Goal: Transaction & Acquisition: Purchase product/service

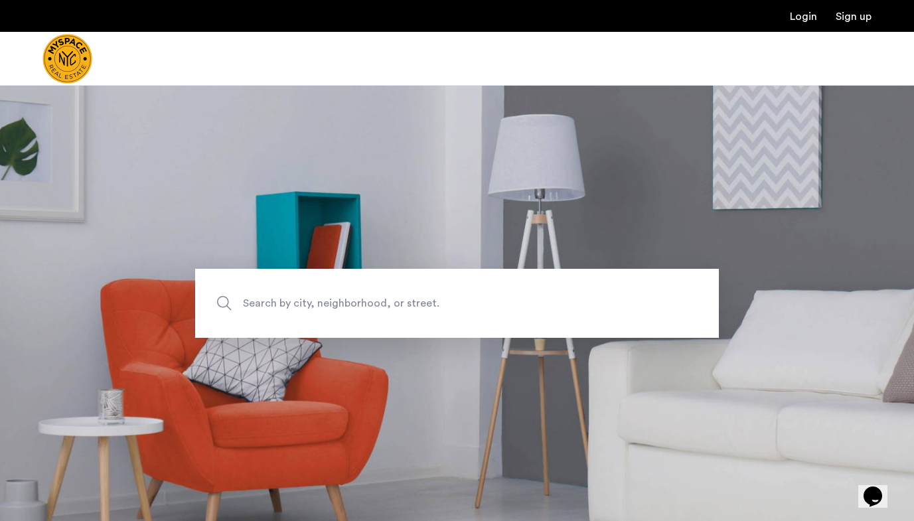
click at [429, 295] on span "Search by city, neighborhood, or street." at bounding box center [426, 303] width 367 height 18
click at [429, 295] on input "Search by city, neighborhood, or street." at bounding box center [457, 303] width 524 height 69
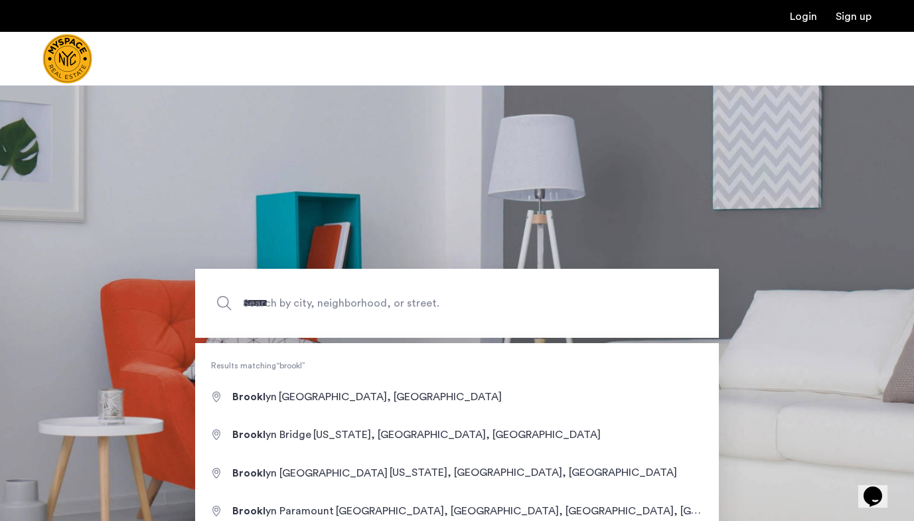
type input "**********"
drag, startPoint x: 429, startPoint y: 295, endPoint x: 407, endPoint y: 394, distance: 101.3
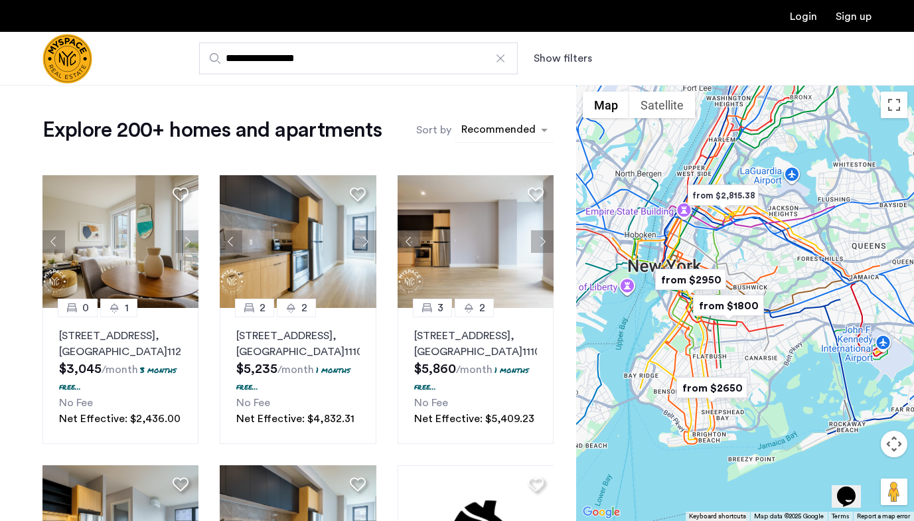
click at [477, 129] on div "sort-apartment" at bounding box center [499, 132] width 78 height 18
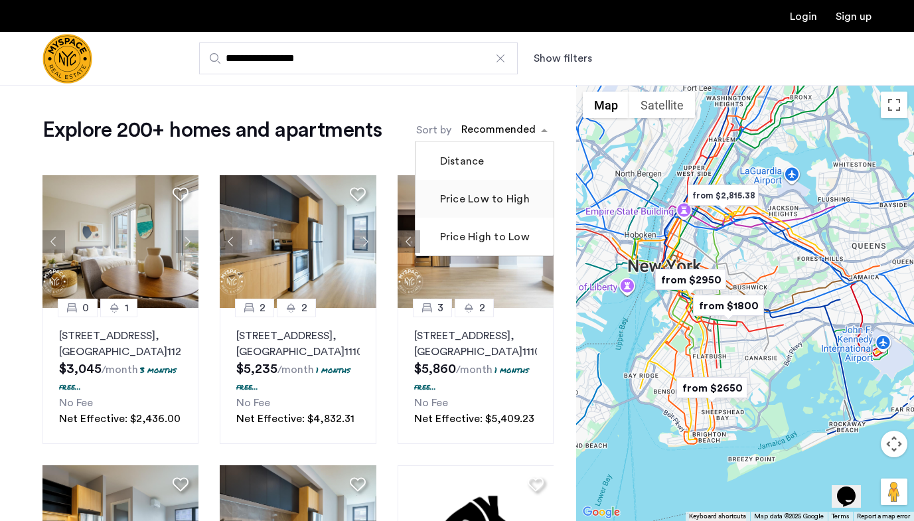
click at [467, 203] on label "Price Low to High" at bounding box center [484, 199] width 92 height 16
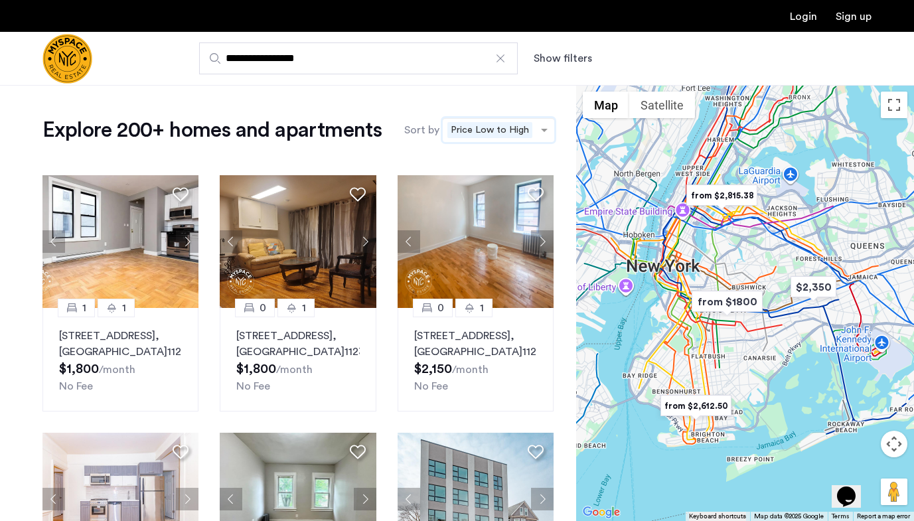
click at [559, 54] on button "Show filters" at bounding box center [563, 58] width 58 height 16
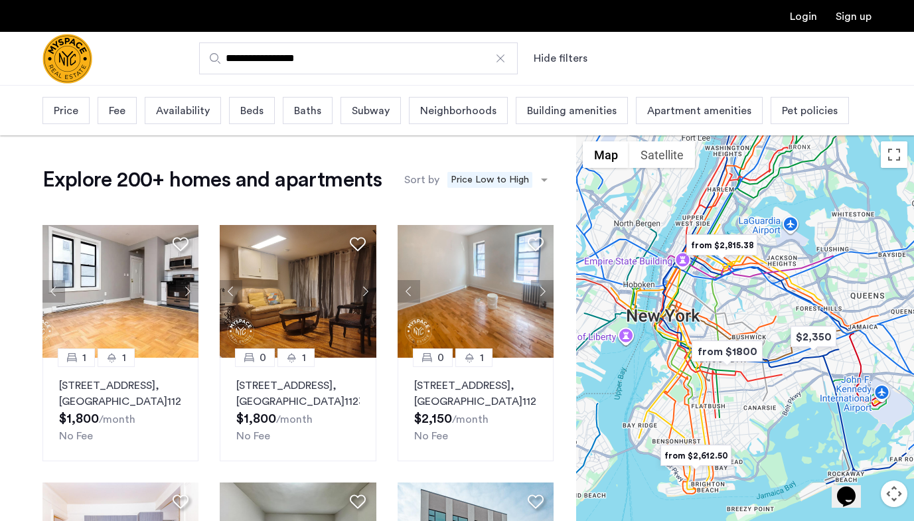
click at [257, 116] on span "Beds" at bounding box center [251, 111] width 23 height 16
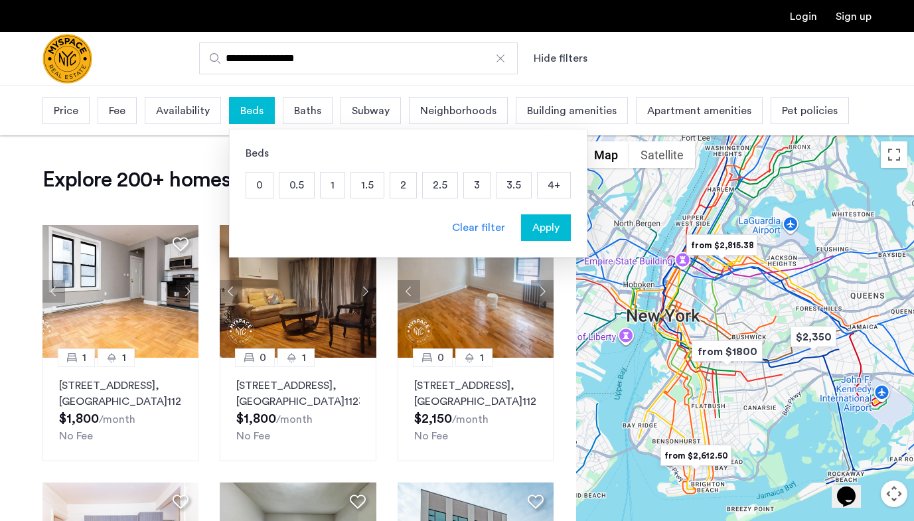
click at [407, 188] on p "2" at bounding box center [403, 185] width 26 height 25
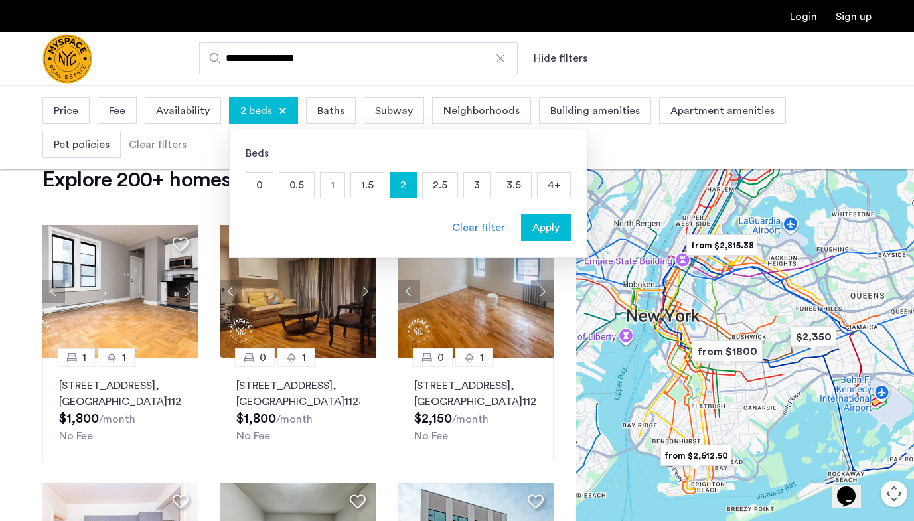
click at [537, 231] on span "Apply" at bounding box center [546, 228] width 27 height 16
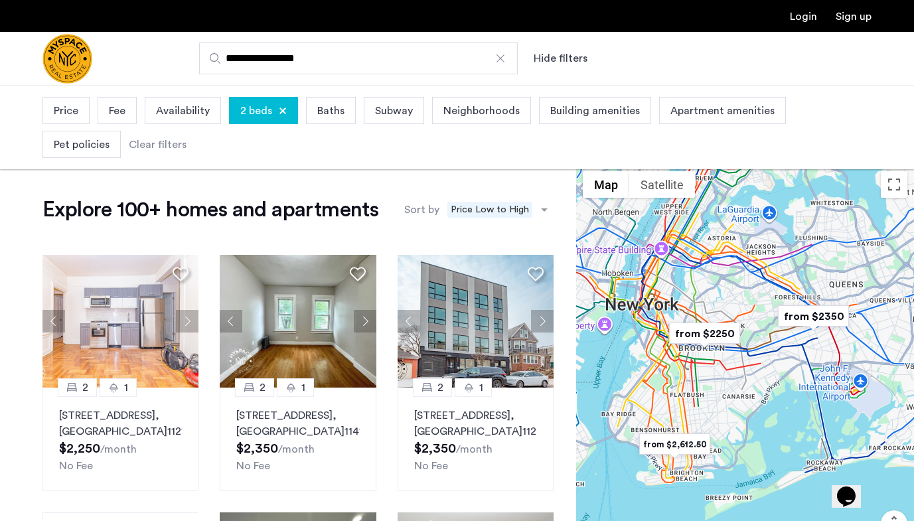
click at [210, 120] on div "Availability" at bounding box center [183, 110] width 76 height 27
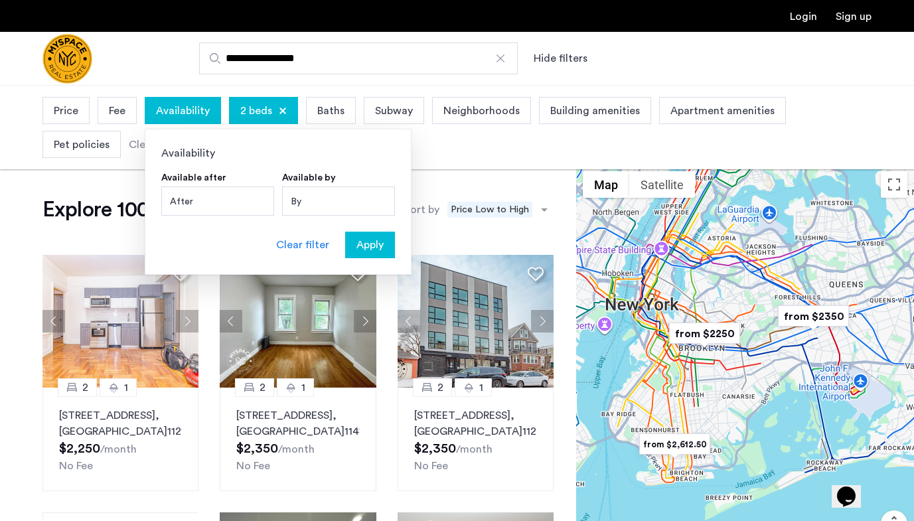
click at [71, 110] on span "Price" at bounding box center [66, 111] width 25 height 16
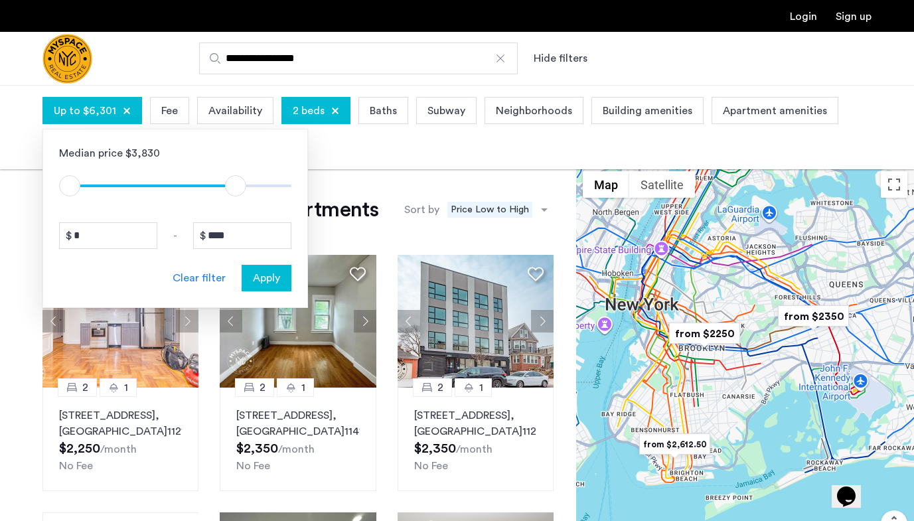
drag, startPoint x: 282, startPoint y: 189, endPoint x: 238, endPoint y: 189, distance: 43.8
click at [238, 189] on span "ngx-slider-max" at bounding box center [235, 185] width 21 height 21
click at [248, 236] on input "****" at bounding box center [242, 235] width 98 height 27
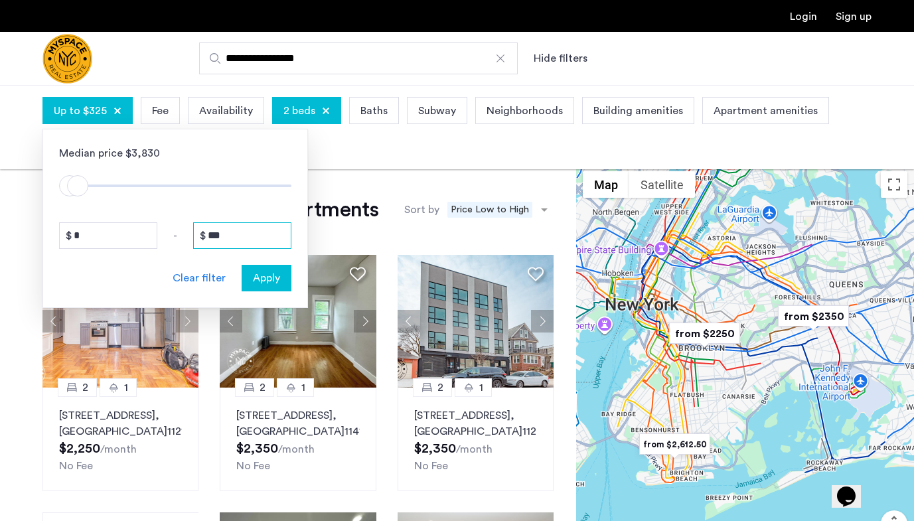
type input "****"
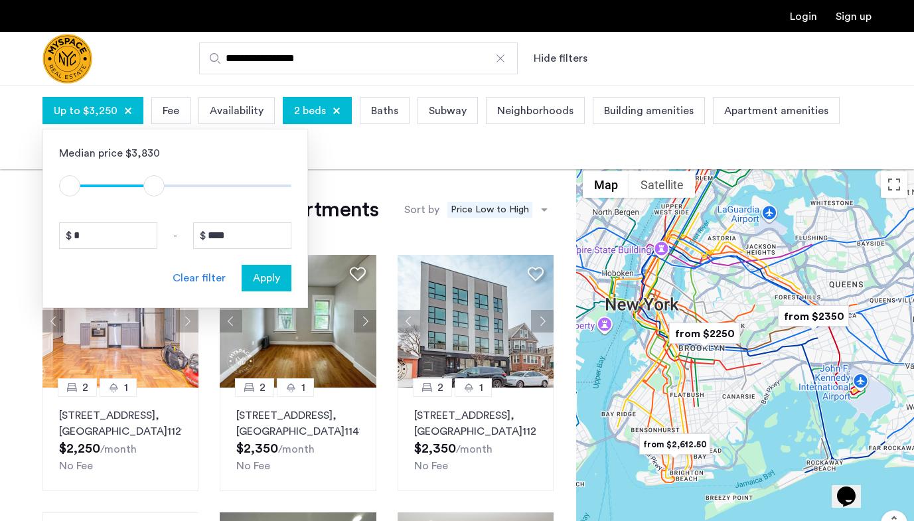
click at [271, 279] on span "Apply" at bounding box center [266, 278] width 27 height 16
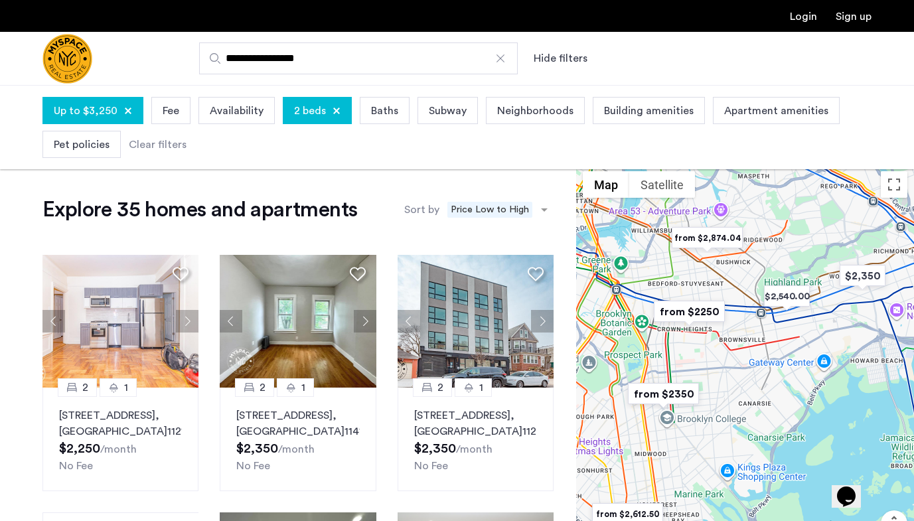
click at [503, 114] on span "Neighborhoods" at bounding box center [535, 111] width 76 height 16
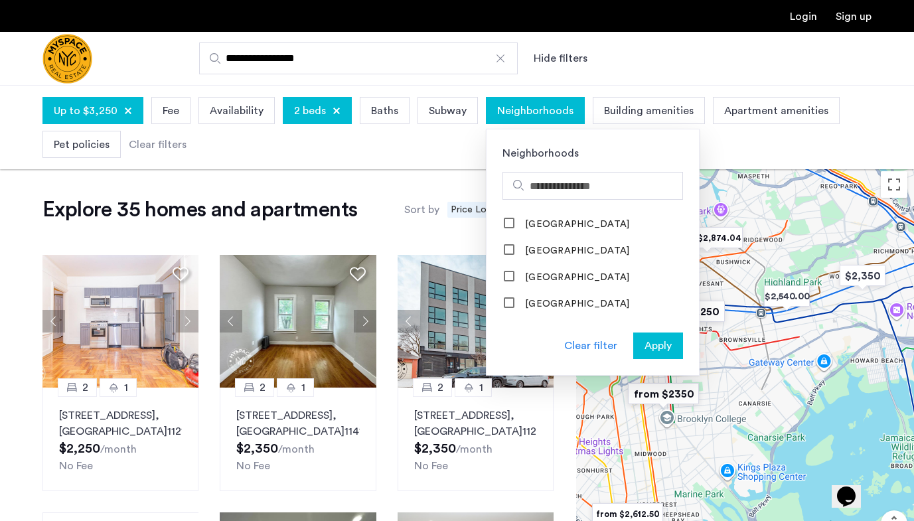
scroll to position [187, 0]
click at [388, 169] on div "Up to $3,250 Fee Availability 2 beds Baths Subway Neighborhoods Neighborhoods A…" at bounding box center [457, 128] width 914 height 84
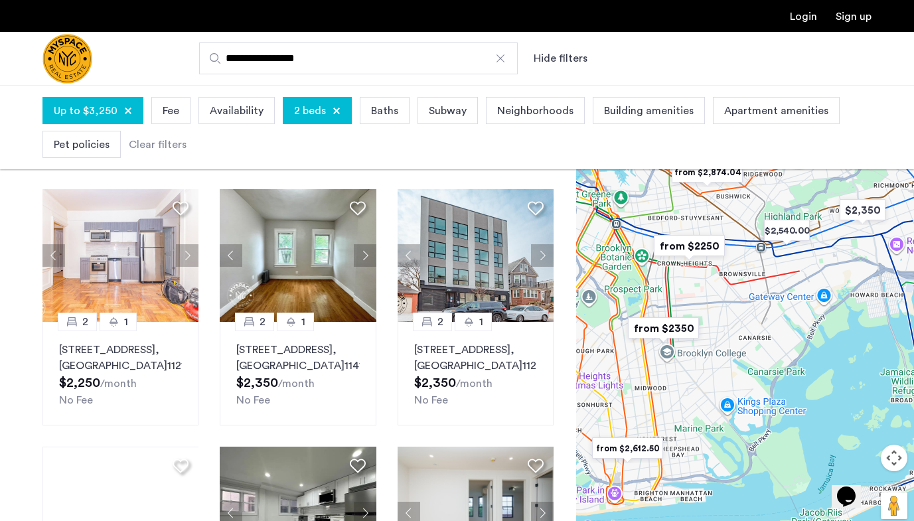
scroll to position [67, 0]
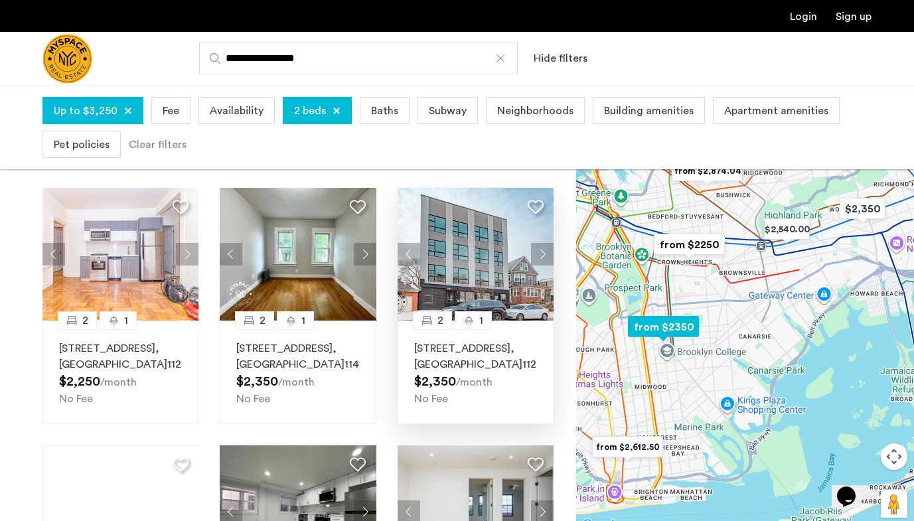
click at [547, 250] on button "Next apartment" at bounding box center [542, 254] width 23 height 23
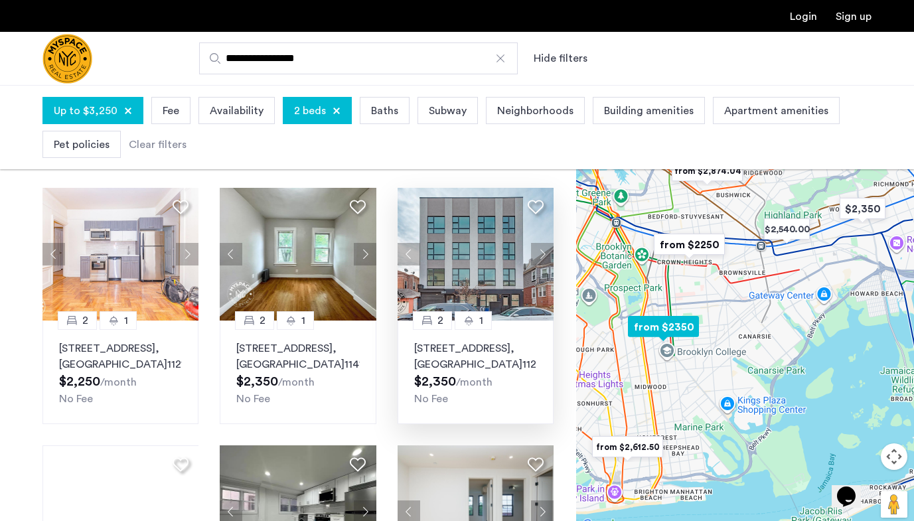
click at [547, 250] on button "Next apartment" at bounding box center [542, 254] width 23 height 23
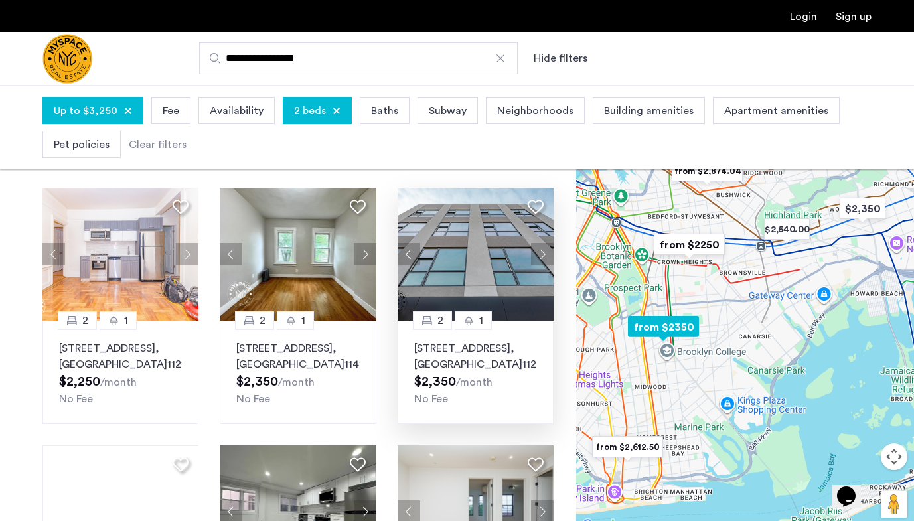
click at [547, 251] on button "Next apartment" at bounding box center [542, 254] width 23 height 23
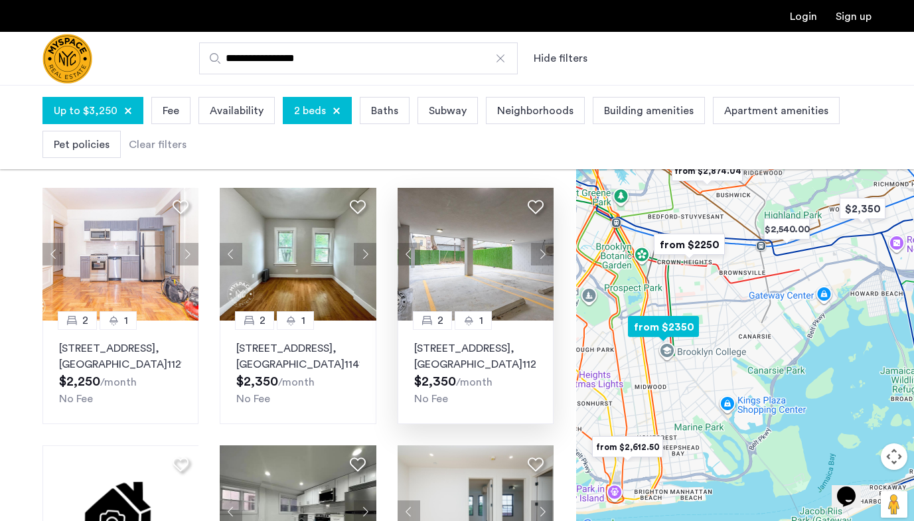
click at [547, 251] on button "Next apartment" at bounding box center [542, 254] width 23 height 23
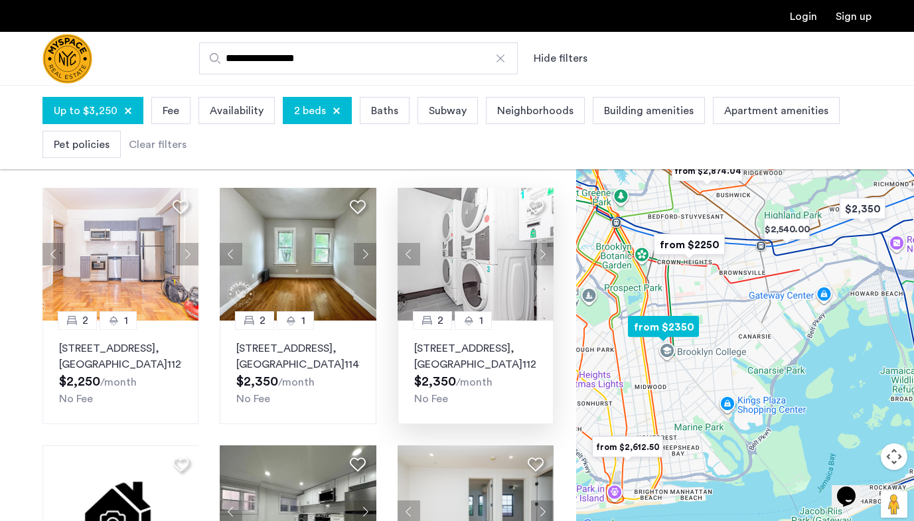
click at [547, 251] on button "Next apartment" at bounding box center [542, 254] width 23 height 23
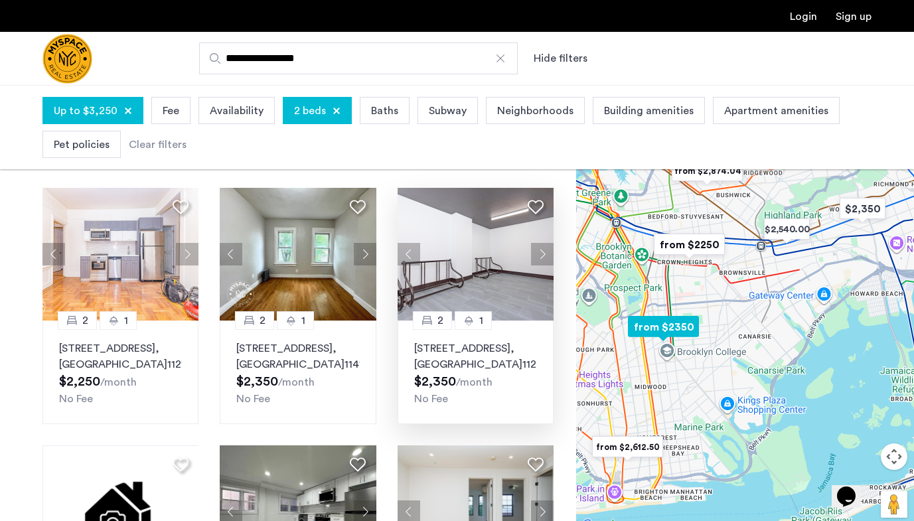
click at [547, 251] on button "Next apartment" at bounding box center [542, 254] width 23 height 23
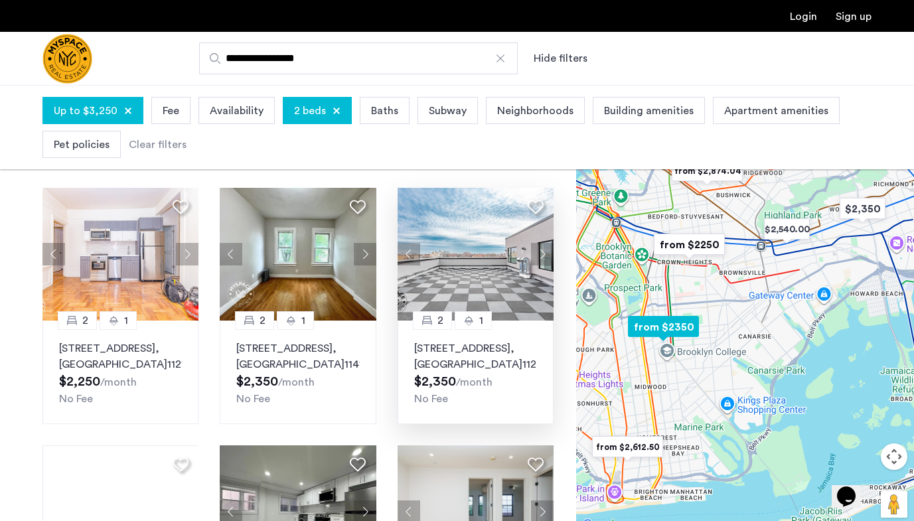
click at [547, 251] on button "Next apartment" at bounding box center [542, 254] width 23 height 23
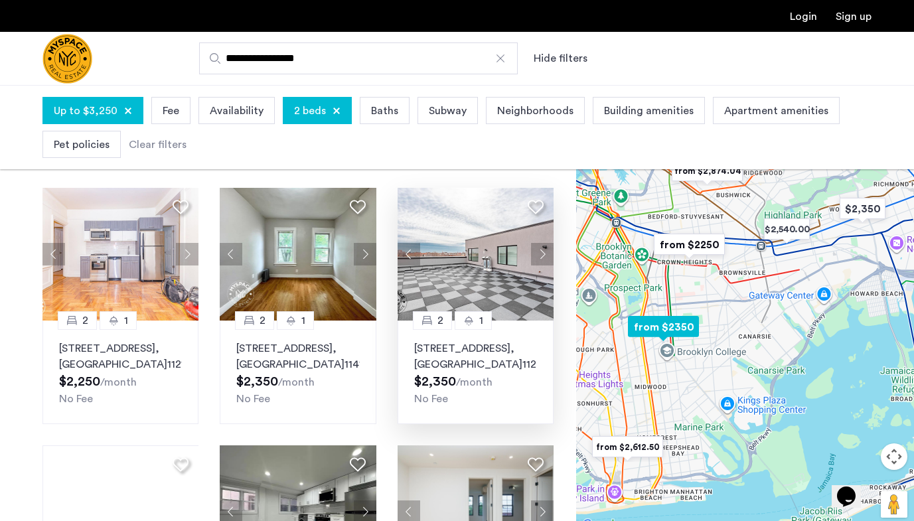
click at [548, 251] on button "Next apartment" at bounding box center [542, 254] width 23 height 23
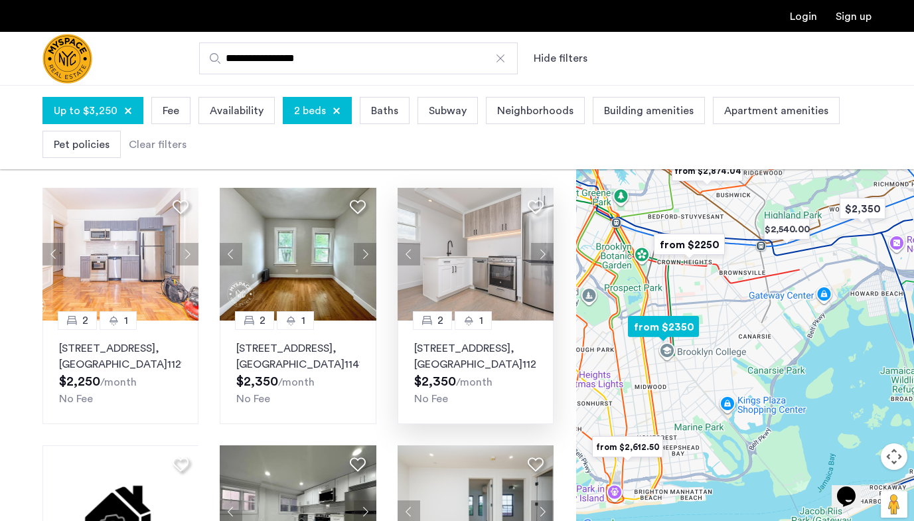
click at [548, 251] on button "Next apartment" at bounding box center [542, 254] width 23 height 23
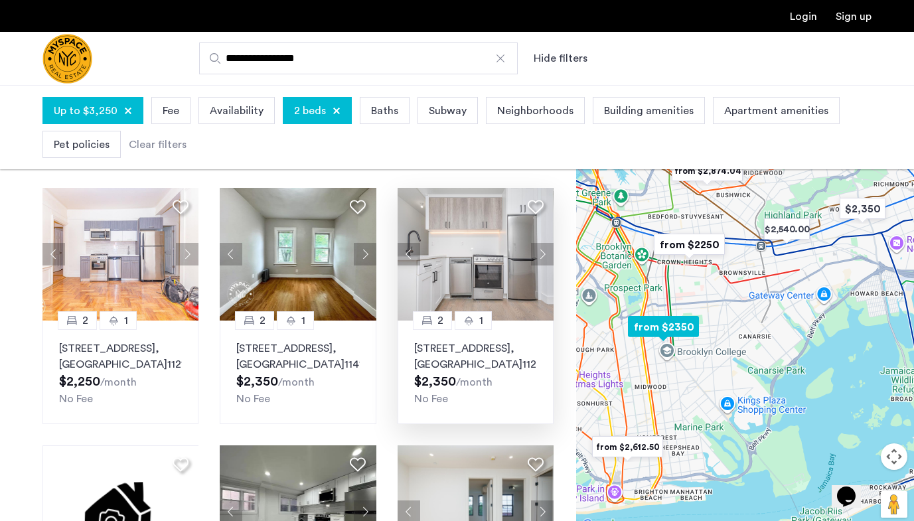
click at [548, 251] on button "Next apartment" at bounding box center [542, 254] width 23 height 23
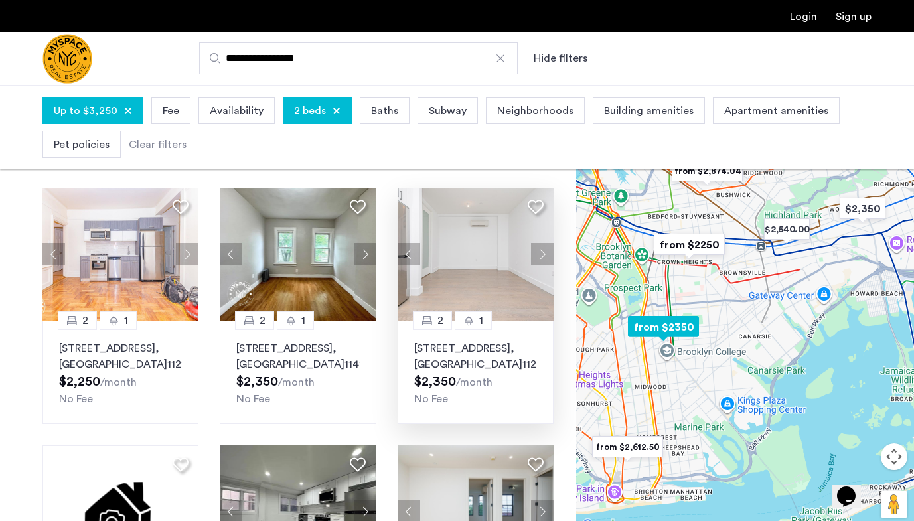
click at [548, 251] on button "Next apartment" at bounding box center [542, 254] width 23 height 23
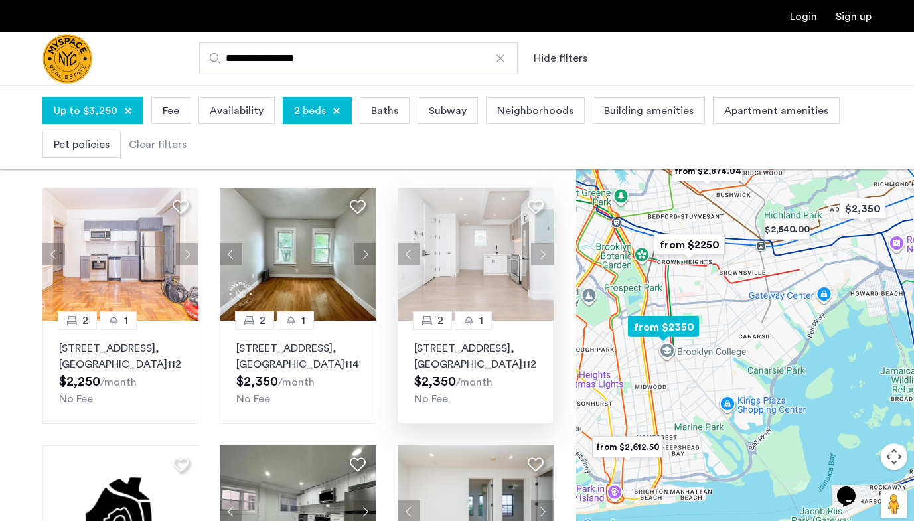
click at [548, 251] on button "Next apartment" at bounding box center [542, 254] width 23 height 23
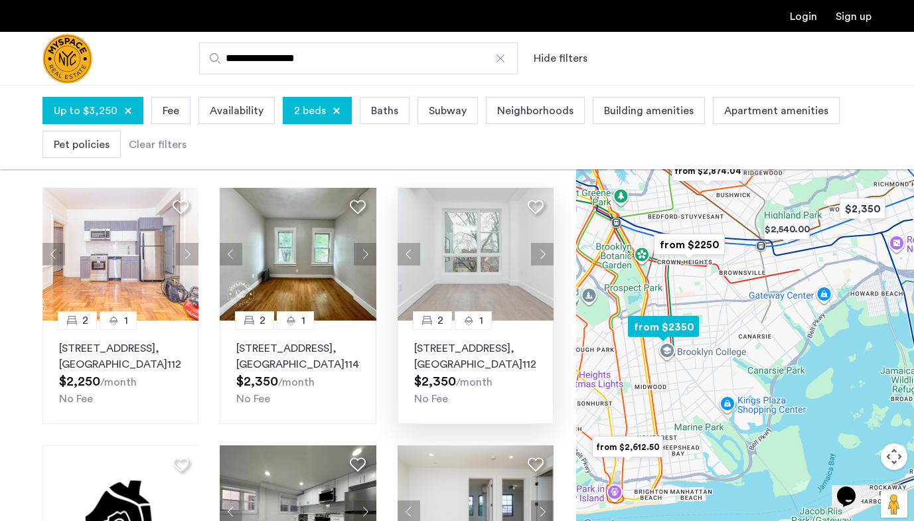
click at [548, 251] on button "Next apartment" at bounding box center [542, 254] width 23 height 23
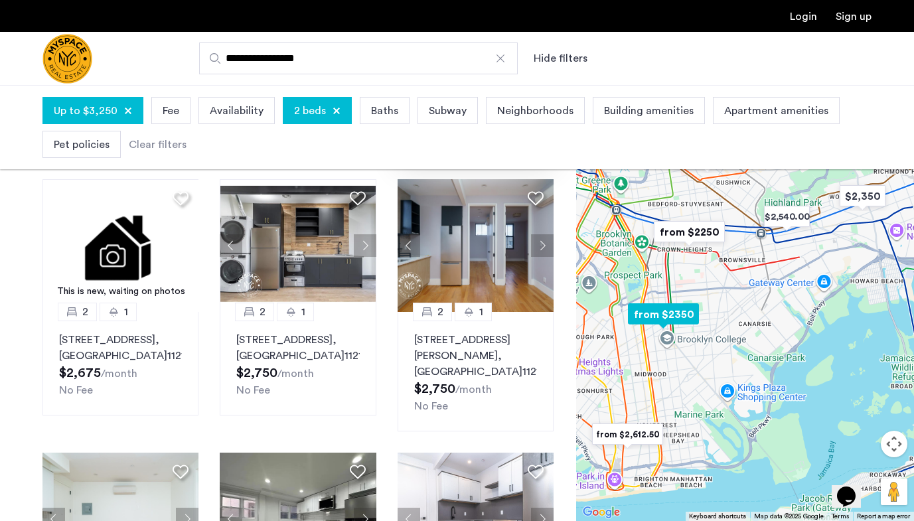
scroll to position [592, 0]
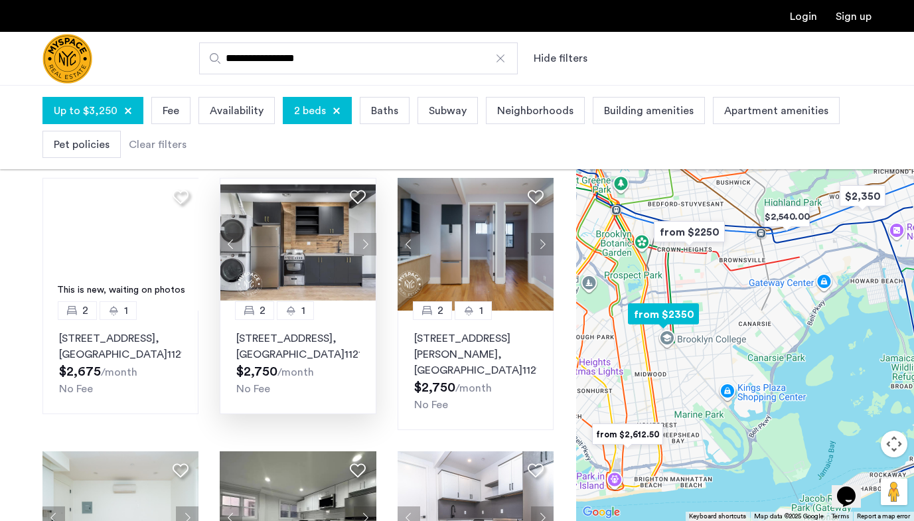
click at [364, 256] on button "Next apartment" at bounding box center [365, 244] width 23 height 23
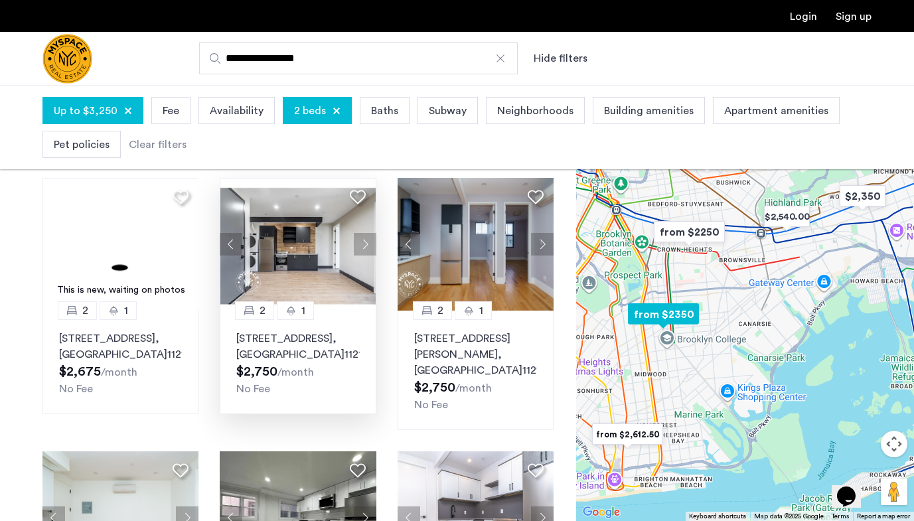
click at [364, 256] on button "Next apartment" at bounding box center [365, 244] width 23 height 23
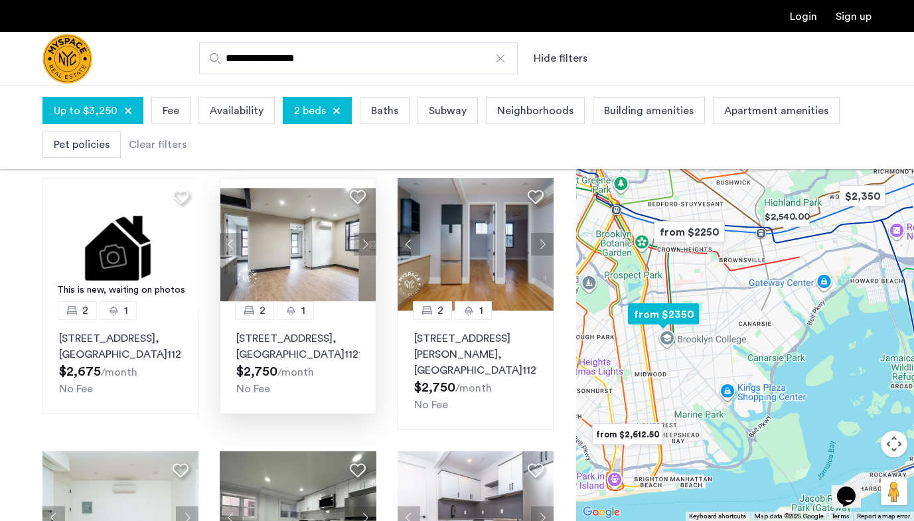
click at [364, 256] on button "Next apartment" at bounding box center [365, 244] width 23 height 23
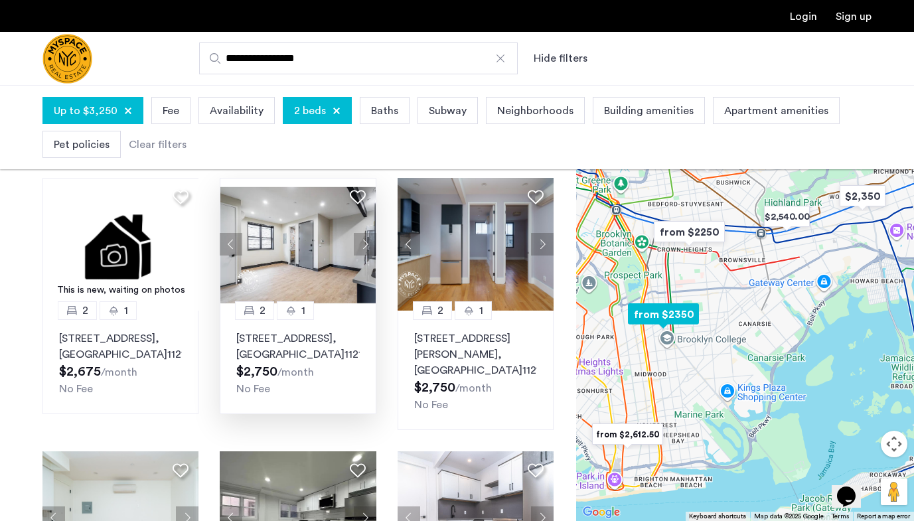
click at [364, 256] on button "Next apartment" at bounding box center [365, 244] width 23 height 23
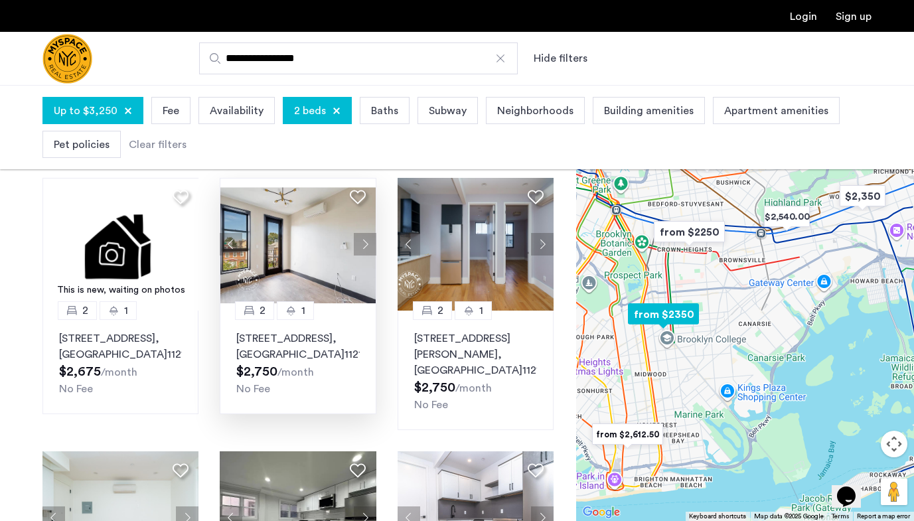
click at [364, 256] on button "Next apartment" at bounding box center [365, 244] width 23 height 23
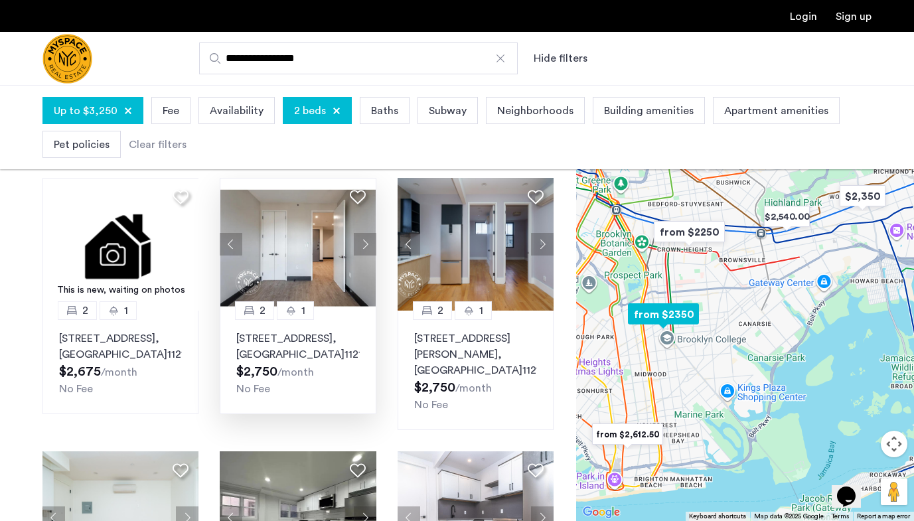
click at [364, 256] on button "Next apartment" at bounding box center [365, 244] width 23 height 23
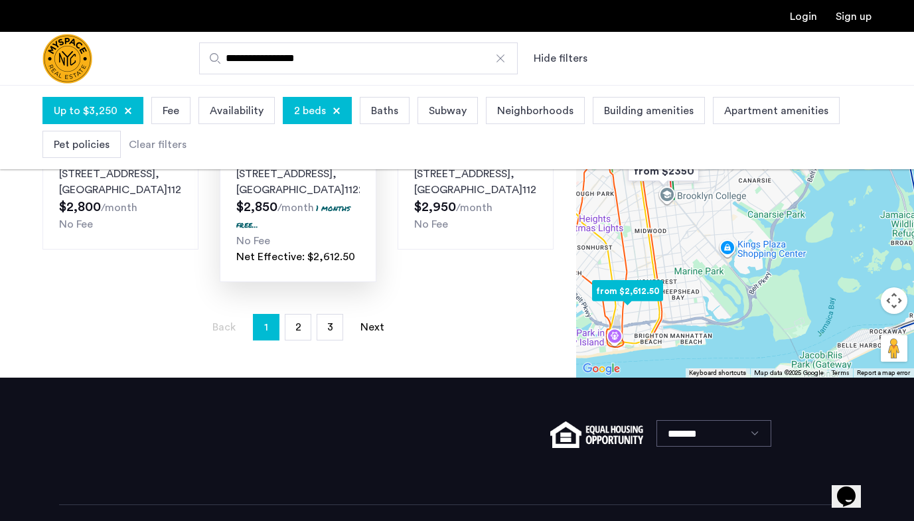
scroll to position [1031, 0]
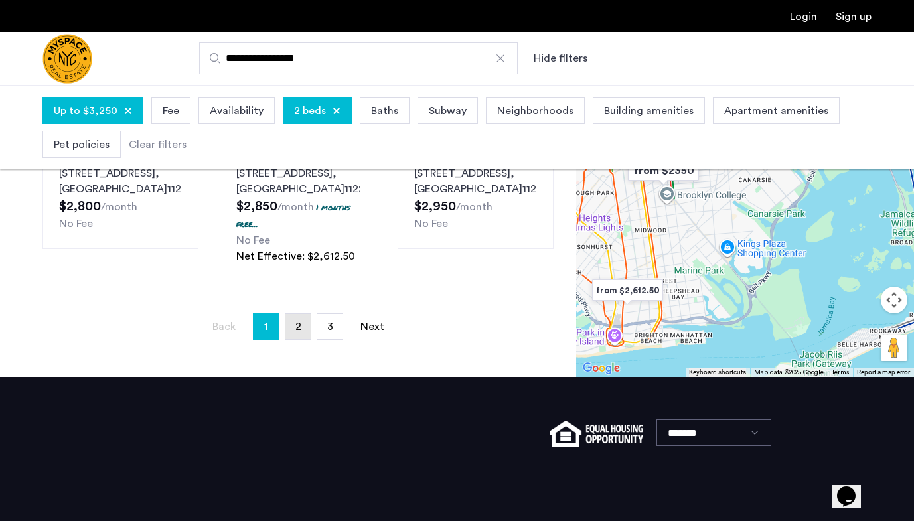
click at [300, 332] on span "2" at bounding box center [298, 326] width 6 height 11
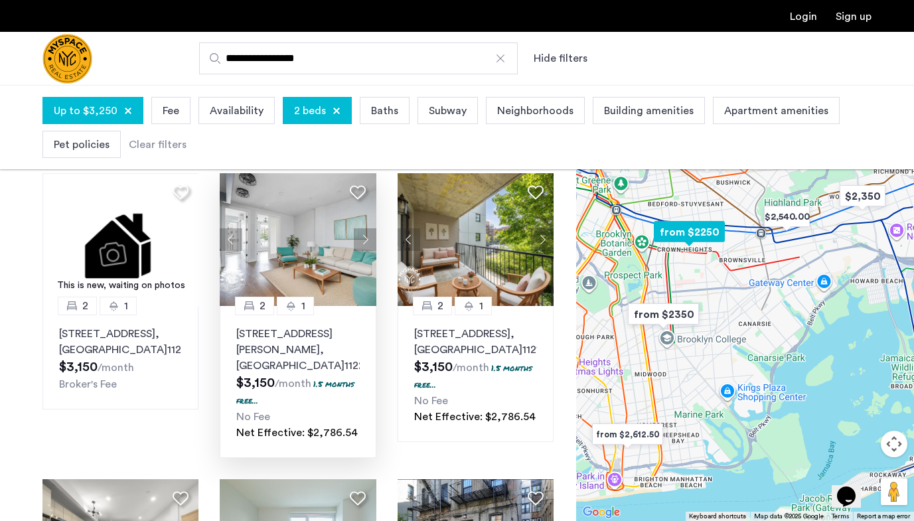
scroll to position [682, 0]
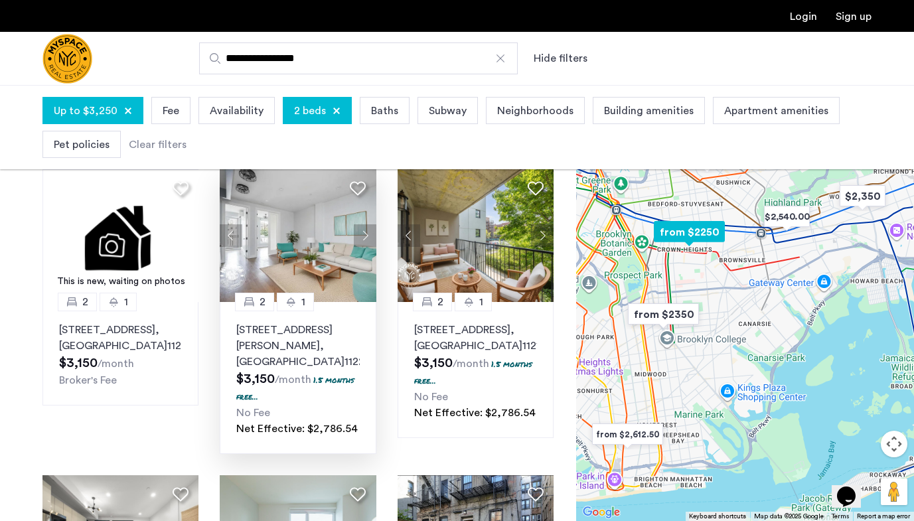
click at [367, 225] on button "Next apartment" at bounding box center [365, 235] width 23 height 23
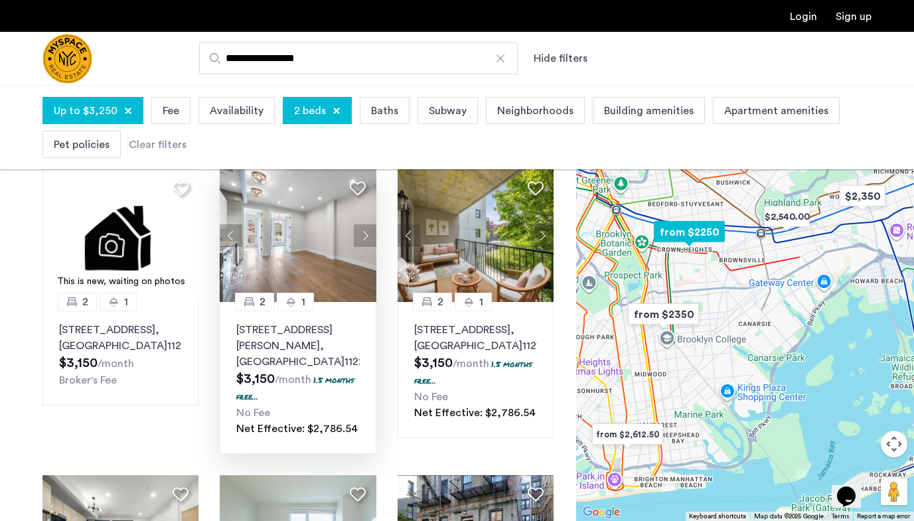
click at [367, 225] on button "Next apartment" at bounding box center [365, 235] width 23 height 23
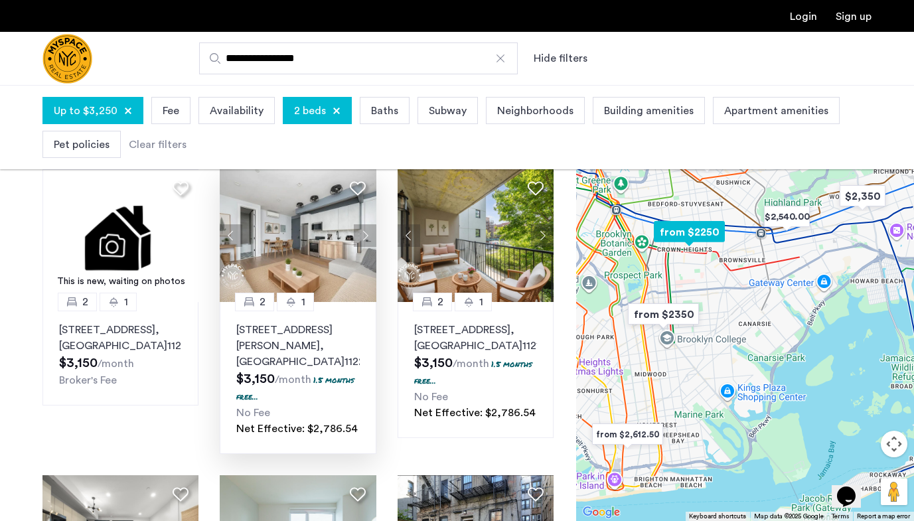
click at [367, 225] on button "Next apartment" at bounding box center [365, 235] width 23 height 23
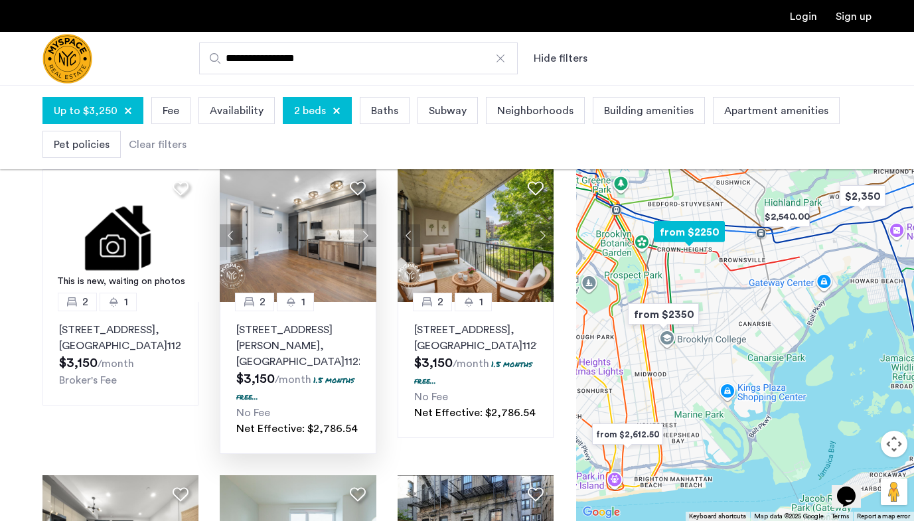
click at [367, 225] on button "Next apartment" at bounding box center [365, 235] width 23 height 23
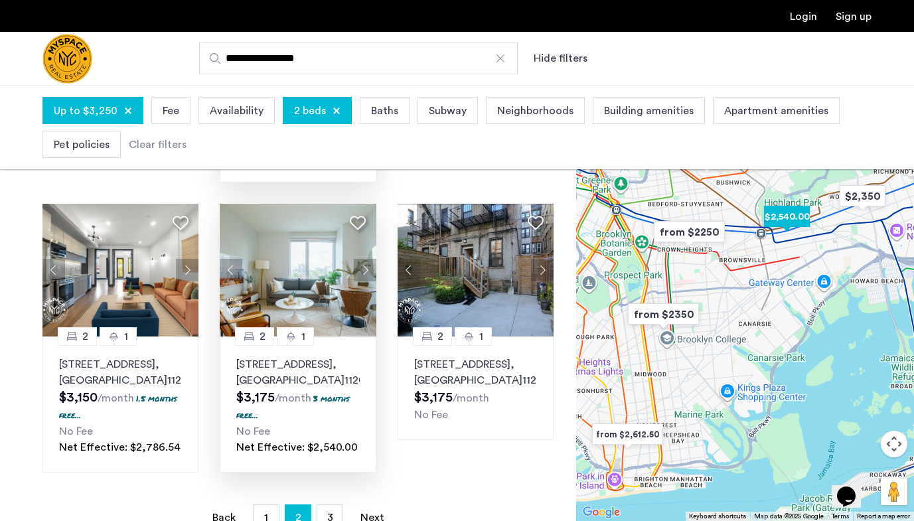
scroll to position [956, 0]
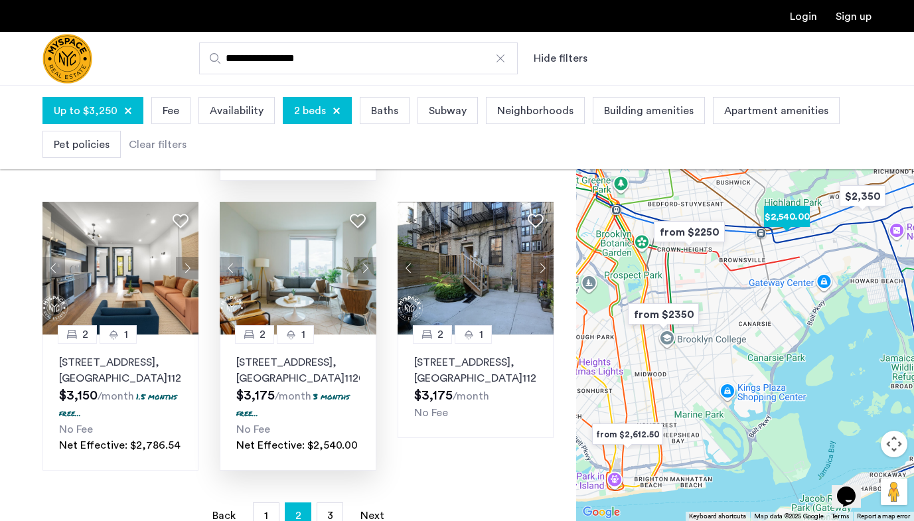
click at [363, 257] on button "Next apartment" at bounding box center [365, 268] width 23 height 23
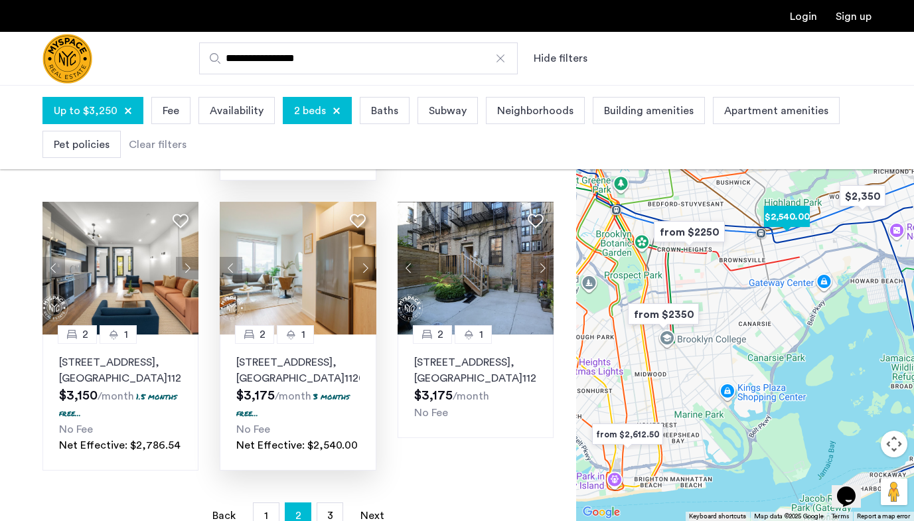
click at [363, 257] on button "Next apartment" at bounding box center [365, 268] width 23 height 23
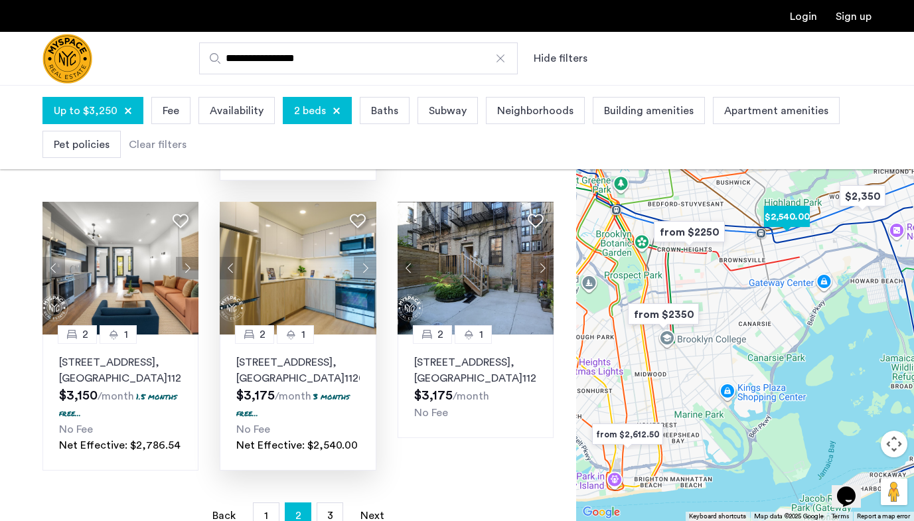
click at [363, 257] on button "Next apartment" at bounding box center [365, 268] width 23 height 23
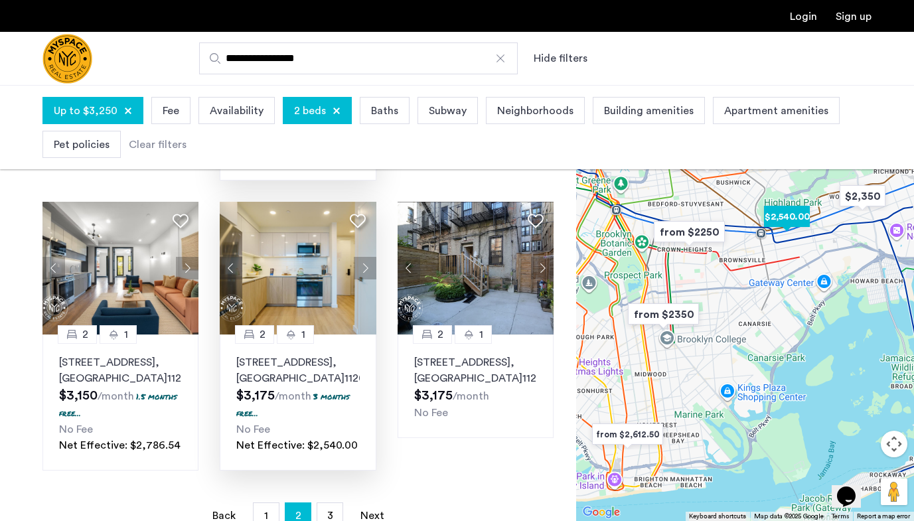
click at [363, 257] on button "Next apartment" at bounding box center [365, 268] width 23 height 23
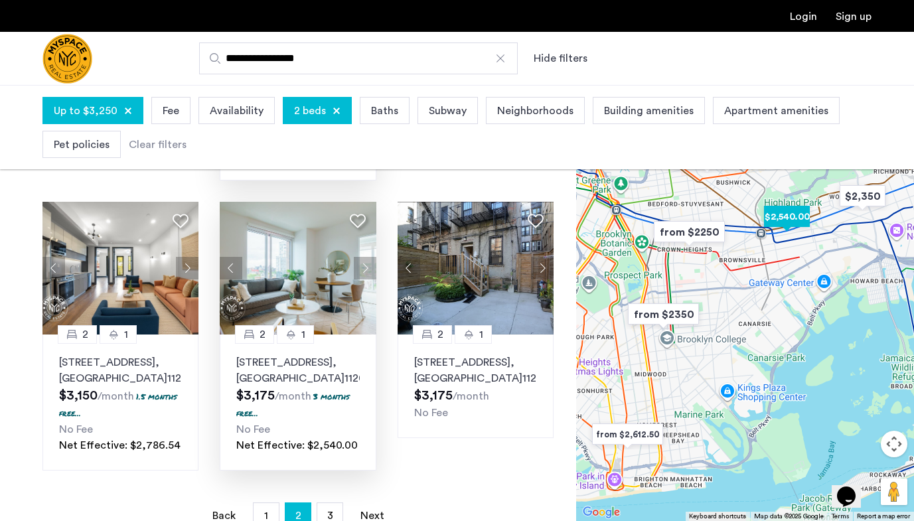
click at [363, 257] on button "Next apartment" at bounding box center [365, 268] width 23 height 23
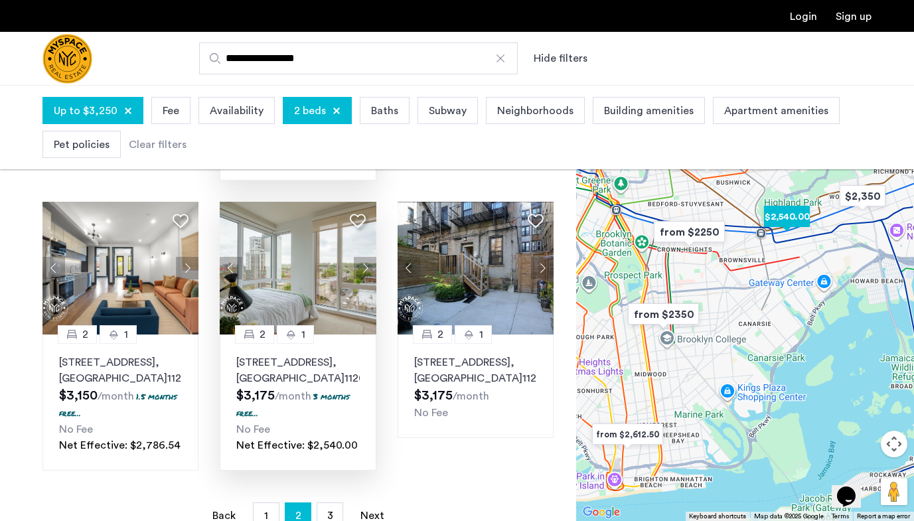
click at [363, 257] on button "Next apartment" at bounding box center [365, 268] width 23 height 23
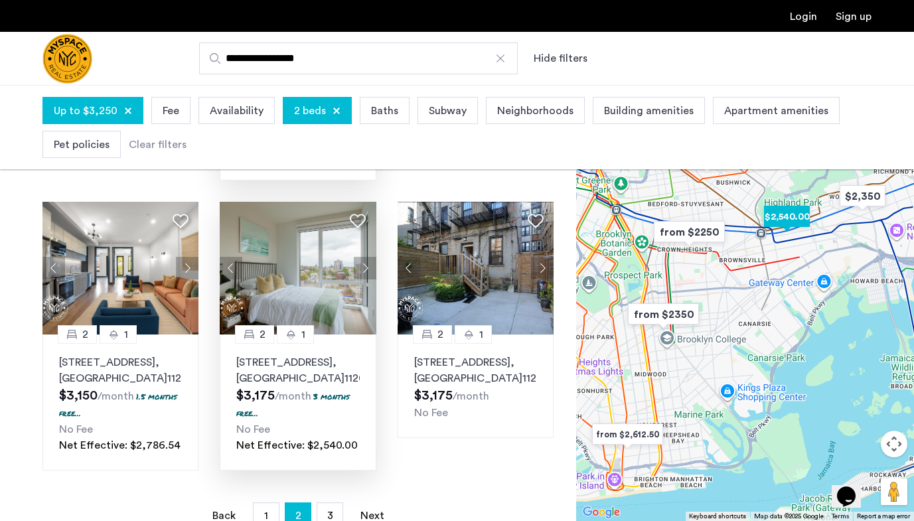
click at [363, 257] on button "Next apartment" at bounding box center [365, 268] width 23 height 23
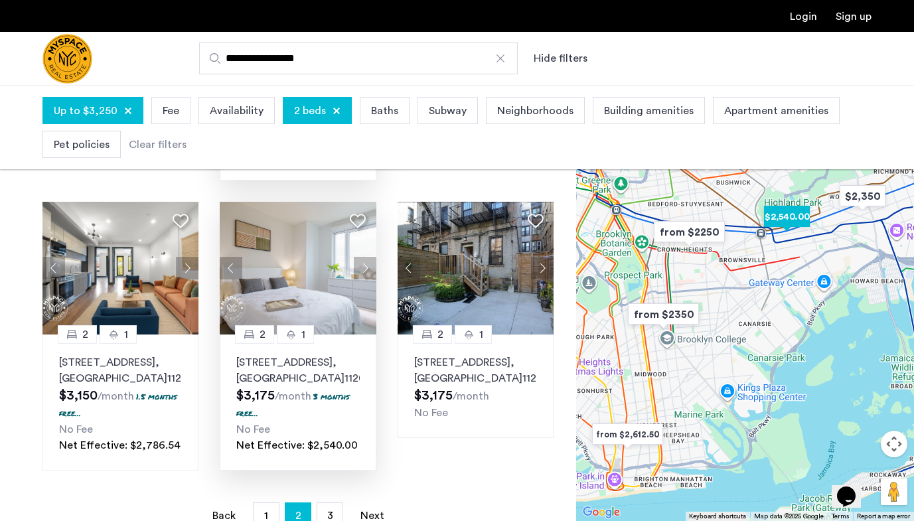
click at [363, 257] on button "Next apartment" at bounding box center [365, 268] width 23 height 23
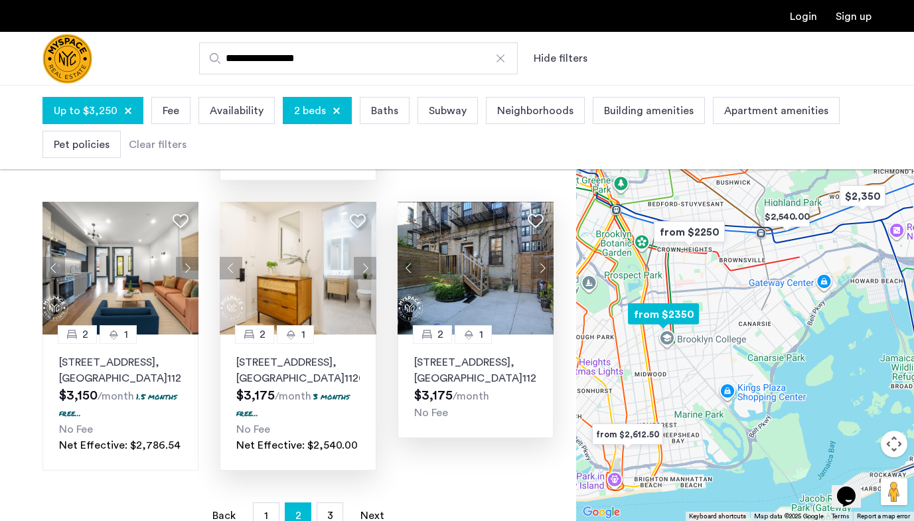
click at [546, 258] on button "Next apartment" at bounding box center [542, 268] width 23 height 23
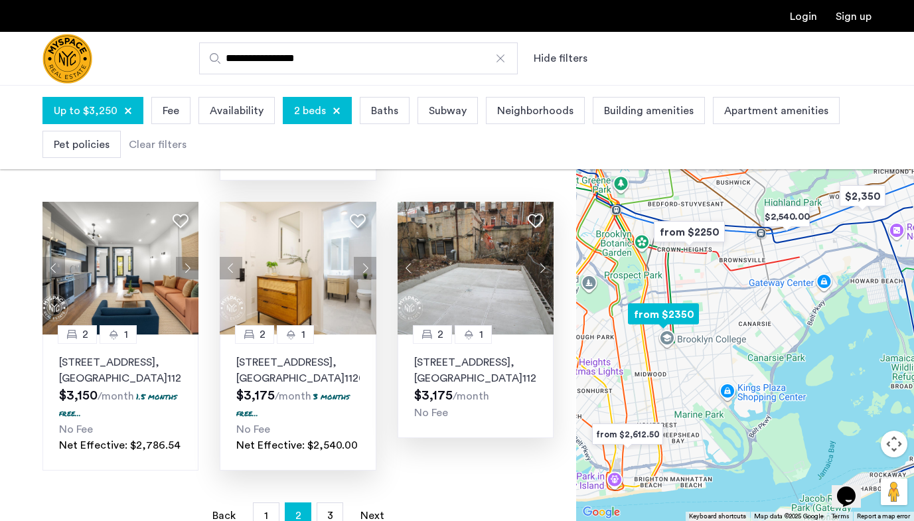
click at [543, 257] on button "Next apartment" at bounding box center [542, 268] width 23 height 23
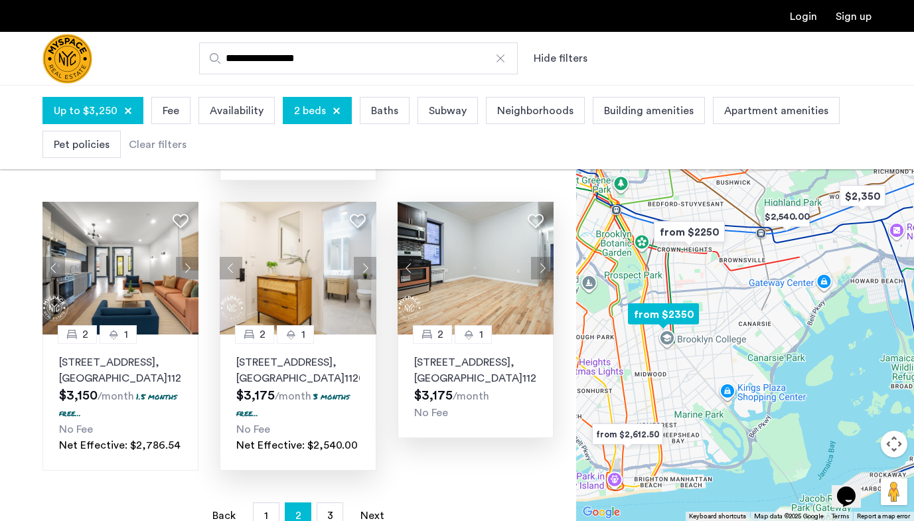
click at [543, 257] on button "Next apartment" at bounding box center [542, 268] width 23 height 23
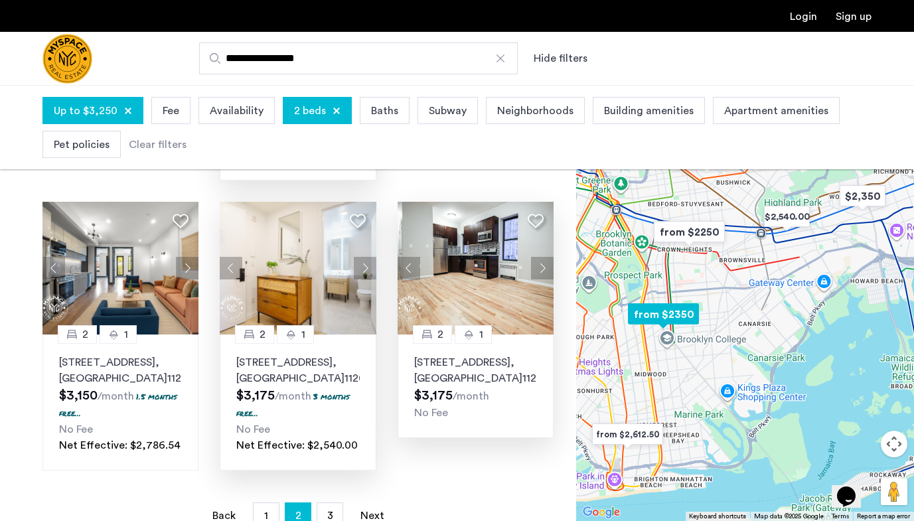
click at [543, 257] on button "Next apartment" at bounding box center [542, 268] width 23 height 23
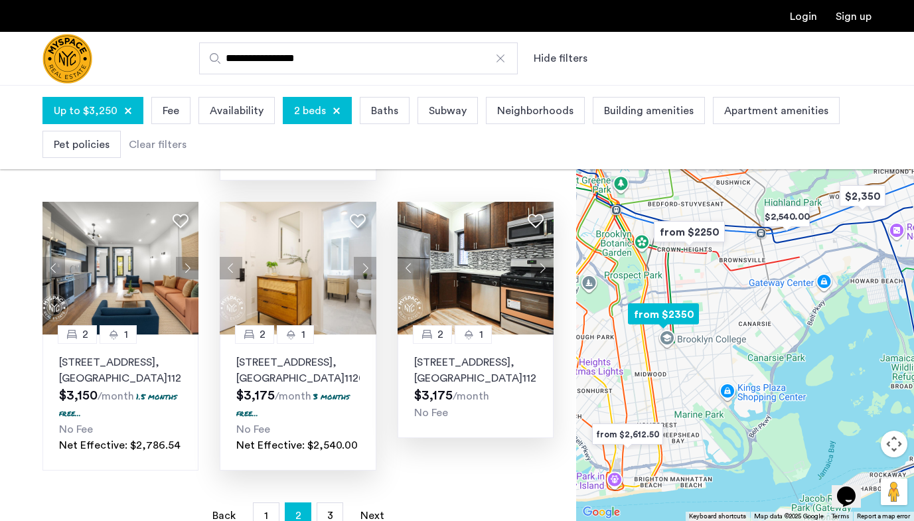
click at [543, 257] on button "Next apartment" at bounding box center [542, 268] width 23 height 23
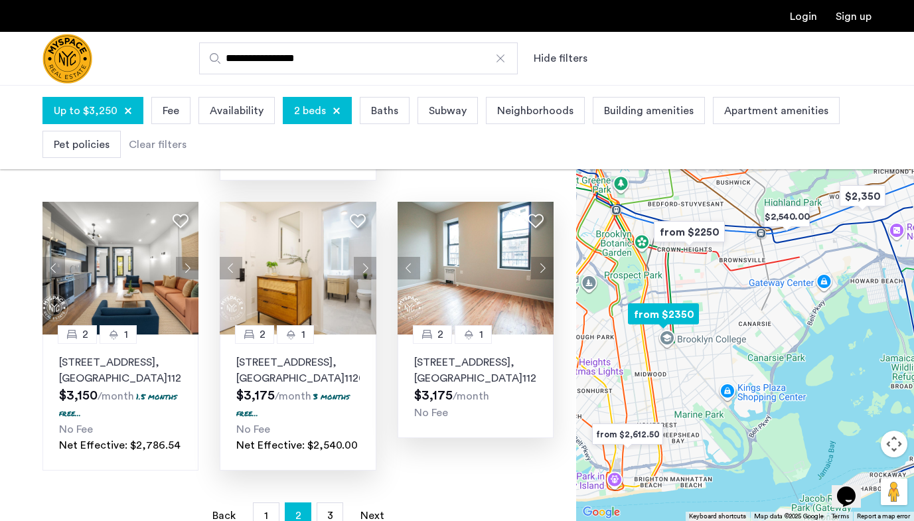
click at [543, 257] on button "Next apartment" at bounding box center [542, 268] width 23 height 23
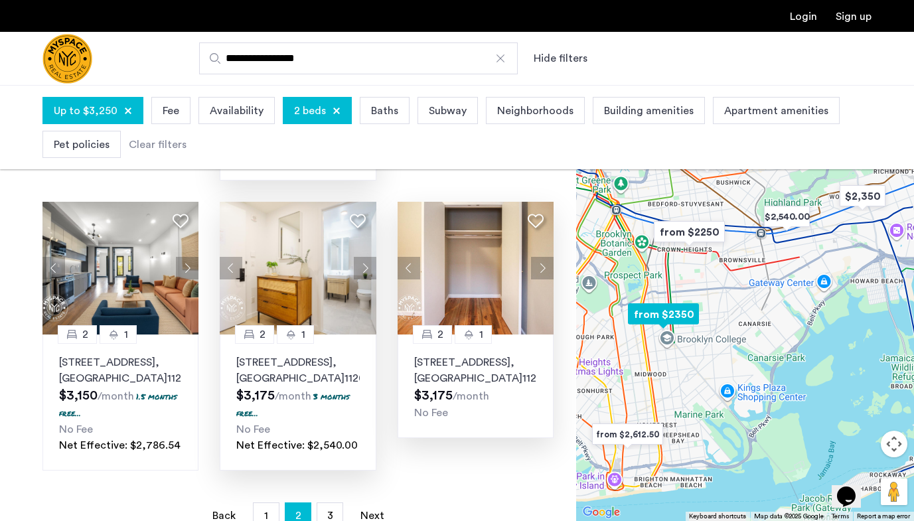
click at [543, 257] on button "Next apartment" at bounding box center [542, 268] width 23 height 23
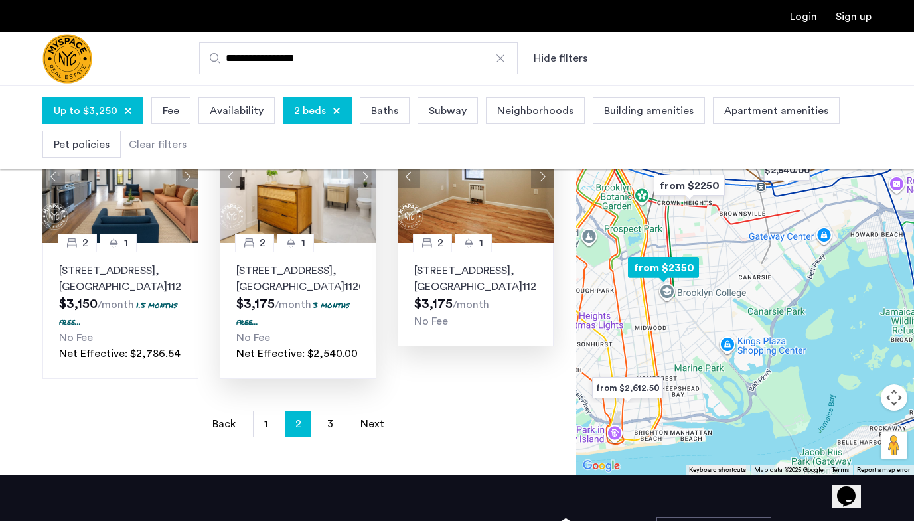
scroll to position [1050, 0]
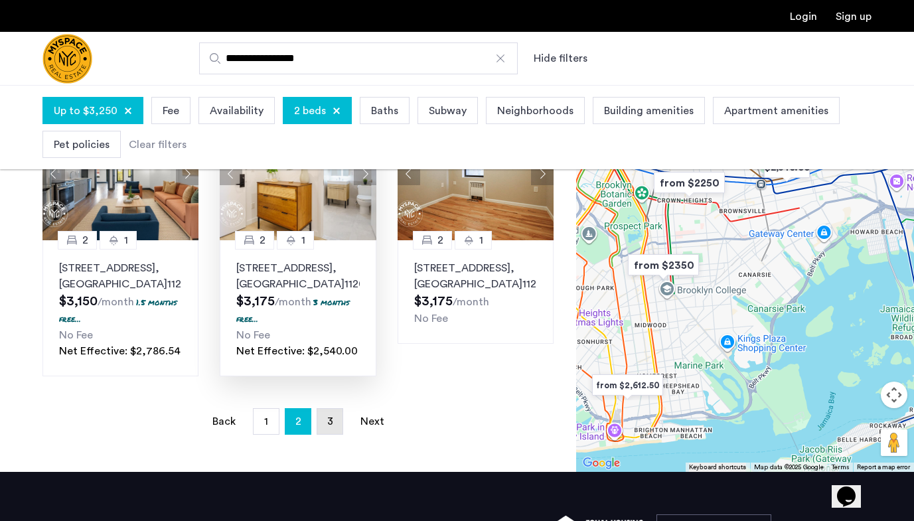
click at [333, 423] on span "3" at bounding box center [330, 421] width 6 height 11
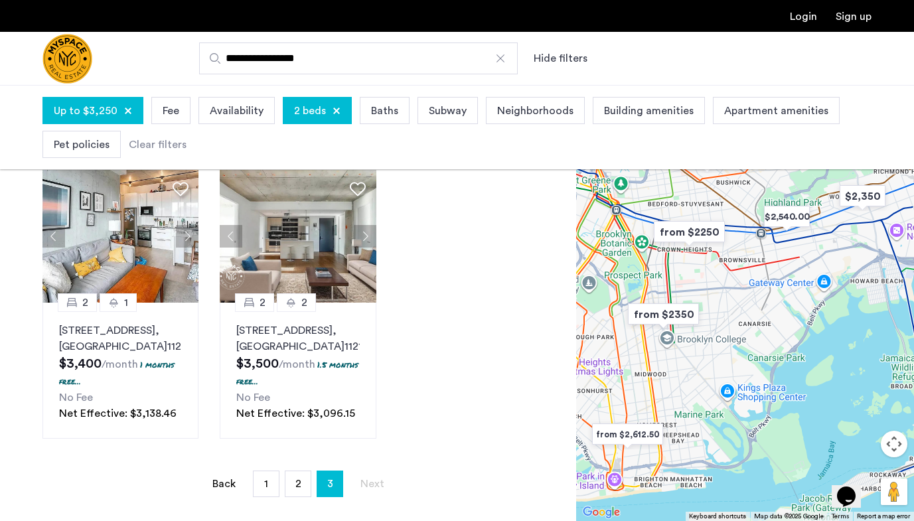
scroll to position [908, 0]
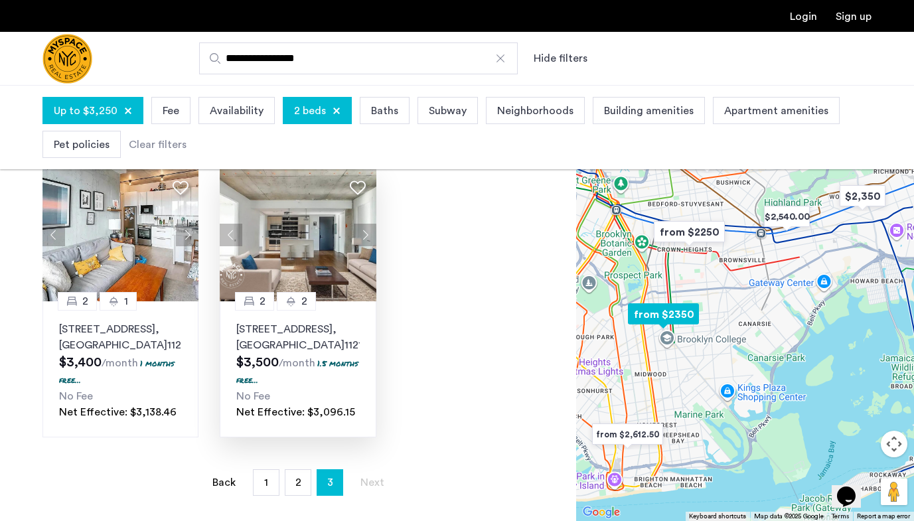
click at [367, 246] on button "Next apartment" at bounding box center [365, 235] width 23 height 23
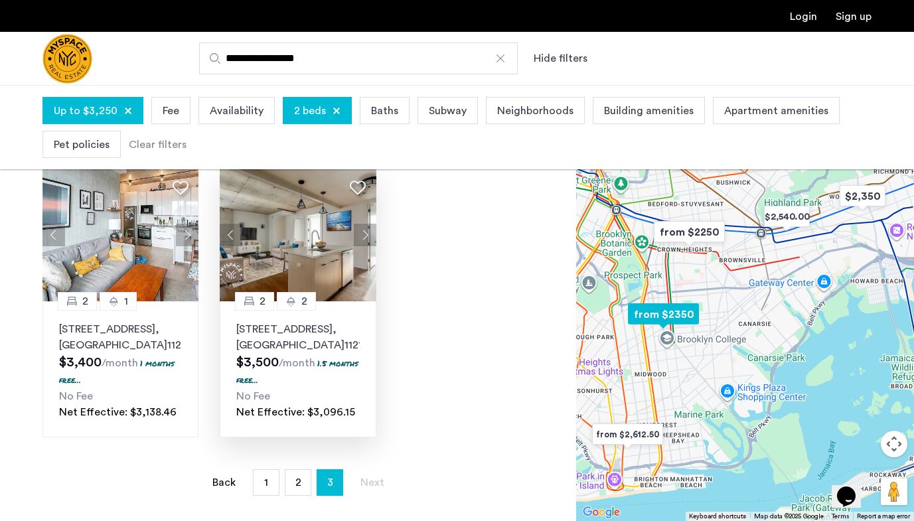
click at [367, 246] on button "Next apartment" at bounding box center [365, 235] width 23 height 23
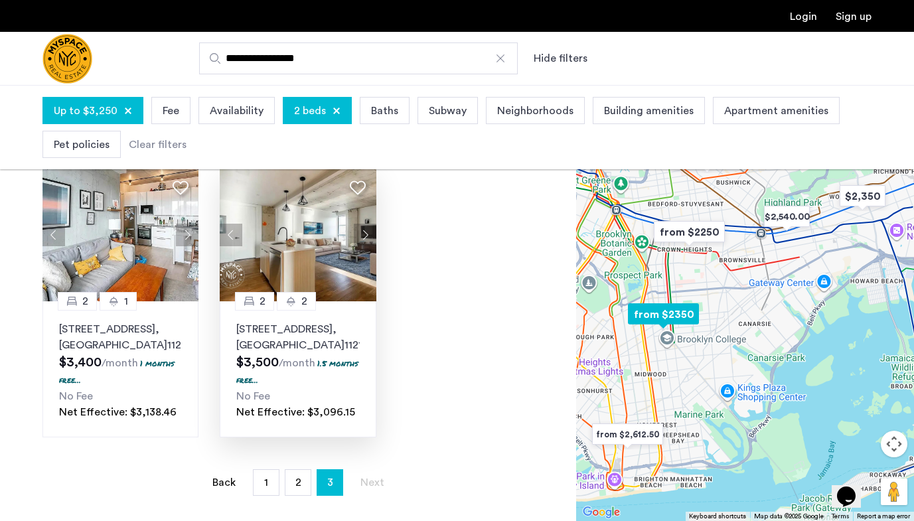
click at [367, 246] on button "Next apartment" at bounding box center [365, 235] width 23 height 23
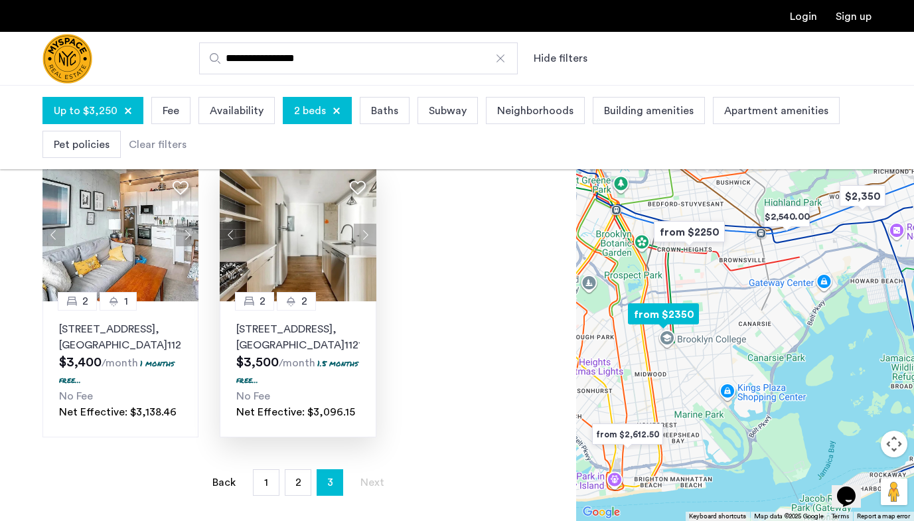
click at [367, 246] on button "Next apartment" at bounding box center [365, 235] width 23 height 23
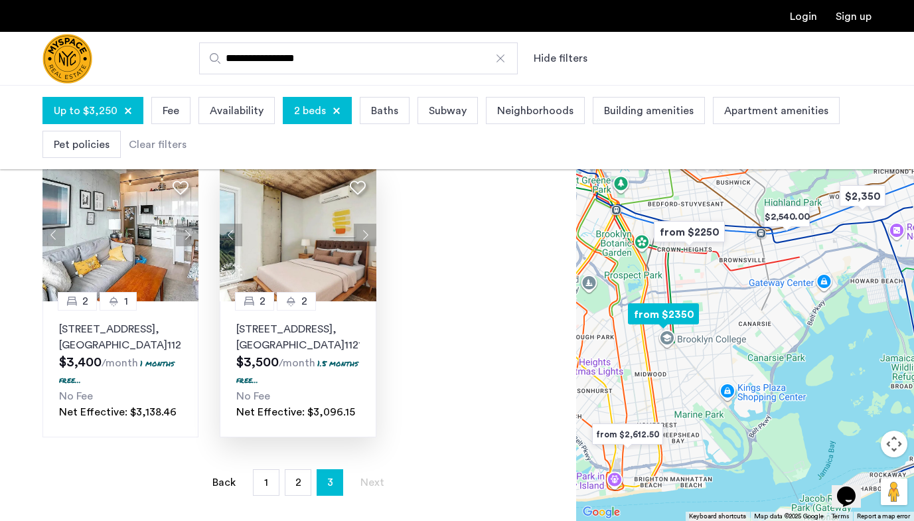
click at [367, 246] on button "Next apartment" at bounding box center [365, 235] width 23 height 23
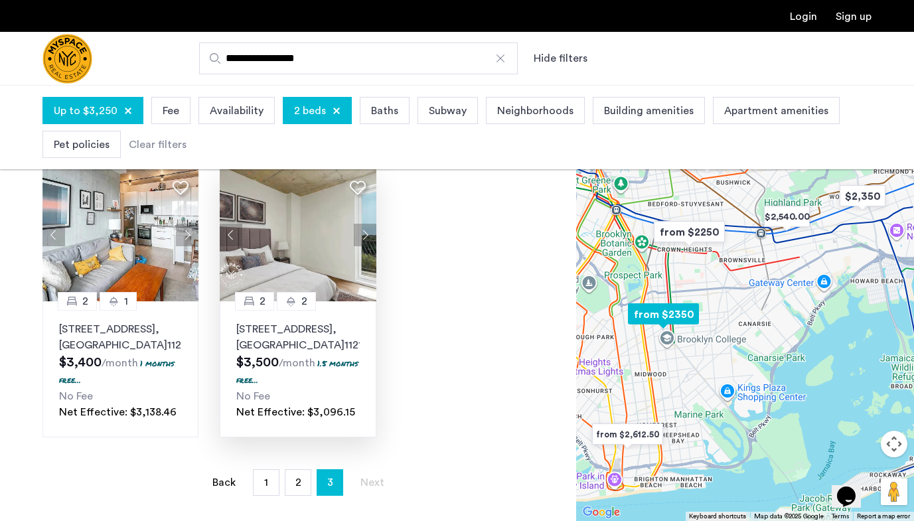
click at [236, 246] on button "Previous apartment" at bounding box center [231, 235] width 23 height 23
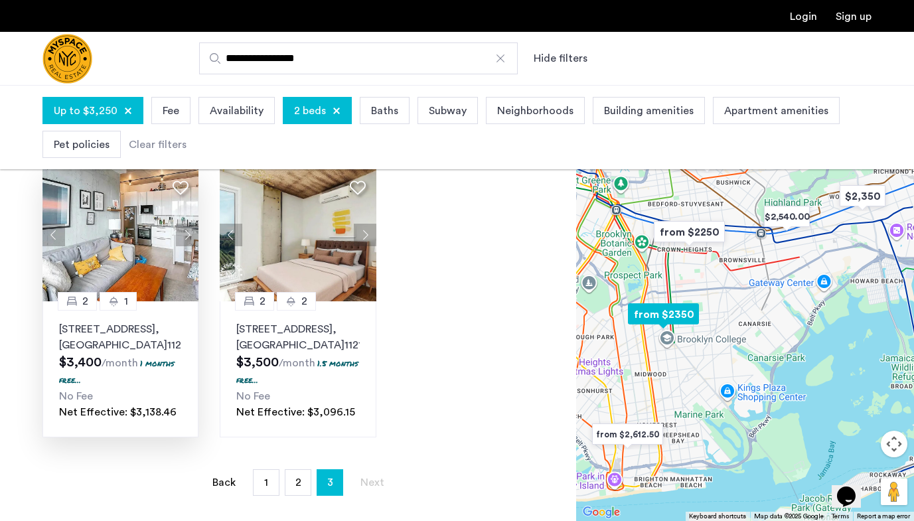
click at [183, 246] on button "Next apartment" at bounding box center [187, 235] width 23 height 23
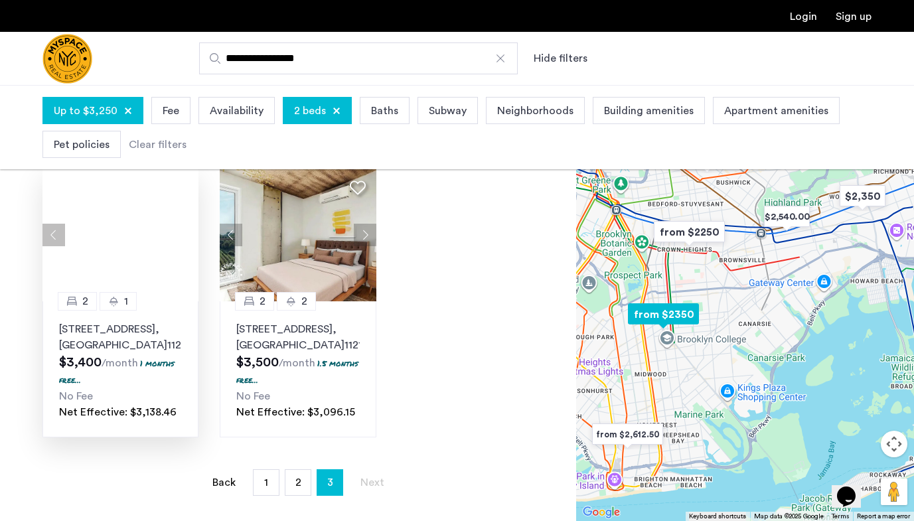
scroll to position [1090, 0]
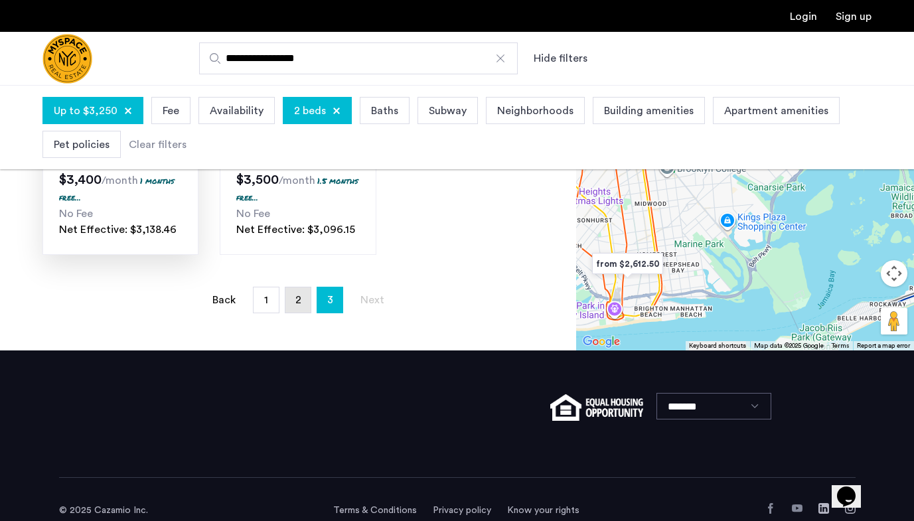
click at [307, 313] on link "page 2" at bounding box center [298, 300] width 25 height 25
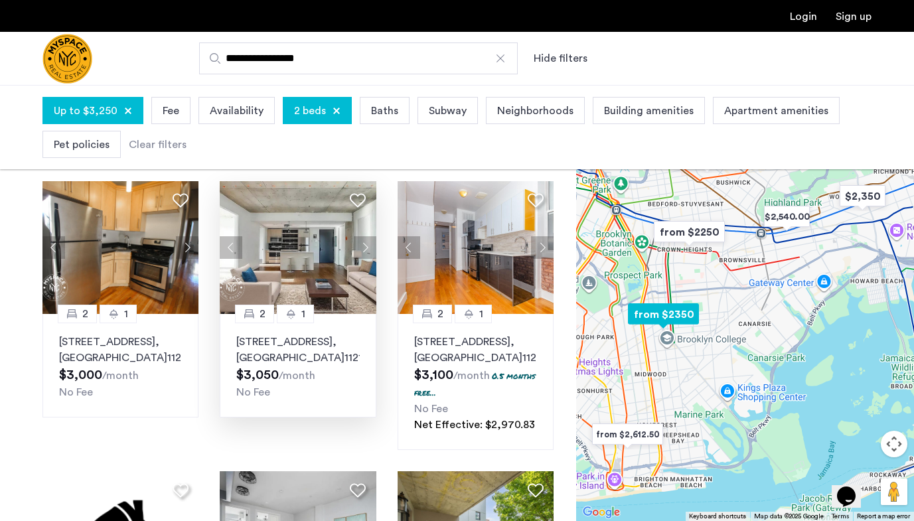
scroll to position [386, 0]
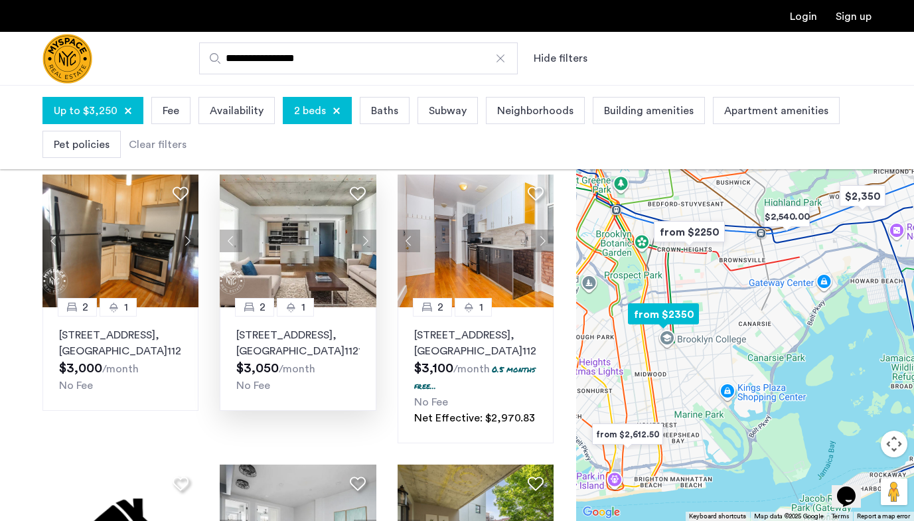
click at [361, 230] on button "Next apartment" at bounding box center [365, 241] width 23 height 23
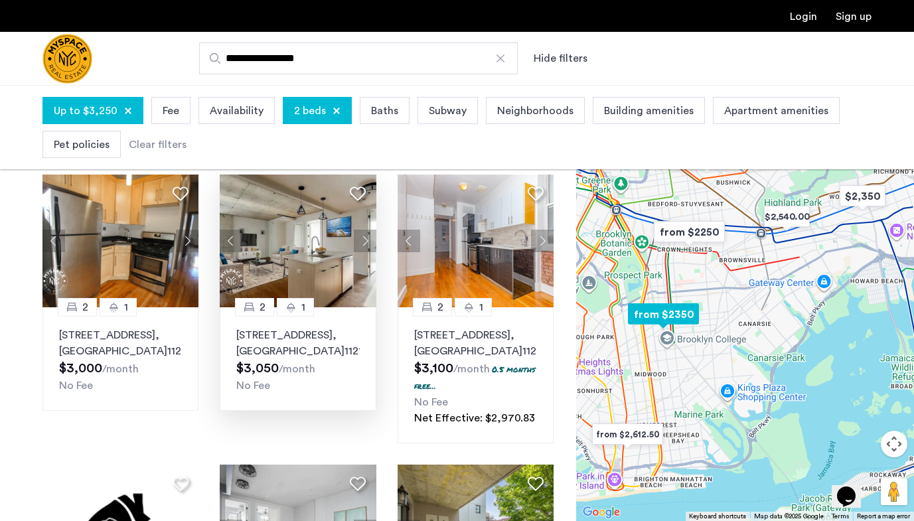
click at [361, 230] on button "Next apartment" at bounding box center [365, 241] width 23 height 23
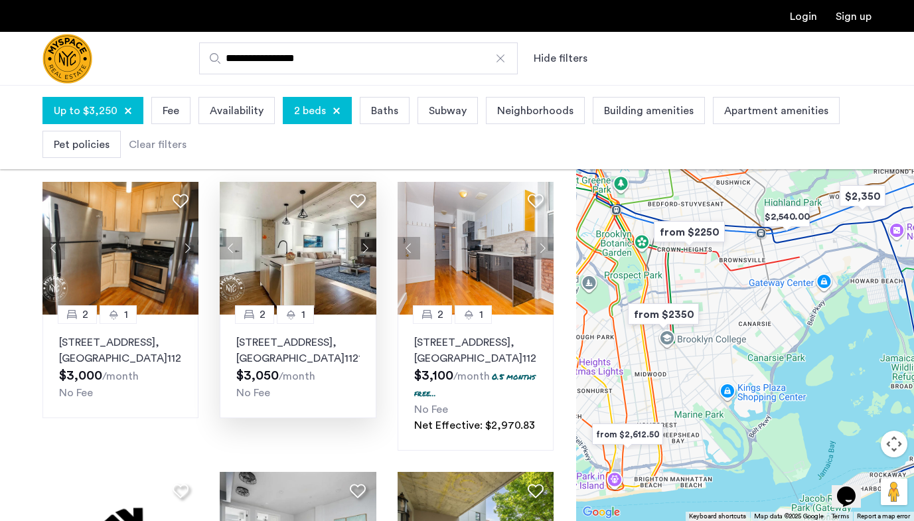
scroll to position [368, 0]
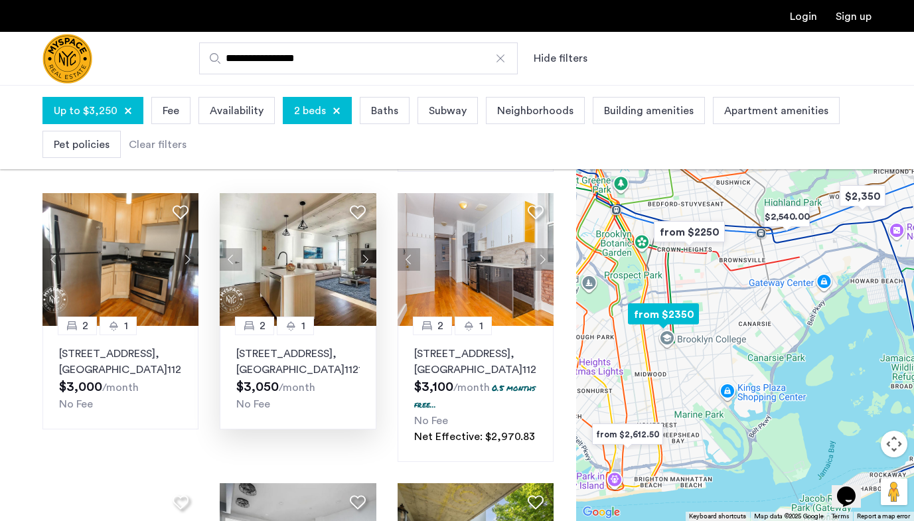
click at [361, 248] on button "Next apartment" at bounding box center [365, 259] width 23 height 23
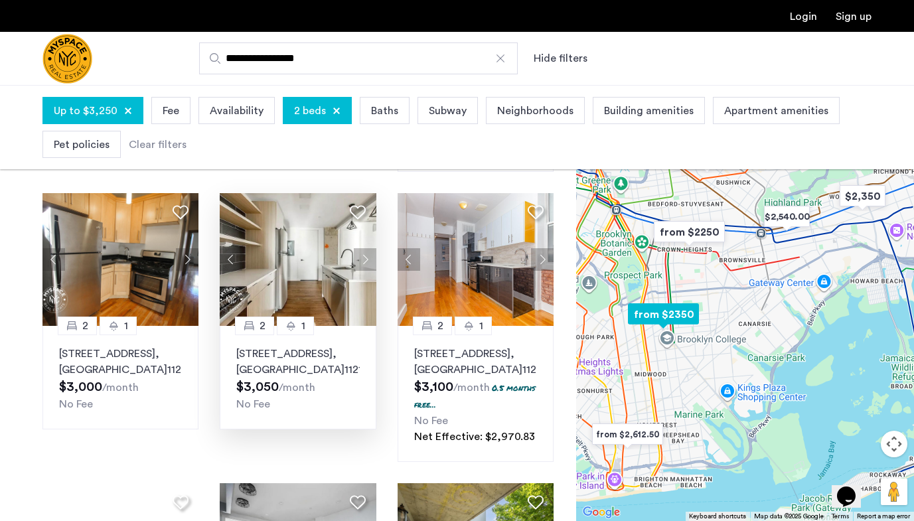
click at [361, 248] on button "Next apartment" at bounding box center [365, 259] width 23 height 23
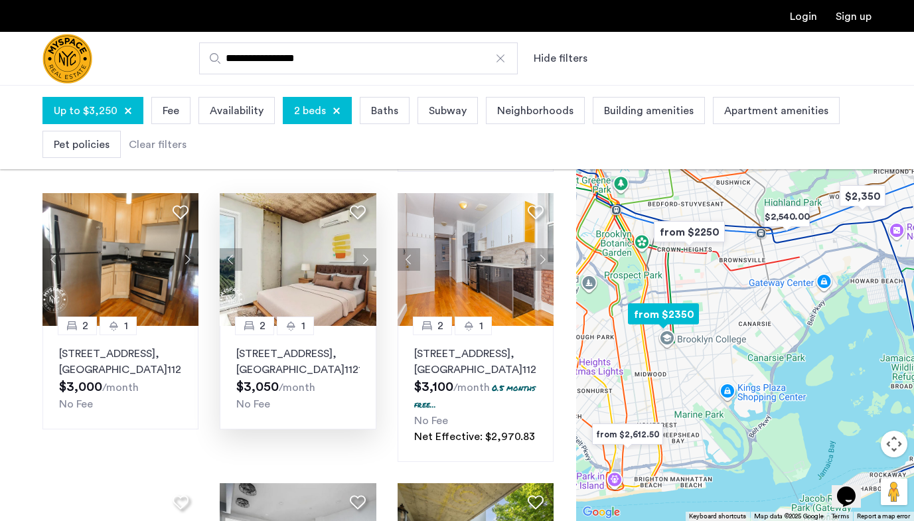
click at [361, 248] on button "Next apartment" at bounding box center [365, 259] width 23 height 23
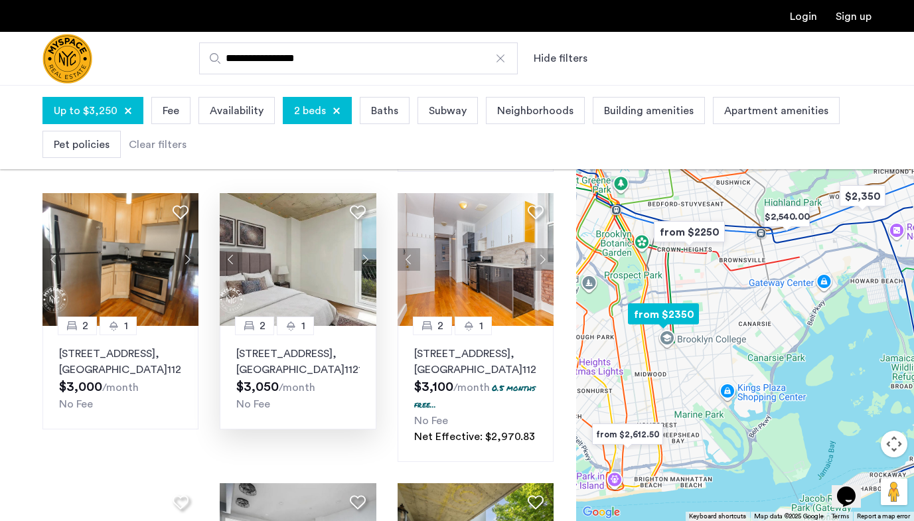
click at [361, 248] on button "Next apartment" at bounding box center [365, 259] width 23 height 23
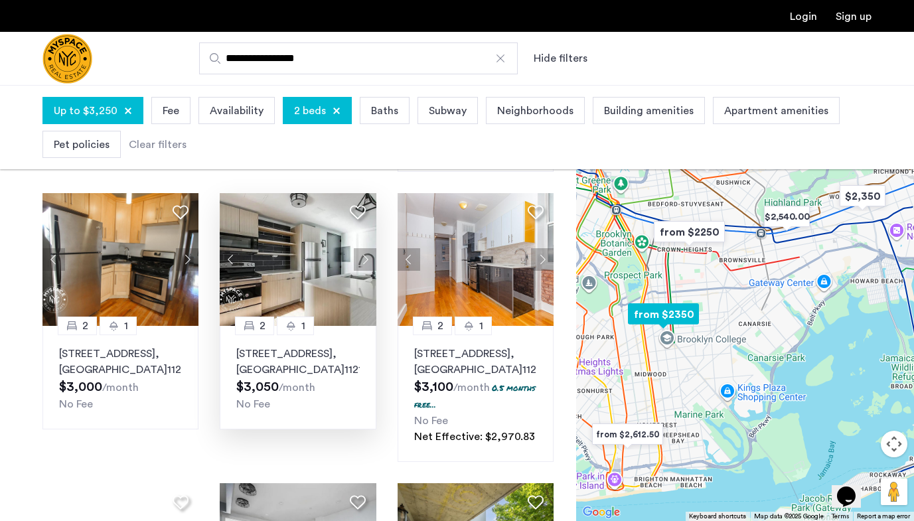
click at [361, 248] on button "Next apartment" at bounding box center [365, 259] width 23 height 23
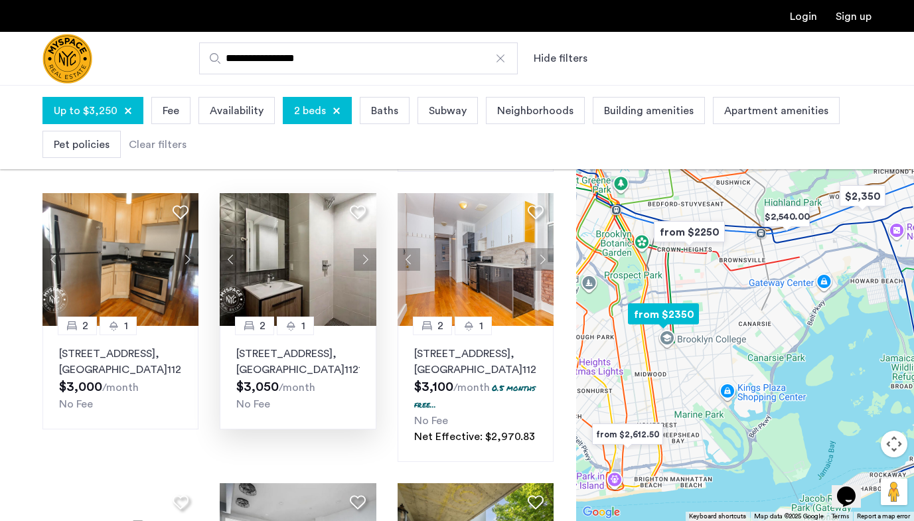
click at [361, 248] on button "Next apartment" at bounding box center [365, 259] width 23 height 23
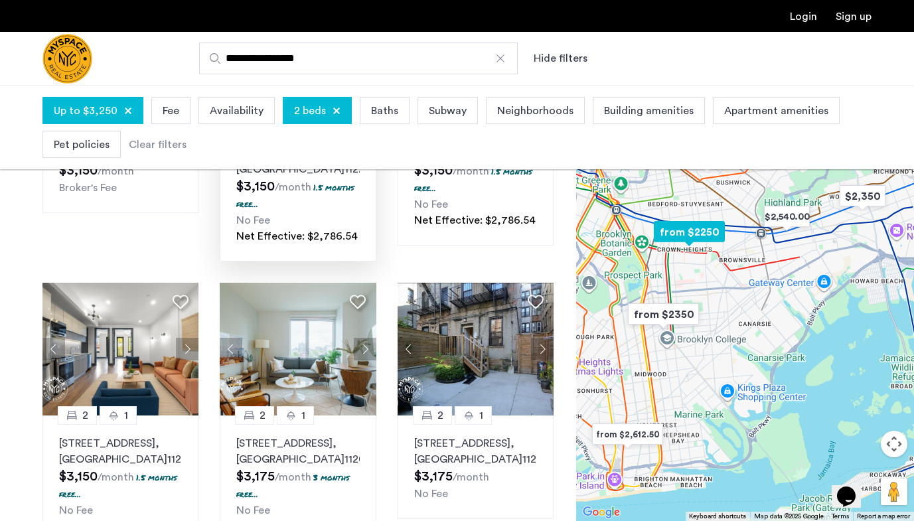
scroll to position [863, 0]
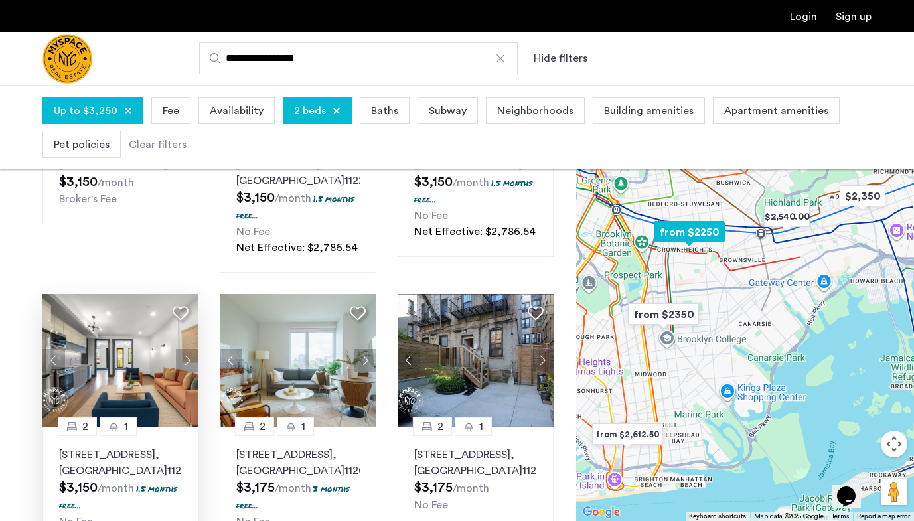
click at [188, 349] on button "Next apartment" at bounding box center [187, 360] width 23 height 23
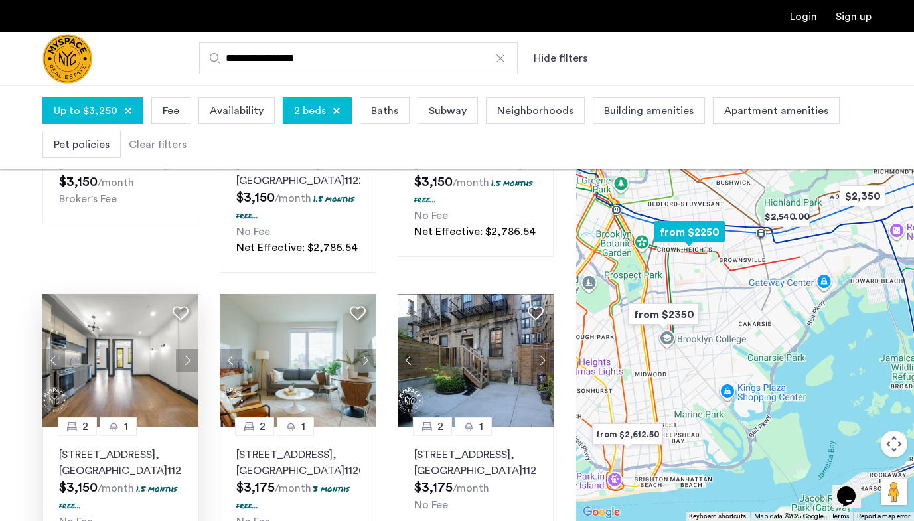
click at [188, 349] on button "Next apartment" at bounding box center [187, 360] width 23 height 23
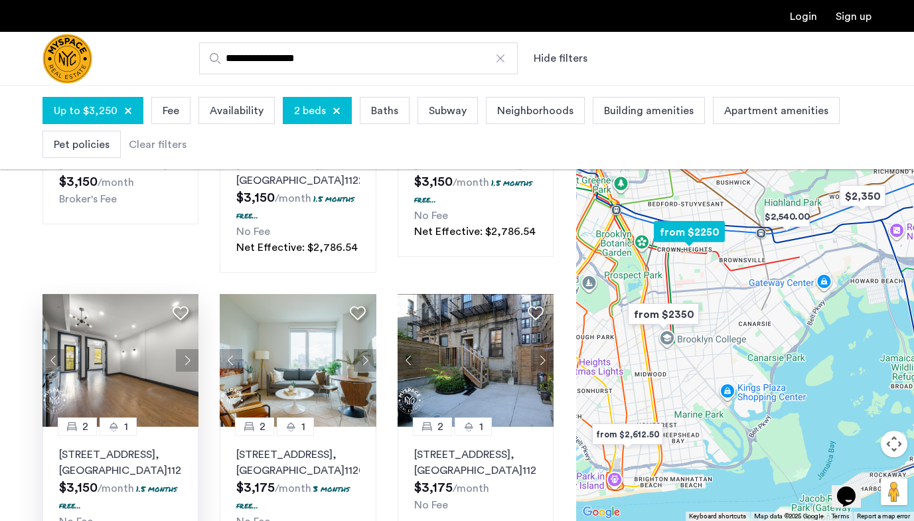
click at [188, 349] on button "Next apartment" at bounding box center [187, 360] width 23 height 23
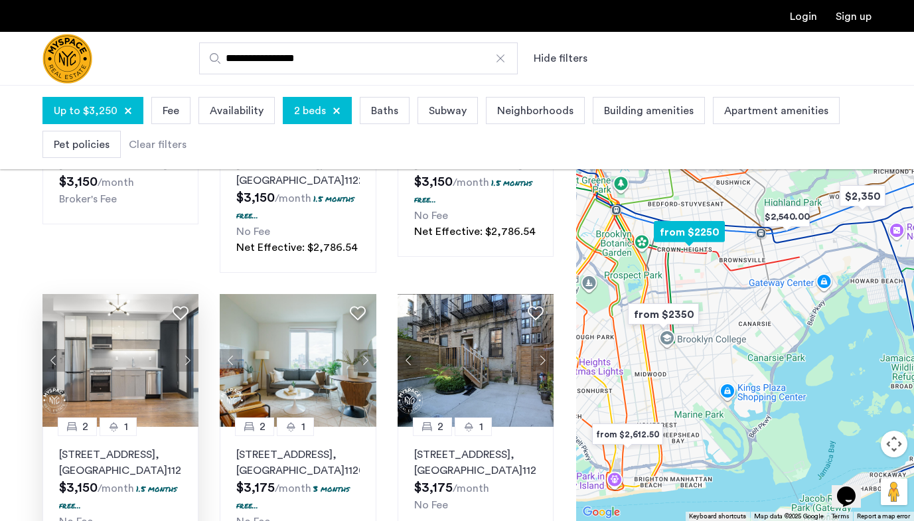
click at [188, 349] on button "Next apartment" at bounding box center [187, 360] width 23 height 23
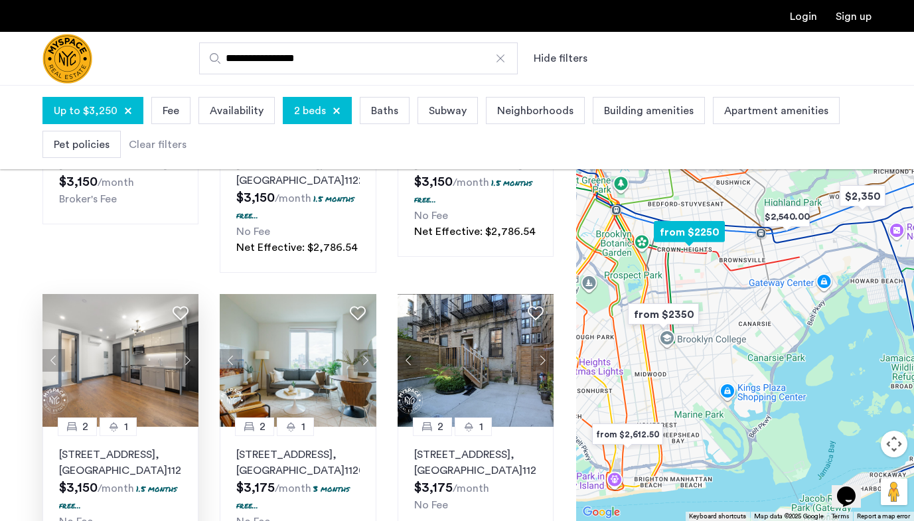
click at [188, 349] on button "Next apartment" at bounding box center [187, 360] width 23 height 23
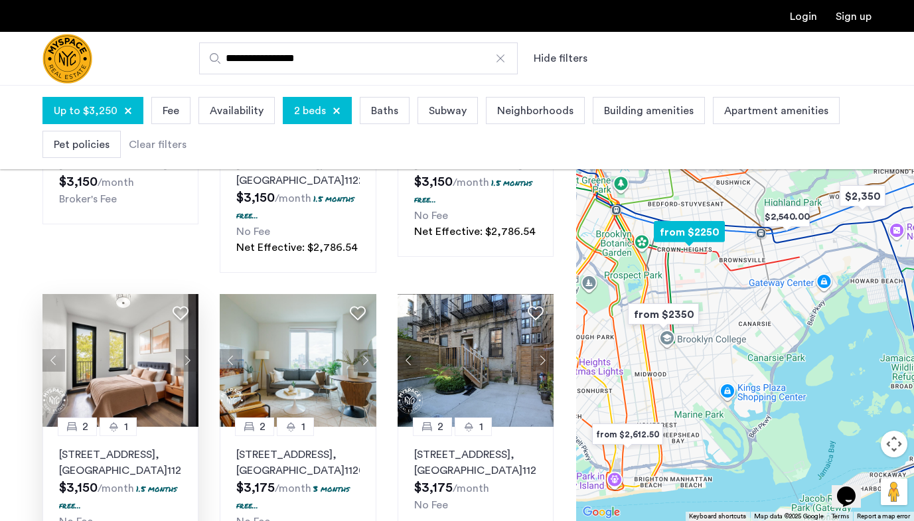
click at [188, 349] on button "Next apartment" at bounding box center [187, 360] width 23 height 23
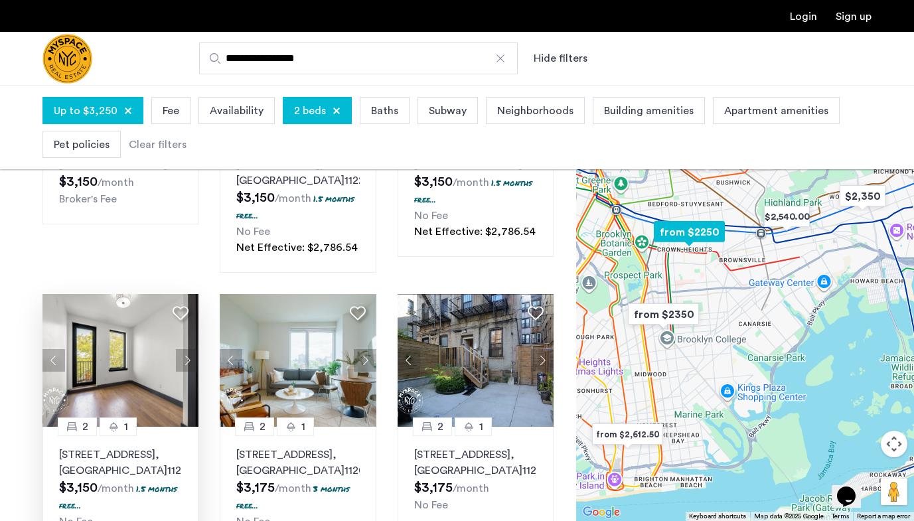
click at [188, 349] on button "Next apartment" at bounding box center [187, 360] width 23 height 23
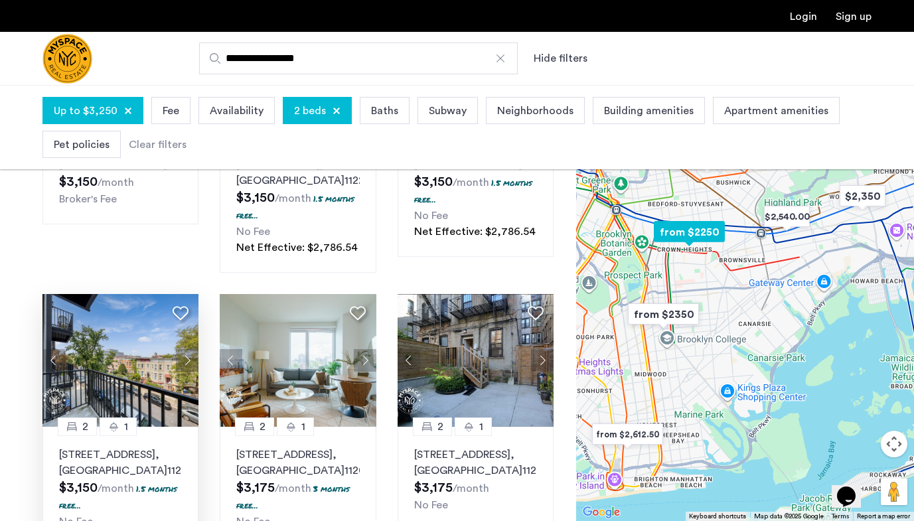
click at [188, 349] on button "Next apartment" at bounding box center [187, 360] width 23 height 23
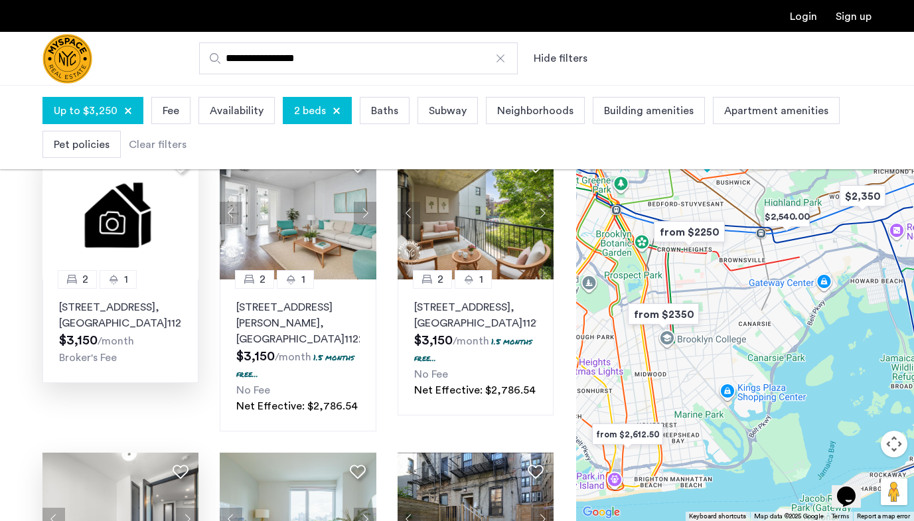
scroll to position [774, 0]
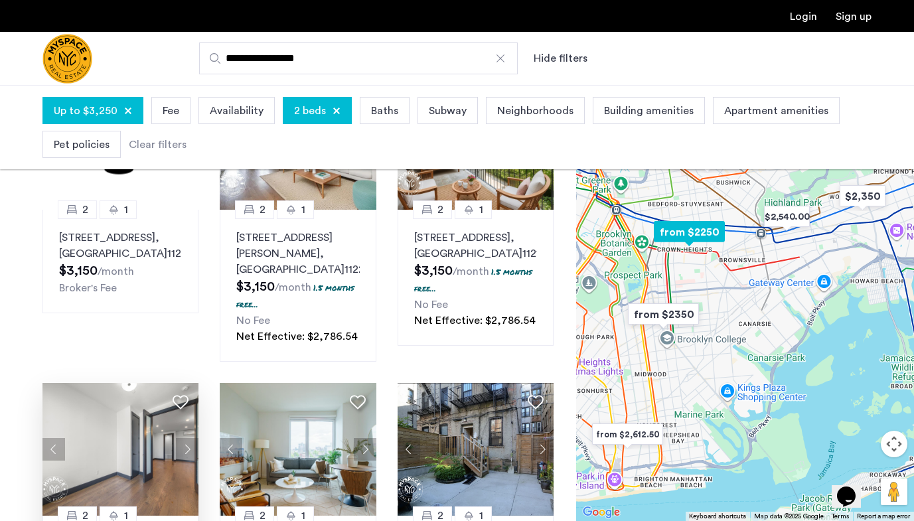
click at [53, 438] on button "Previous apartment" at bounding box center [53, 449] width 23 height 23
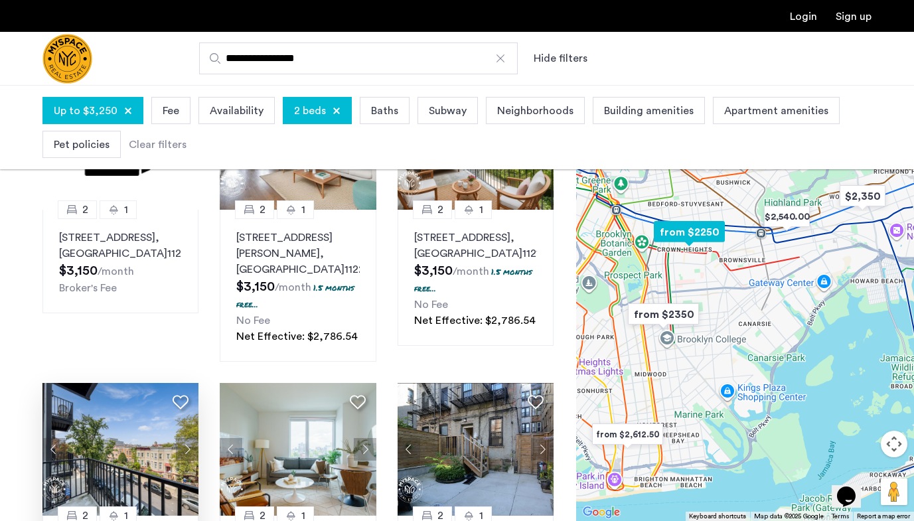
click at [53, 438] on button "Previous apartment" at bounding box center [53, 449] width 23 height 23
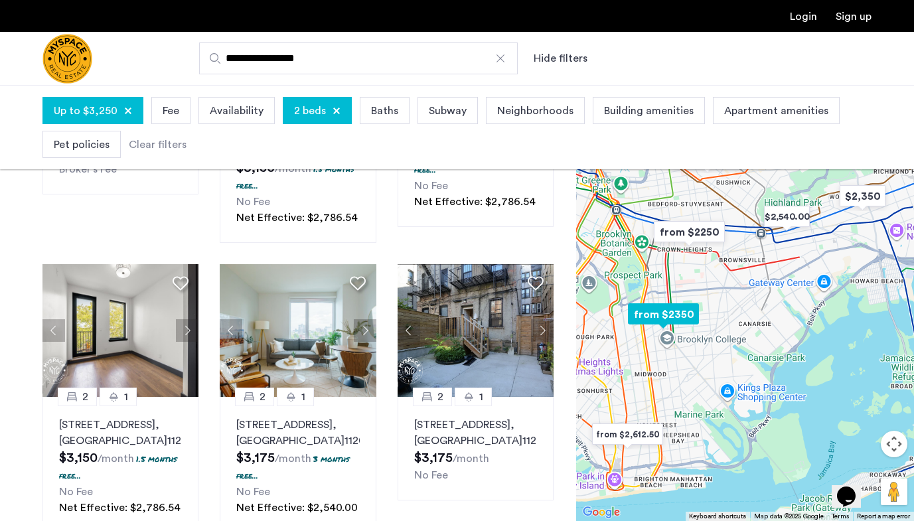
scroll to position [897, 0]
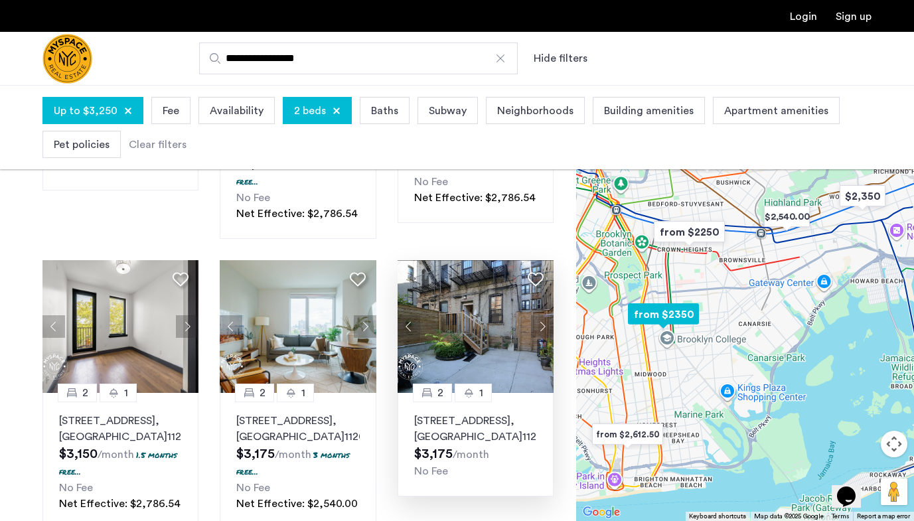
click at [546, 320] on button "Next apartment" at bounding box center [542, 326] width 23 height 23
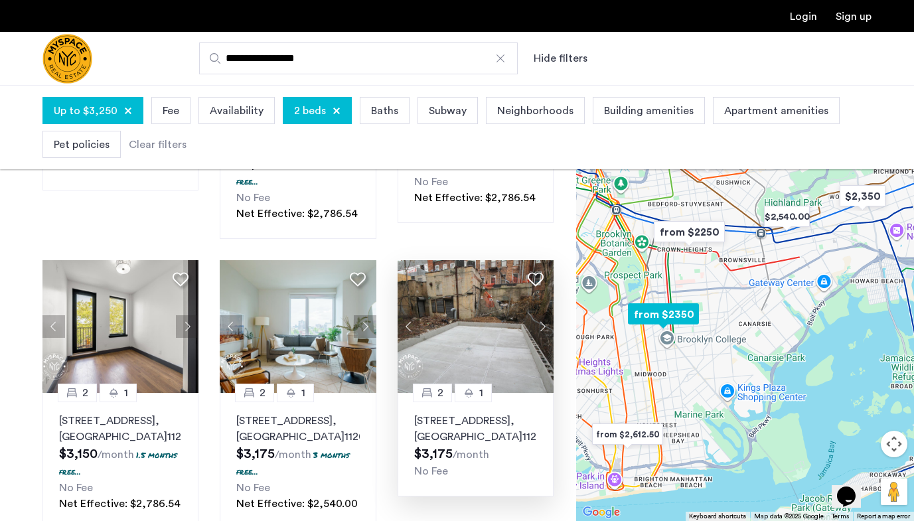
click at [546, 320] on button "Next apartment" at bounding box center [542, 326] width 23 height 23
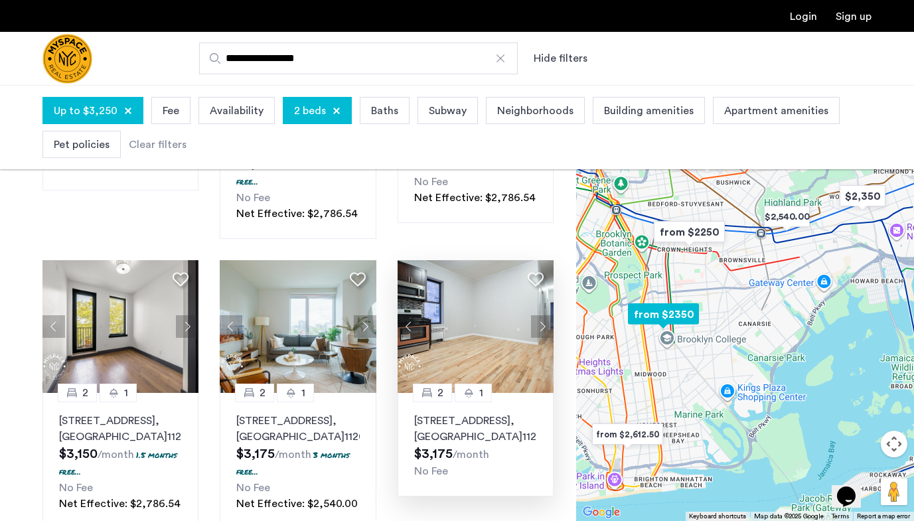
click at [546, 320] on button "Next apartment" at bounding box center [542, 326] width 23 height 23
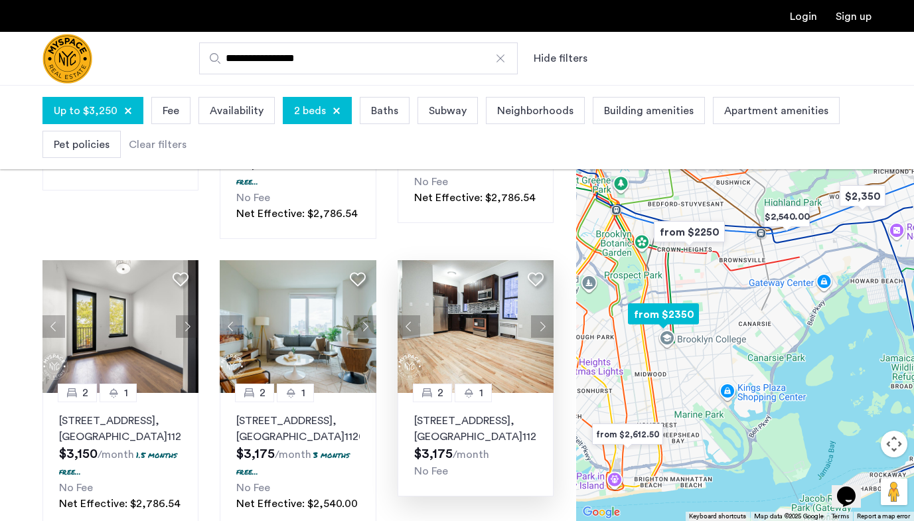
click at [546, 320] on button "Next apartment" at bounding box center [542, 326] width 23 height 23
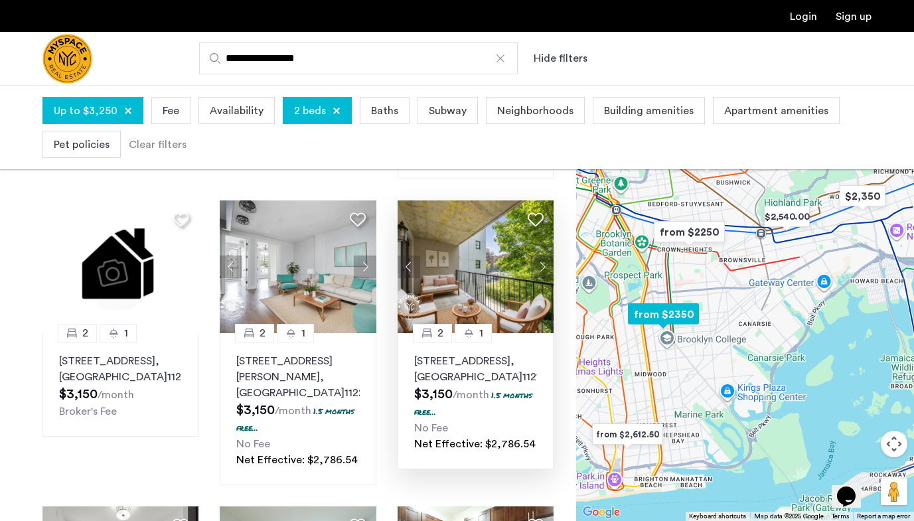
scroll to position [651, 0]
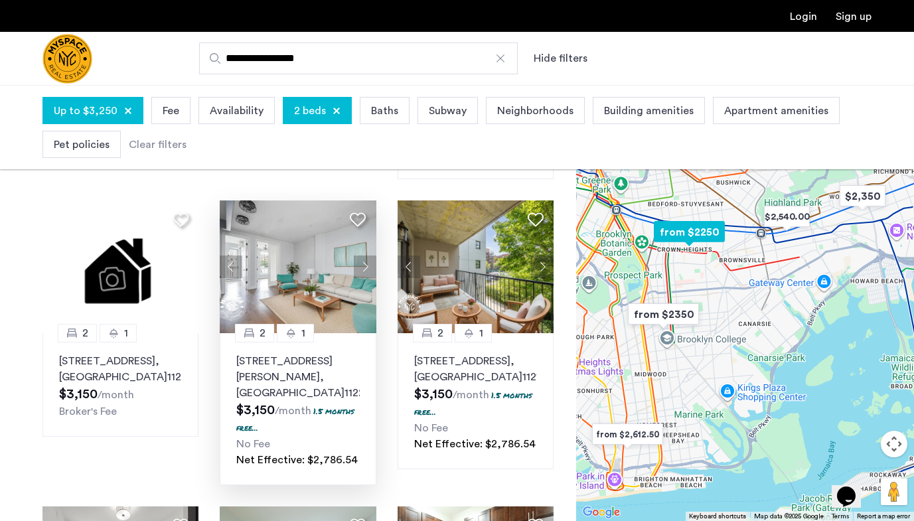
click at [373, 242] on img at bounding box center [298, 267] width 157 height 133
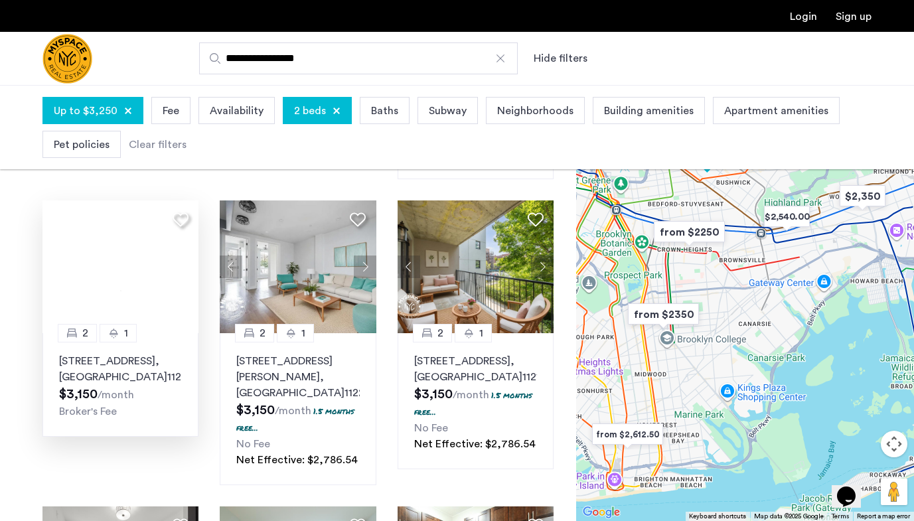
click at [160, 279] on img at bounding box center [120, 267] width 157 height 133
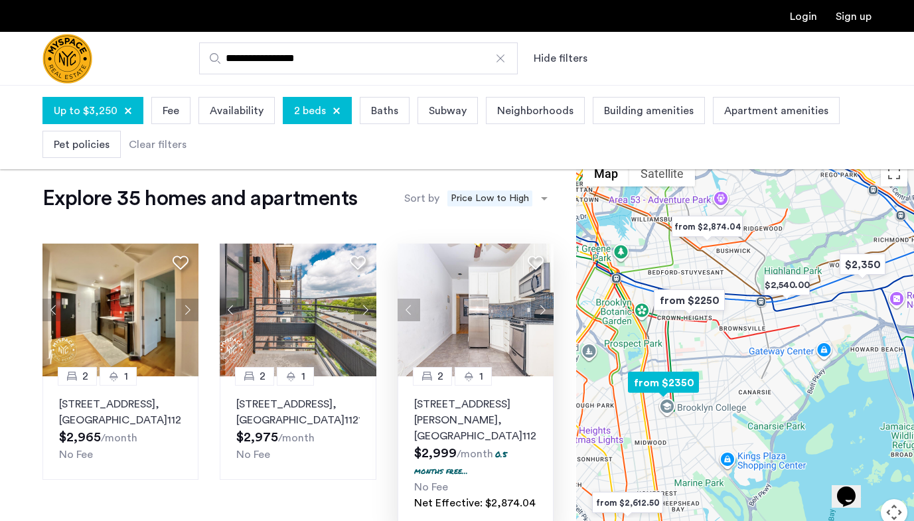
scroll to position [13, 0]
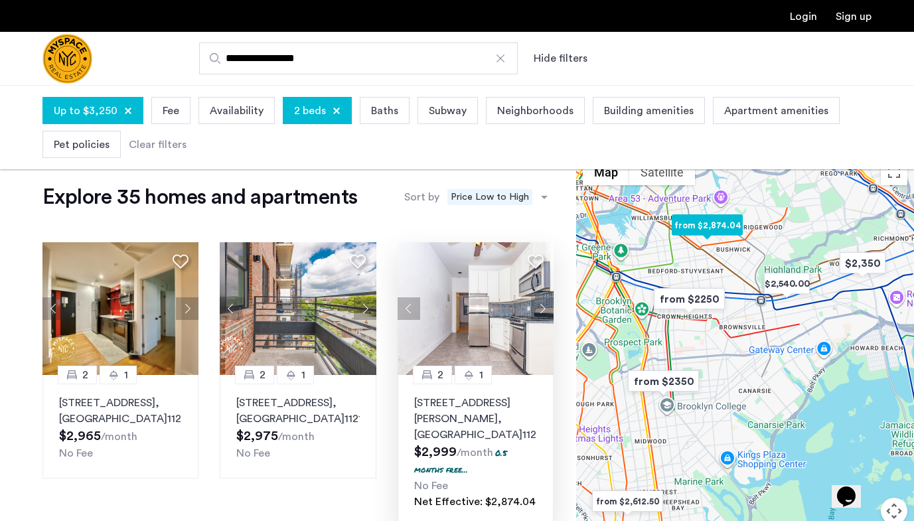
click at [548, 305] on button "Next apartment" at bounding box center [542, 308] width 23 height 23
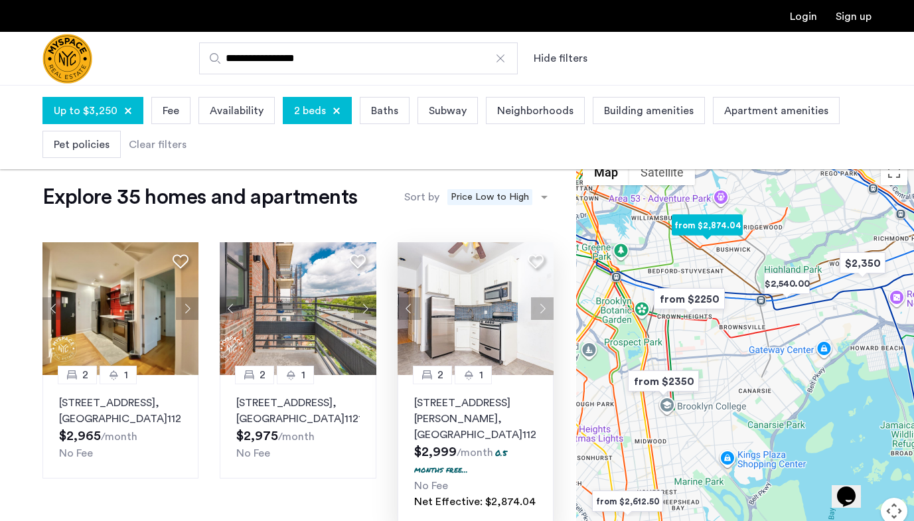
click at [548, 305] on button "Next apartment" at bounding box center [542, 308] width 23 height 23
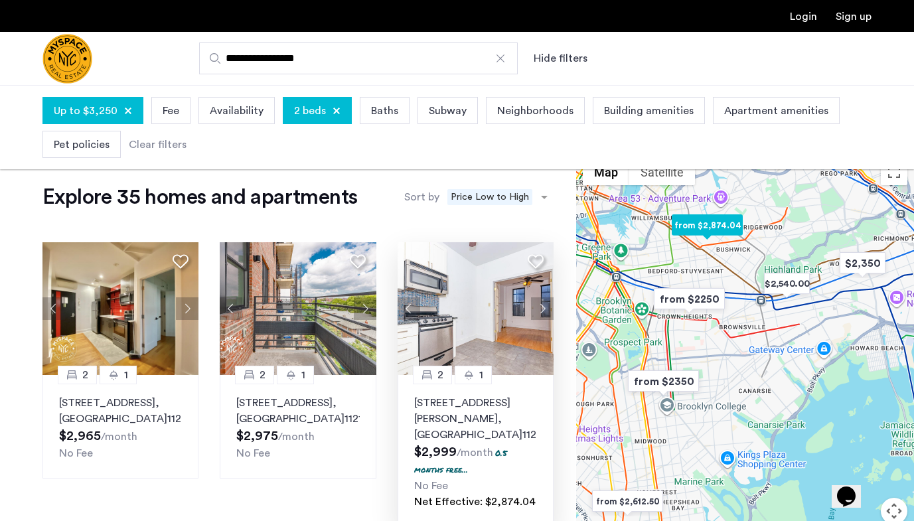
click at [548, 305] on button "Next apartment" at bounding box center [542, 308] width 23 height 23
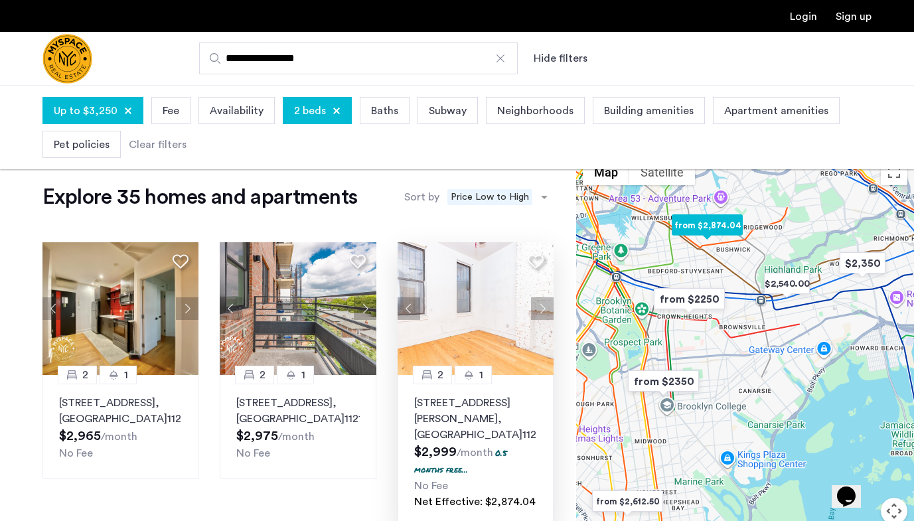
click at [548, 305] on button "Next apartment" at bounding box center [542, 308] width 23 height 23
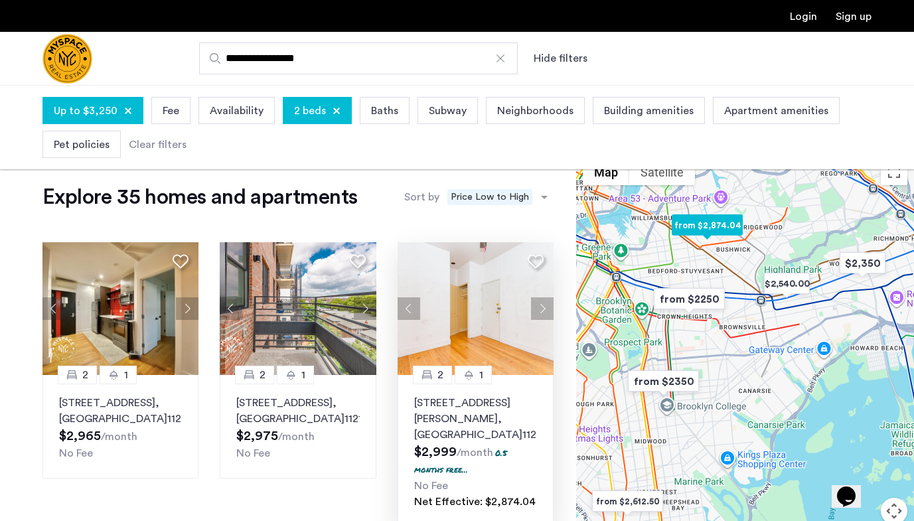
click at [548, 305] on button "Next apartment" at bounding box center [542, 308] width 23 height 23
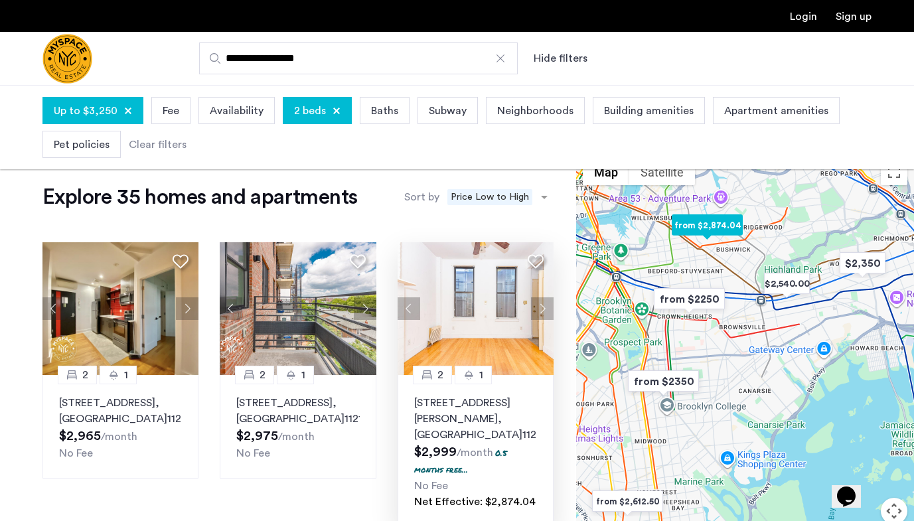
click at [548, 305] on button "Next apartment" at bounding box center [542, 308] width 23 height 23
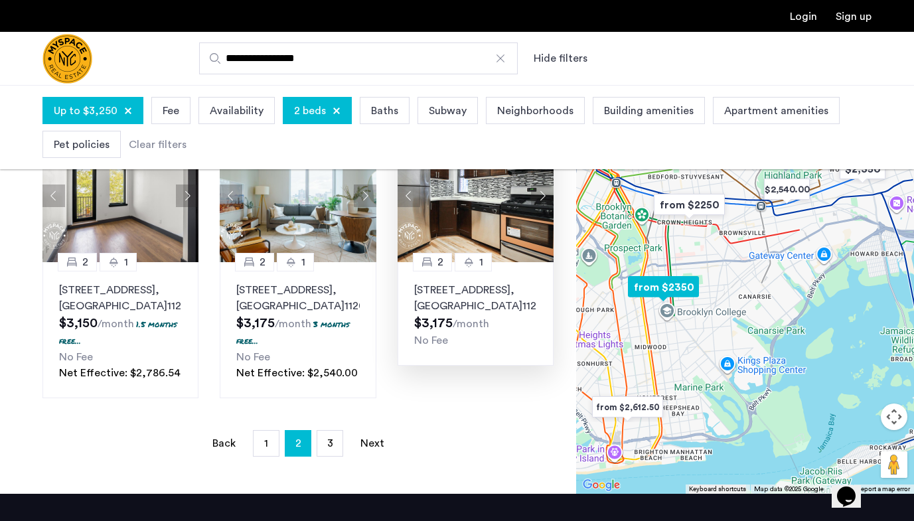
scroll to position [1029, 0]
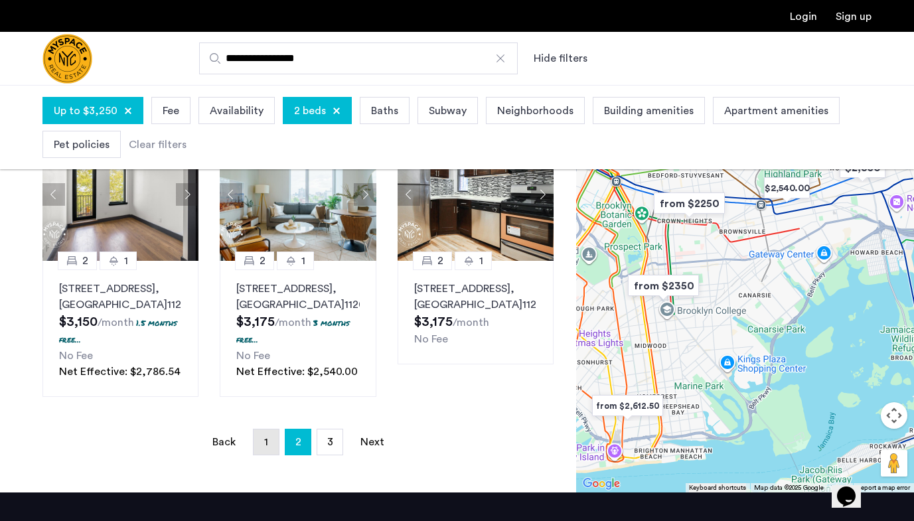
click at [273, 446] on link "page 1" at bounding box center [266, 442] width 25 height 25
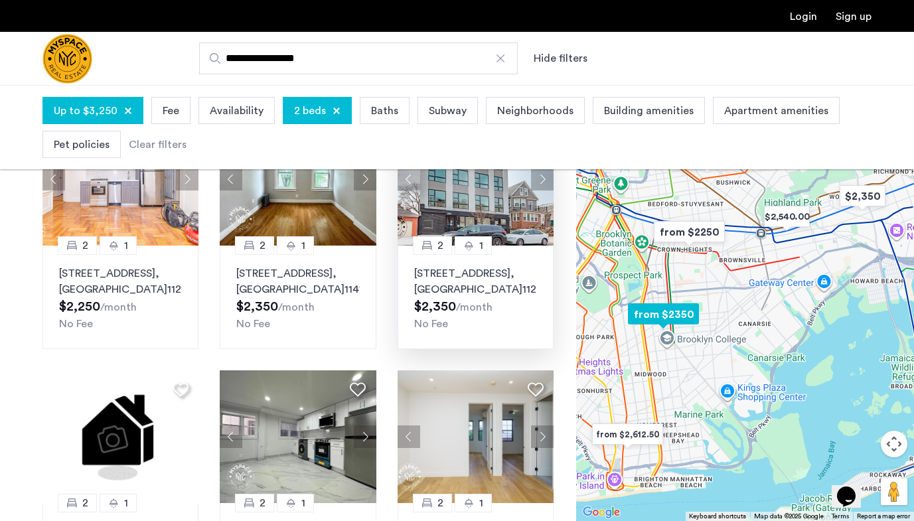
scroll to position [330, 0]
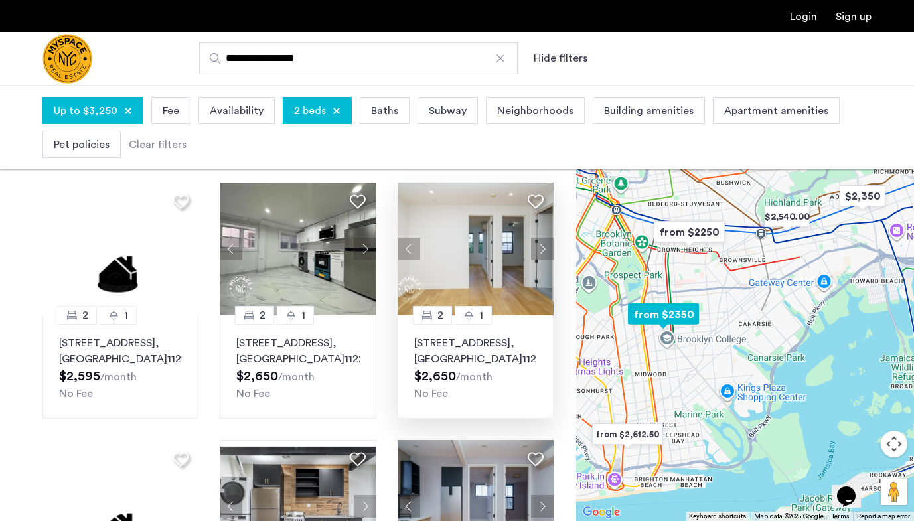
click at [547, 251] on button "Next apartment" at bounding box center [542, 249] width 23 height 23
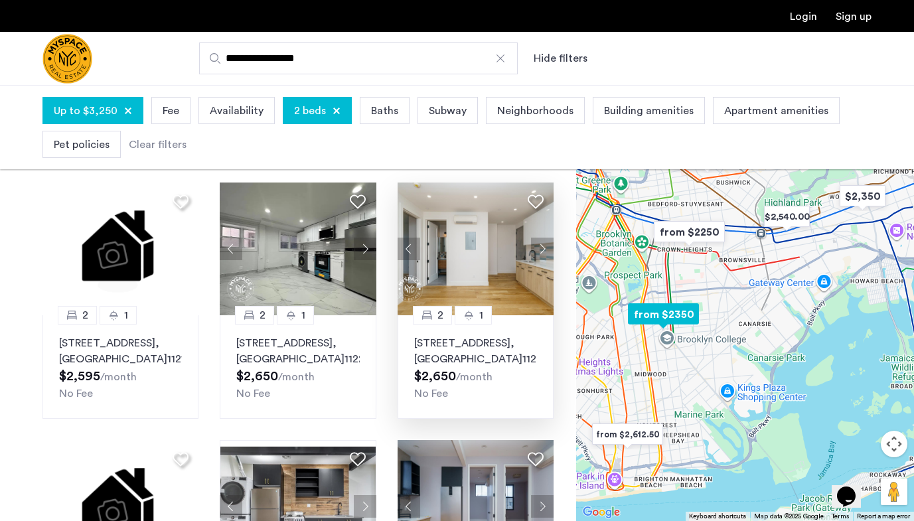
click at [547, 251] on button "Next apartment" at bounding box center [542, 249] width 23 height 23
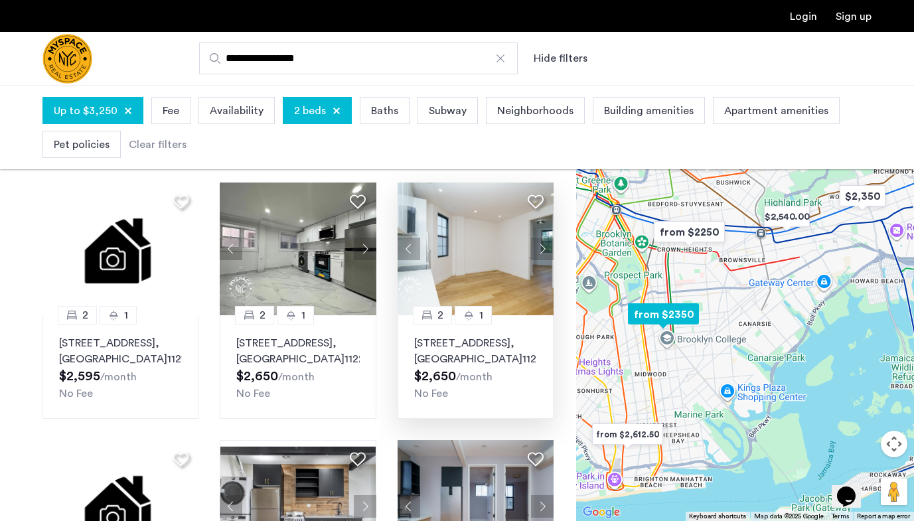
click at [547, 251] on button "Next apartment" at bounding box center [542, 249] width 23 height 23
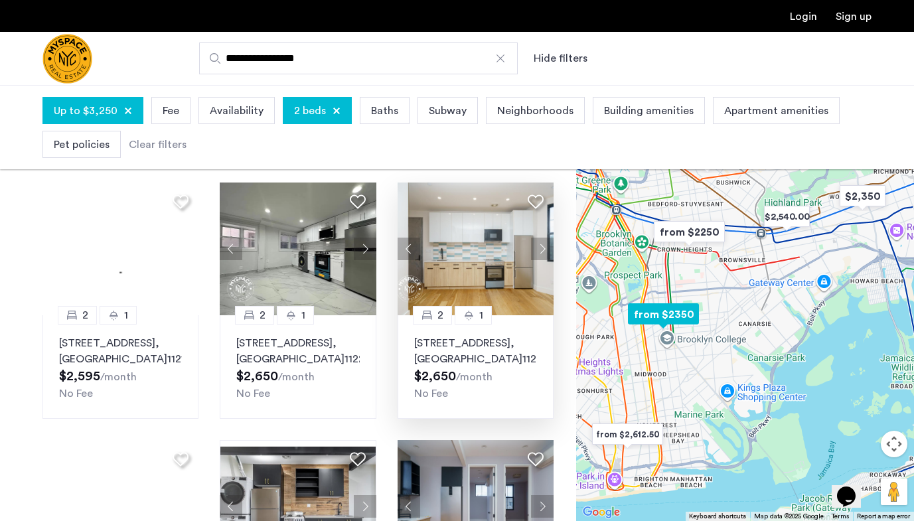
click at [547, 251] on button "Next apartment" at bounding box center [542, 249] width 23 height 23
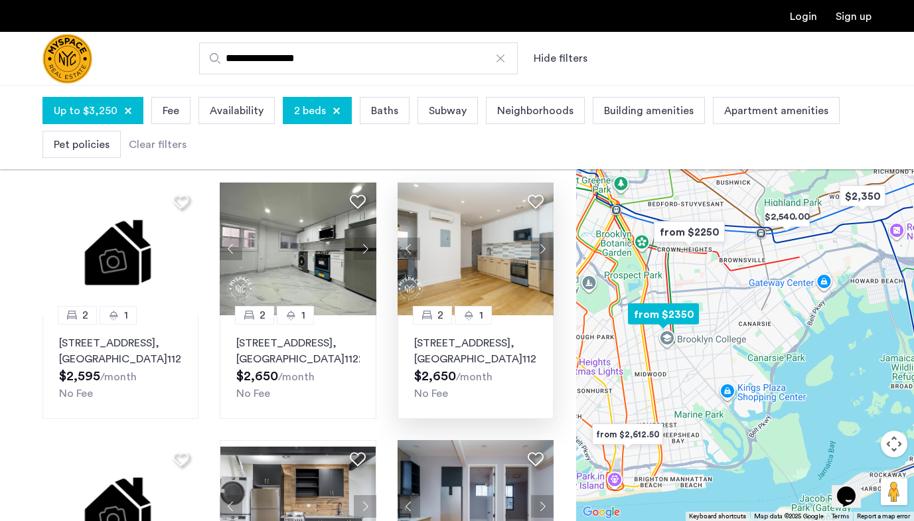
click at [547, 251] on button "Next apartment" at bounding box center [542, 249] width 23 height 23
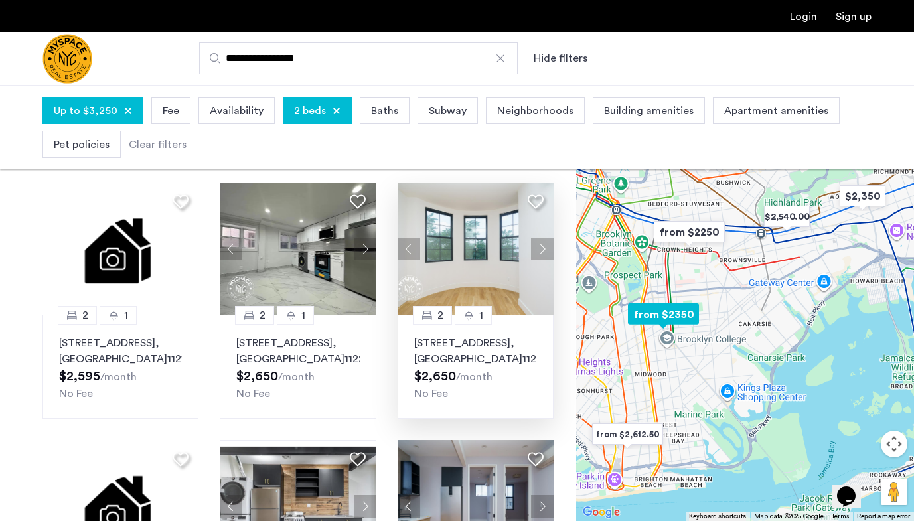
click at [547, 251] on button "Next apartment" at bounding box center [542, 249] width 23 height 23
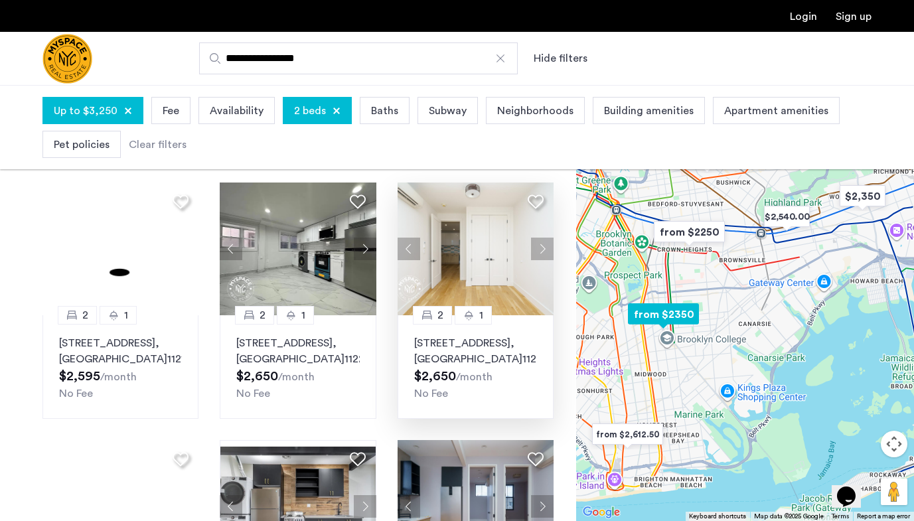
click at [547, 251] on button "Next apartment" at bounding box center [542, 249] width 23 height 23
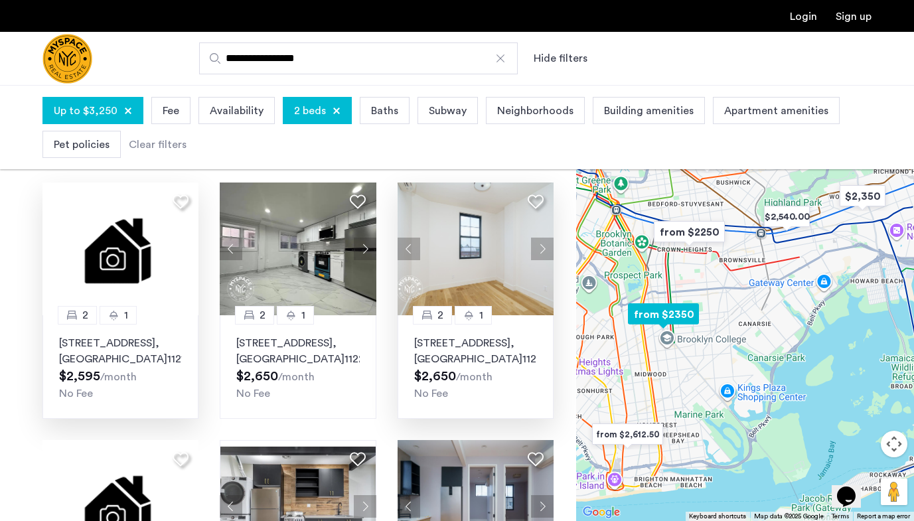
click at [137, 263] on img at bounding box center [120, 249] width 157 height 133
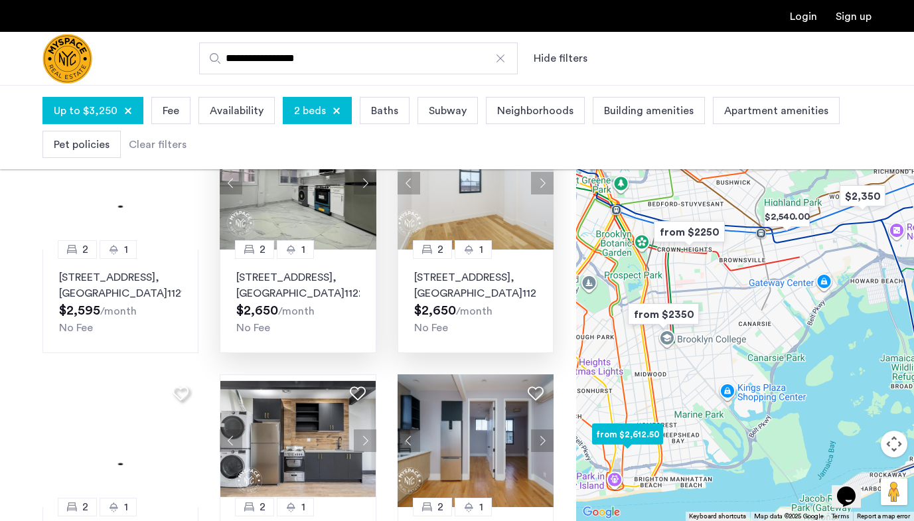
scroll to position [498, 0]
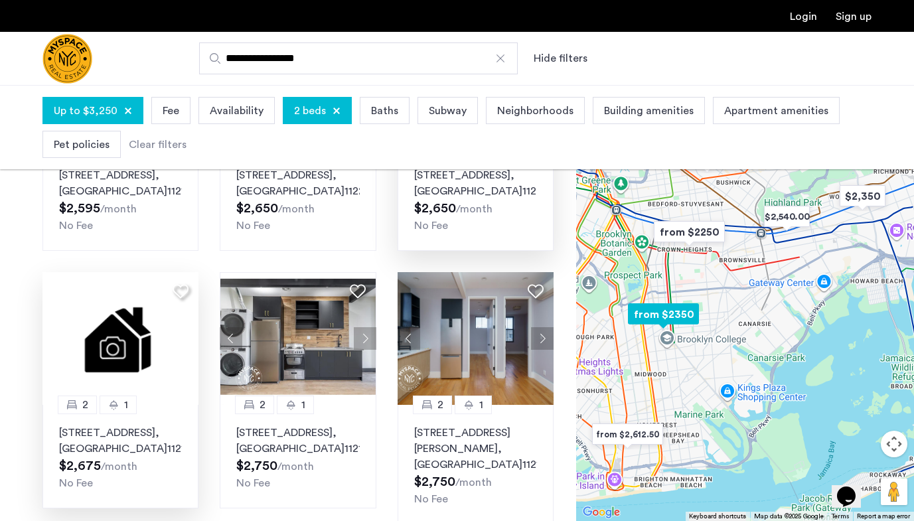
click at [148, 378] on img at bounding box center [120, 338] width 157 height 133
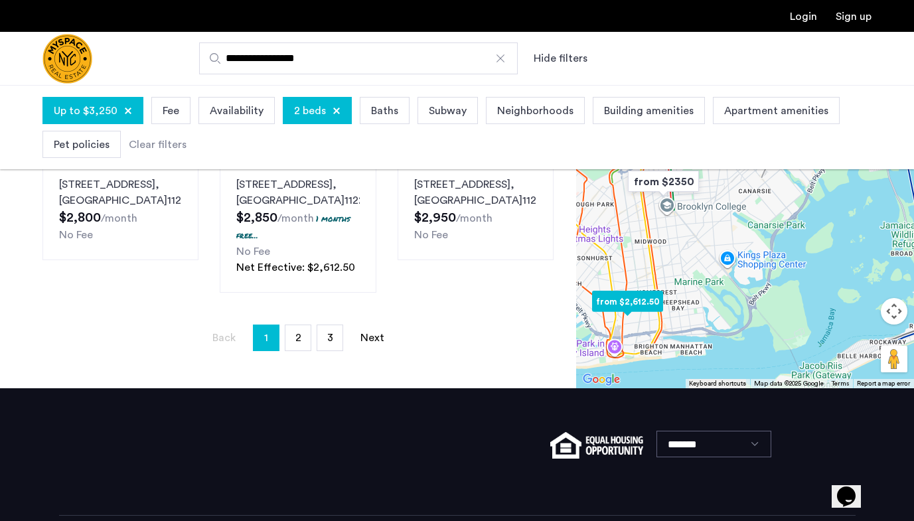
scroll to position [1025, 0]
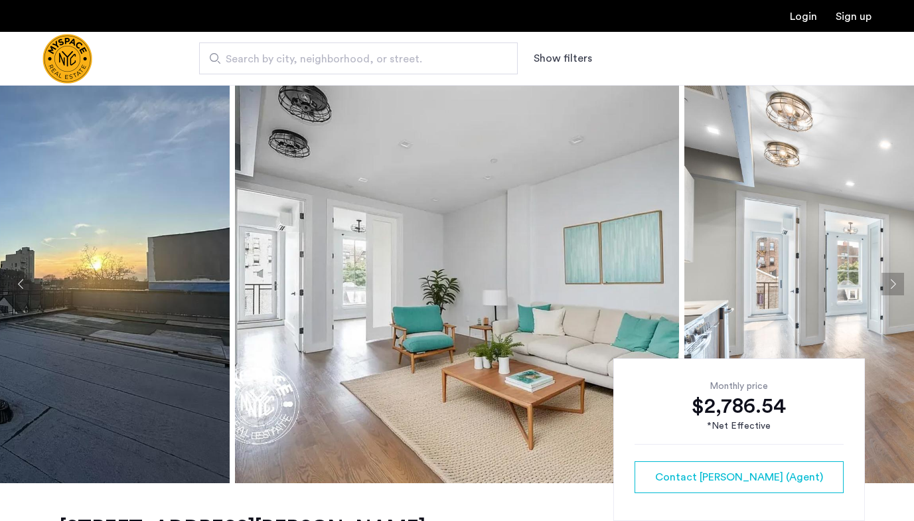
click at [397, 212] on img at bounding box center [457, 284] width 444 height 398
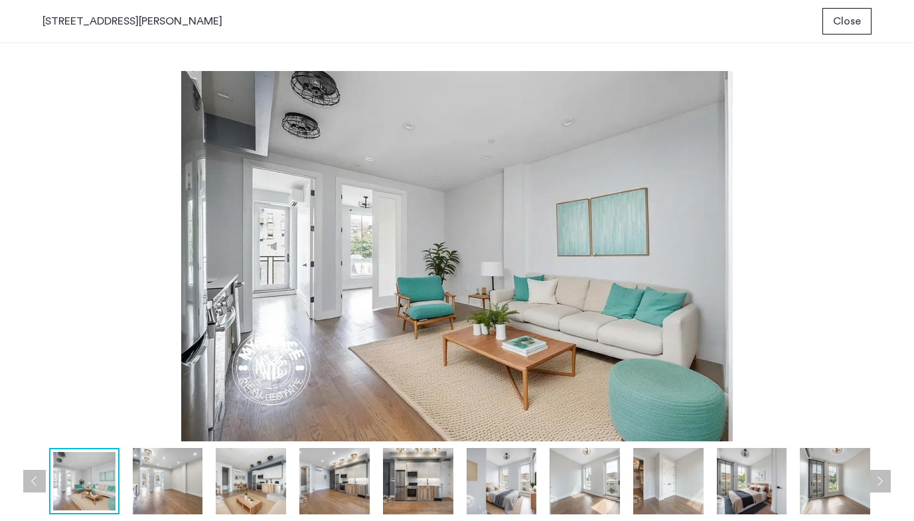
click at [195, 487] on img at bounding box center [168, 481] width 70 height 66
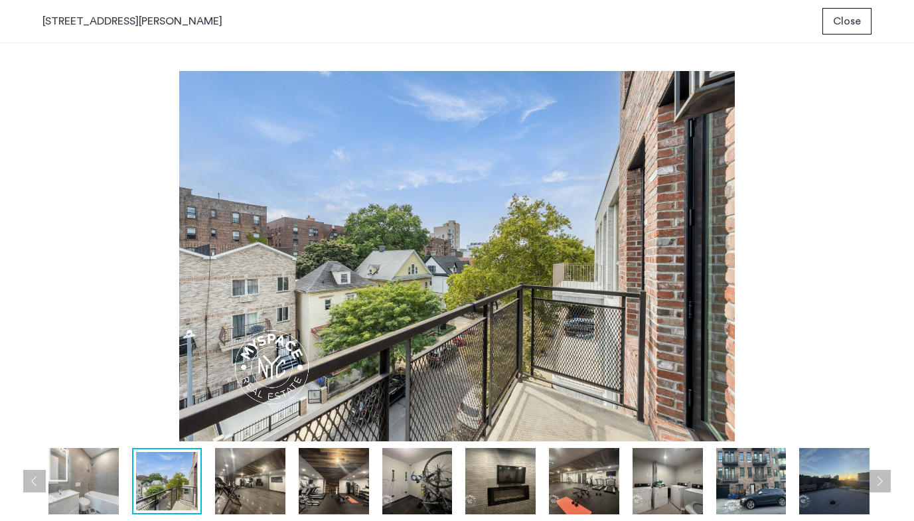
click at [855, 23] on span "Close" at bounding box center [847, 21] width 28 height 16
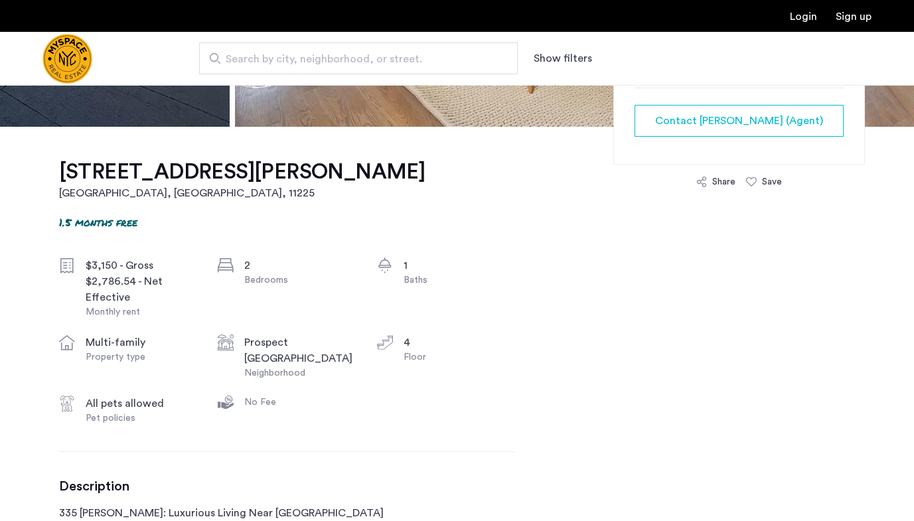
scroll to position [351, 0]
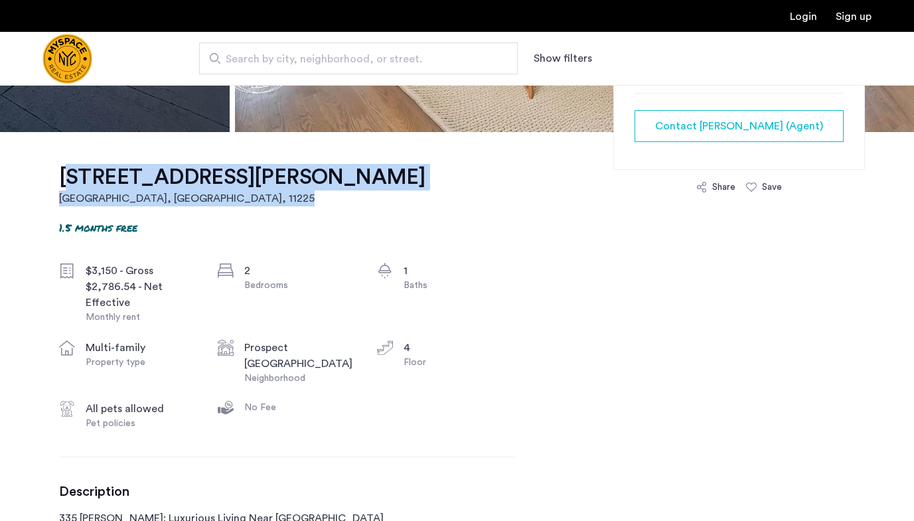
drag, startPoint x: 406, startPoint y: 178, endPoint x: 60, endPoint y: 176, distance: 346.6
click at [59, 176] on div "335 Fenimore Street, Unit 4B Brooklyn, NY , 11225 1.5 months free $3,150 - Gros…" at bounding box center [287, 522] width 456 height 780
copy link "335 Fenimore Street, Unit 4B Brooklyn, NY , 11225"
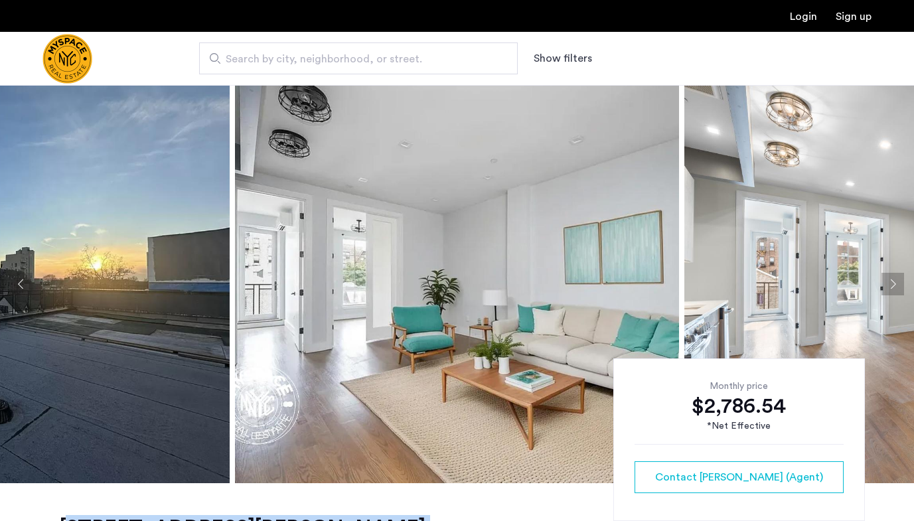
scroll to position [0, 0]
click at [888, 292] on button "Next apartment" at bounding box center [893, 284] width 23 height 23
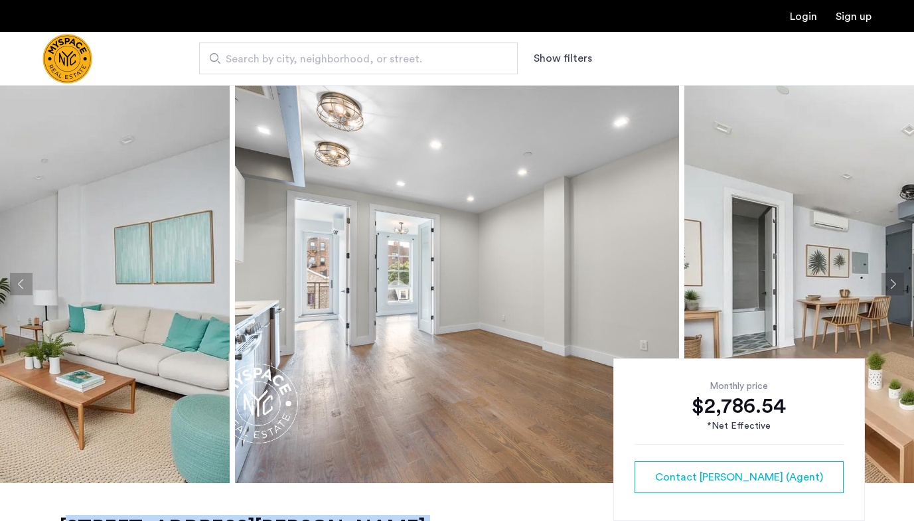
click at [886, 287] on button "Next apartment" at bounding box center [893, 284] width 23 height 23
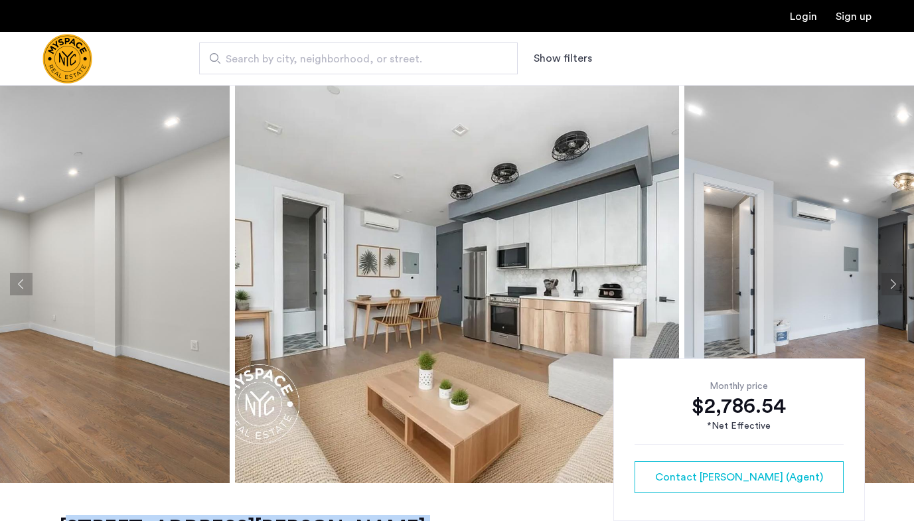
click at [886, 286] on button "Next apartment" at bounding box center [893, 284] width 23 height 23
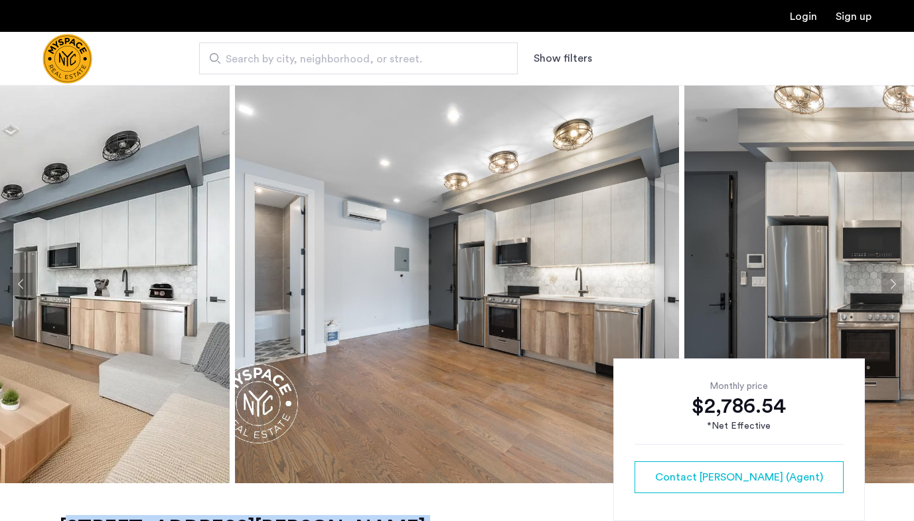
click at [886, 286] on button "Next apartment" at bounding box center [893, 284] width 23 height 23
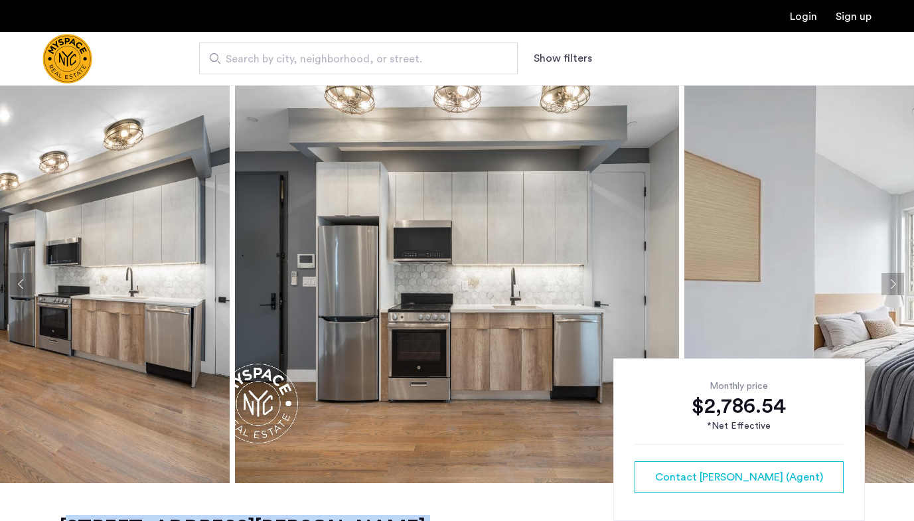
click at [886, 286] on button "Next apartment" at bounding box center [893, 284] width 23 height 23
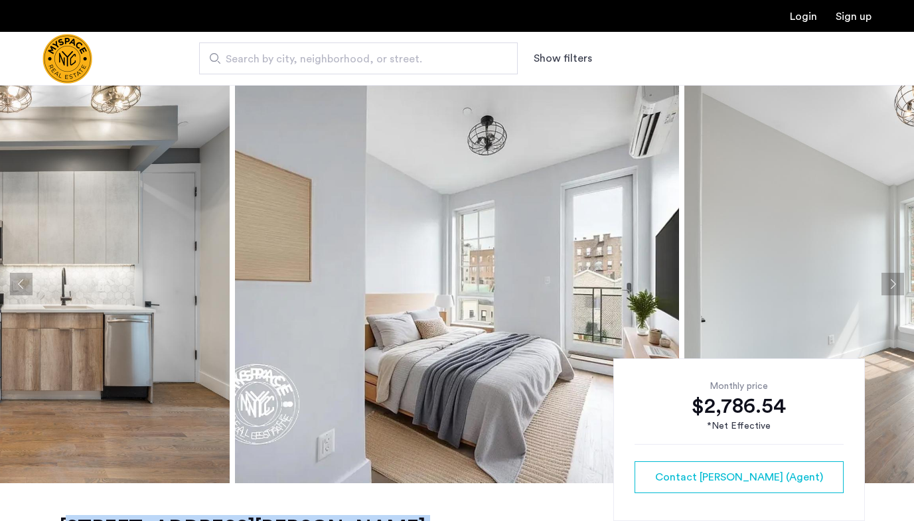
click at [886, 286] on button "Next apartment" at bounding box center [893, 284] width 23 height 23
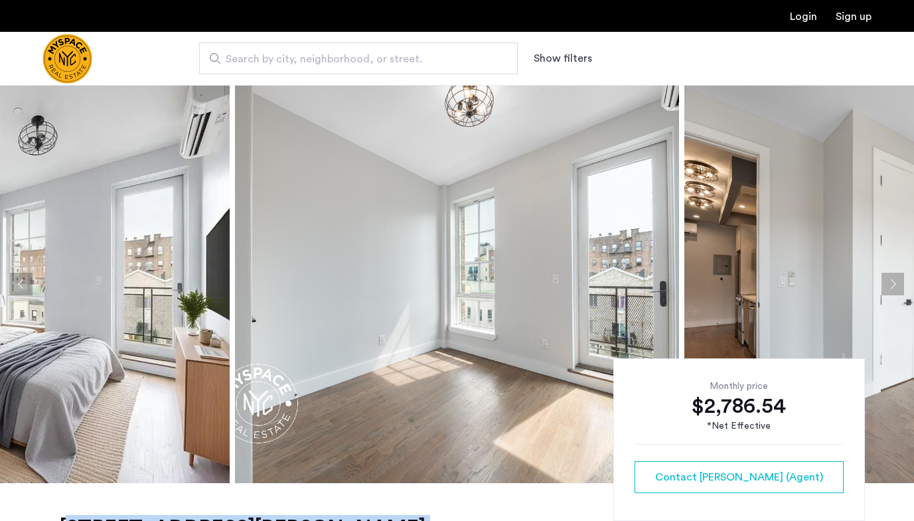
click at [886, 286] on button "Next apartment" at bounding box center [893, 284] width 23 height 23
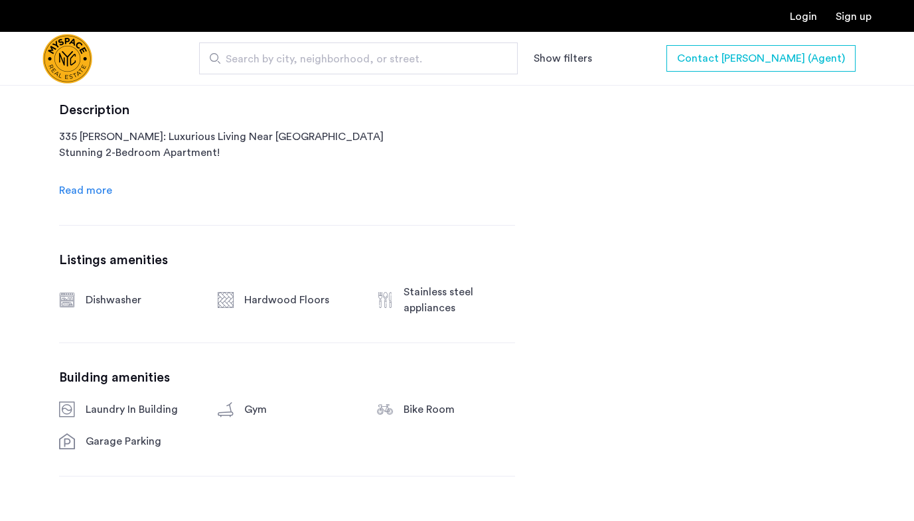
scroll to position [734, 0]
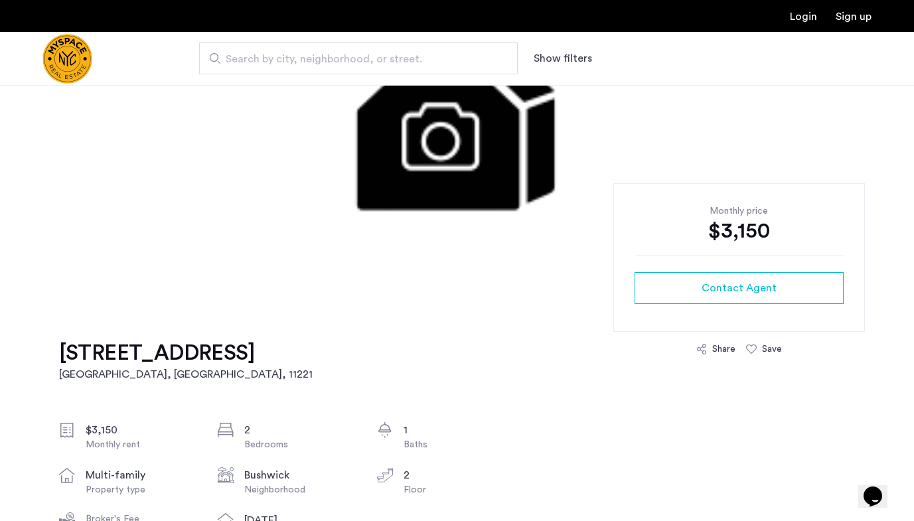
scroll to position [284, 0]
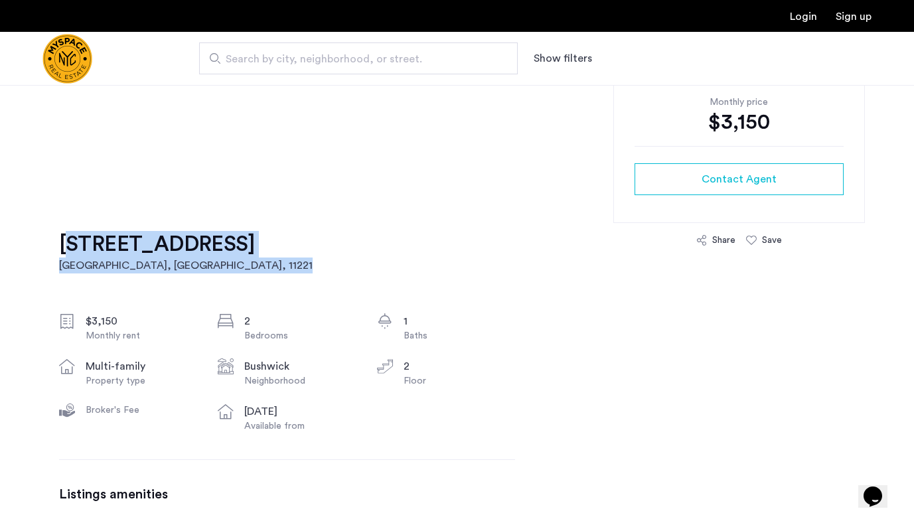
drag, startPoint x: 342, startPoint y: 226, endPoint x: 284, endPoint y: 238, distance: 59.0
click at [284, 238] on div "201 Central Ave, Unit 2F Brooklyn, NY , 11221 $3,150 Monthly rent 2 Bedrooms 1 …" at bounding box center [287, 465] width 456 height 533
copy link "201 Central Ave, Unit 2F Brooklyn, NY , 11221"
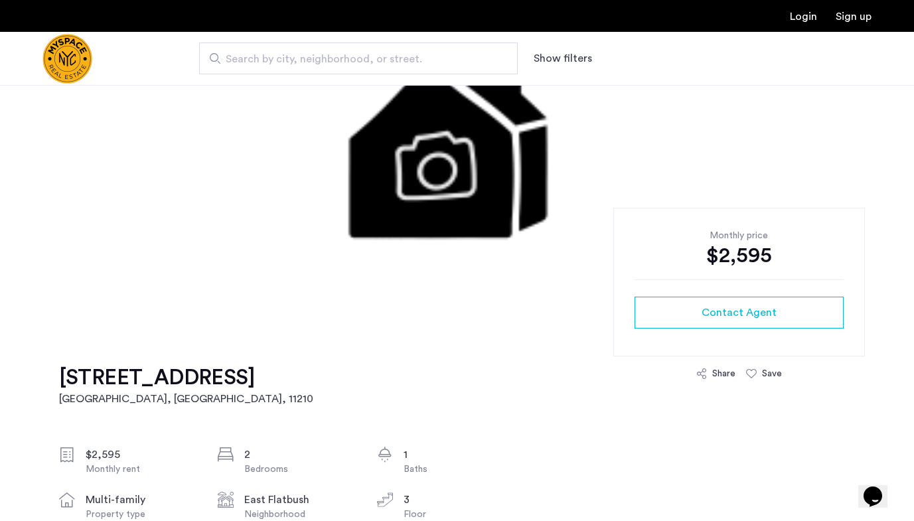
scroll to position [285, 0]
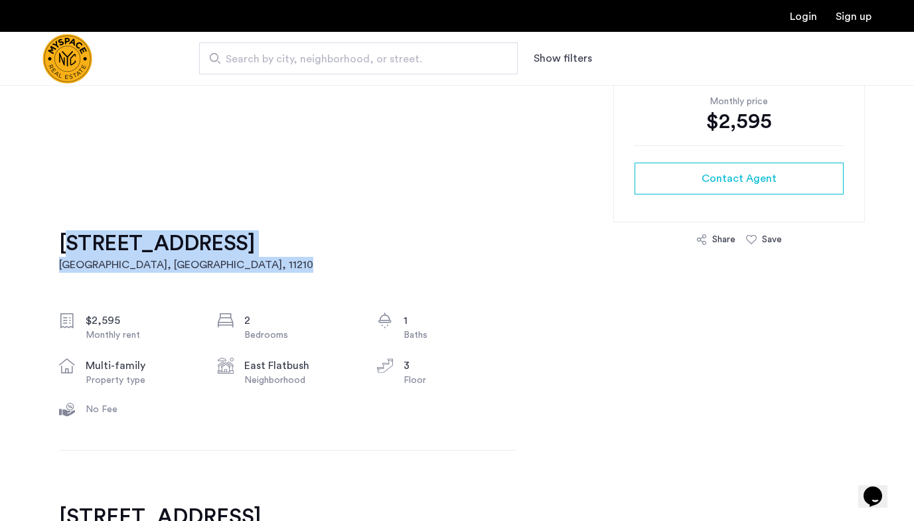
drag, startPoint x: 418, startPoint y: 258, endPoint x: 12, endPoint y: 255, distance: 406.4
copy link "1629 Brooklyn Avenue, Unit 2C Brooklyn, NY , 11210"
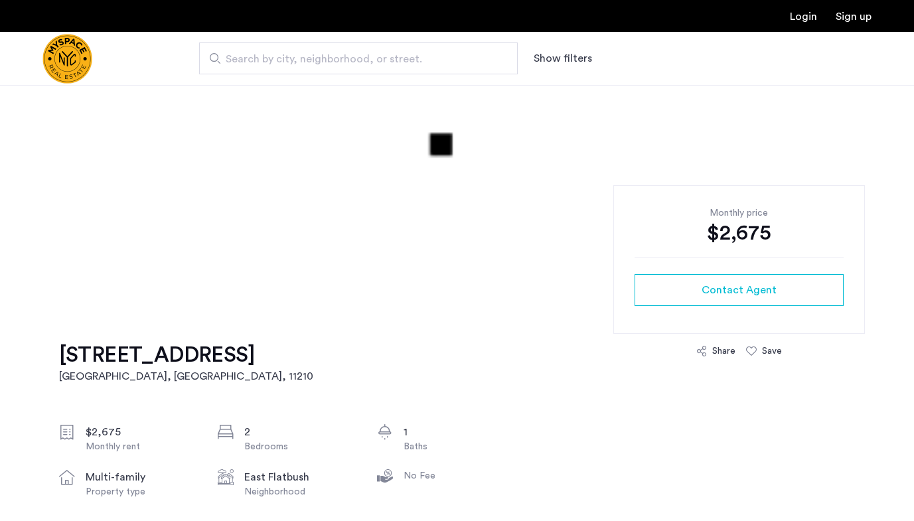
scroll to position [244, 0]
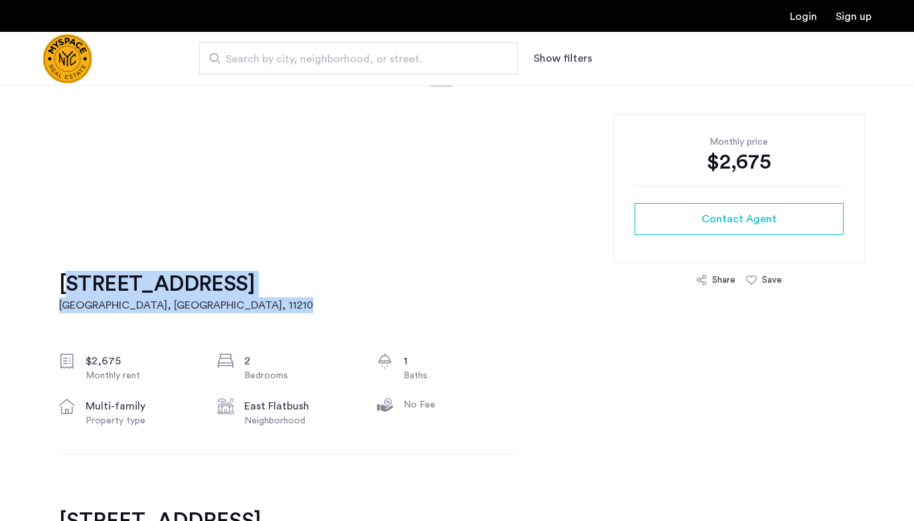
drag, startPoint x: 462, startPoint y: 284, endPoint x: 46, endPoint y: 268, distance: 416.0
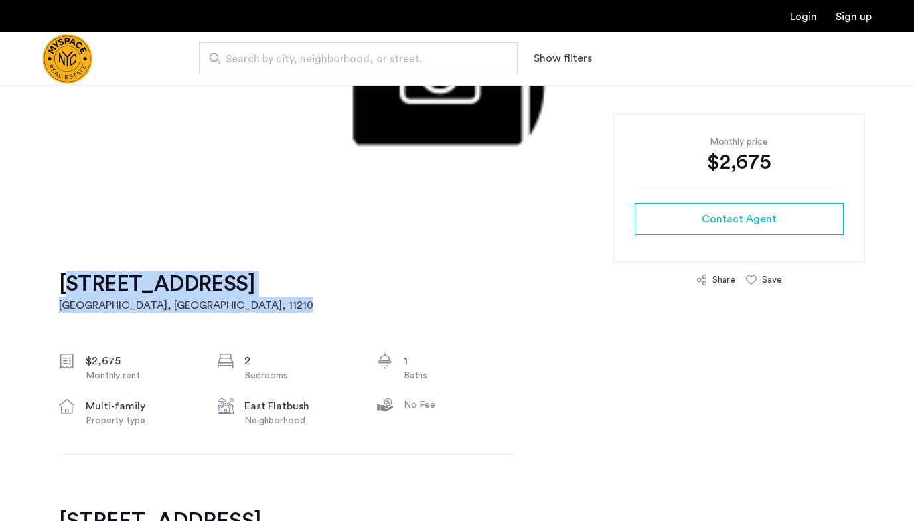
copy link "[STREET_ADDRESS]"
